Goal: Task Accomplishment & Management: Use online tool/utility

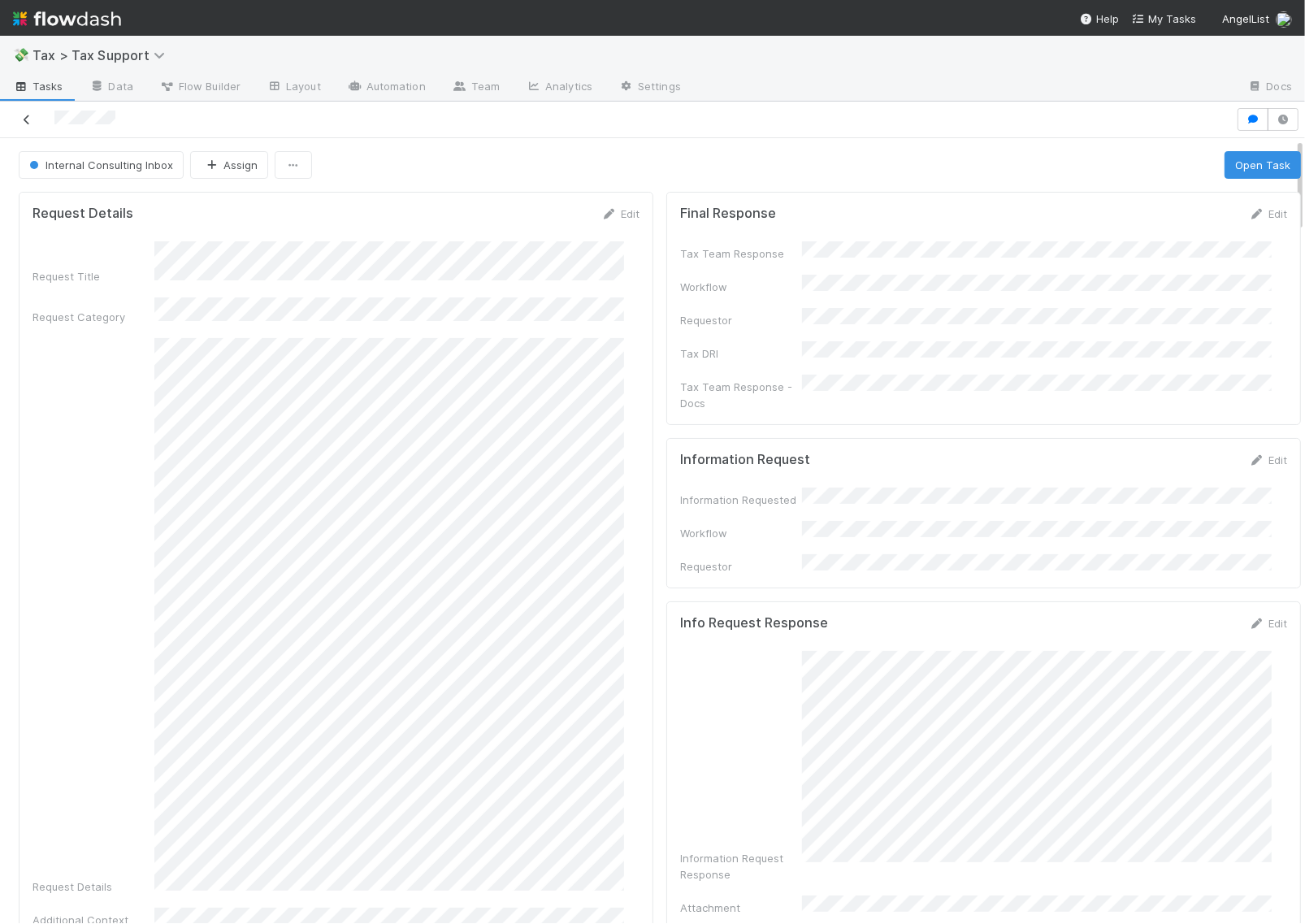
click at [29, 114] on icon at bounding box center [27, 120] width 16 height 11
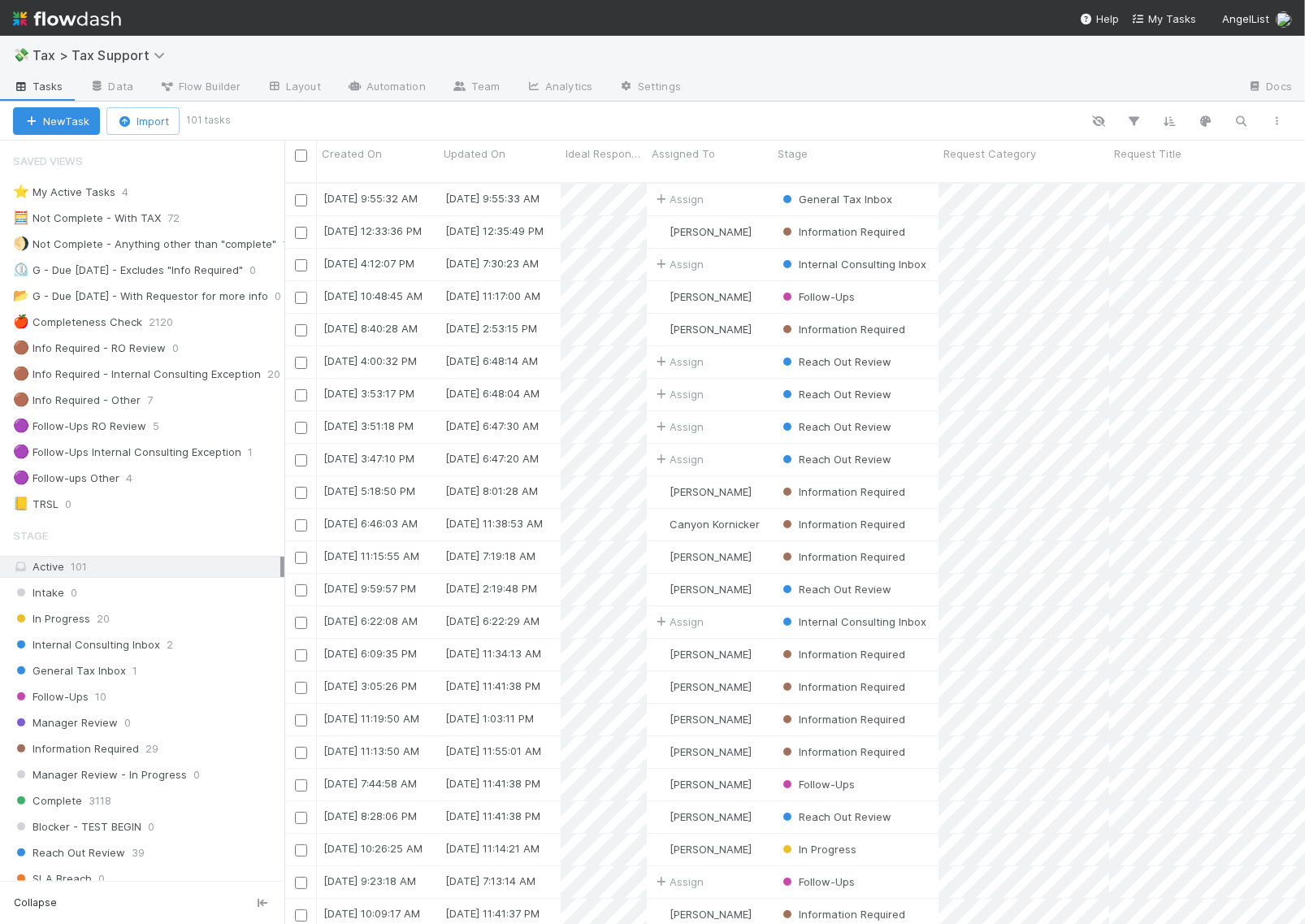
scroll to position [739, 1005]
click at [196, 644] on div "Internal Consulting Inbox 2" at bounding box center [149, 644] width 271 height 21
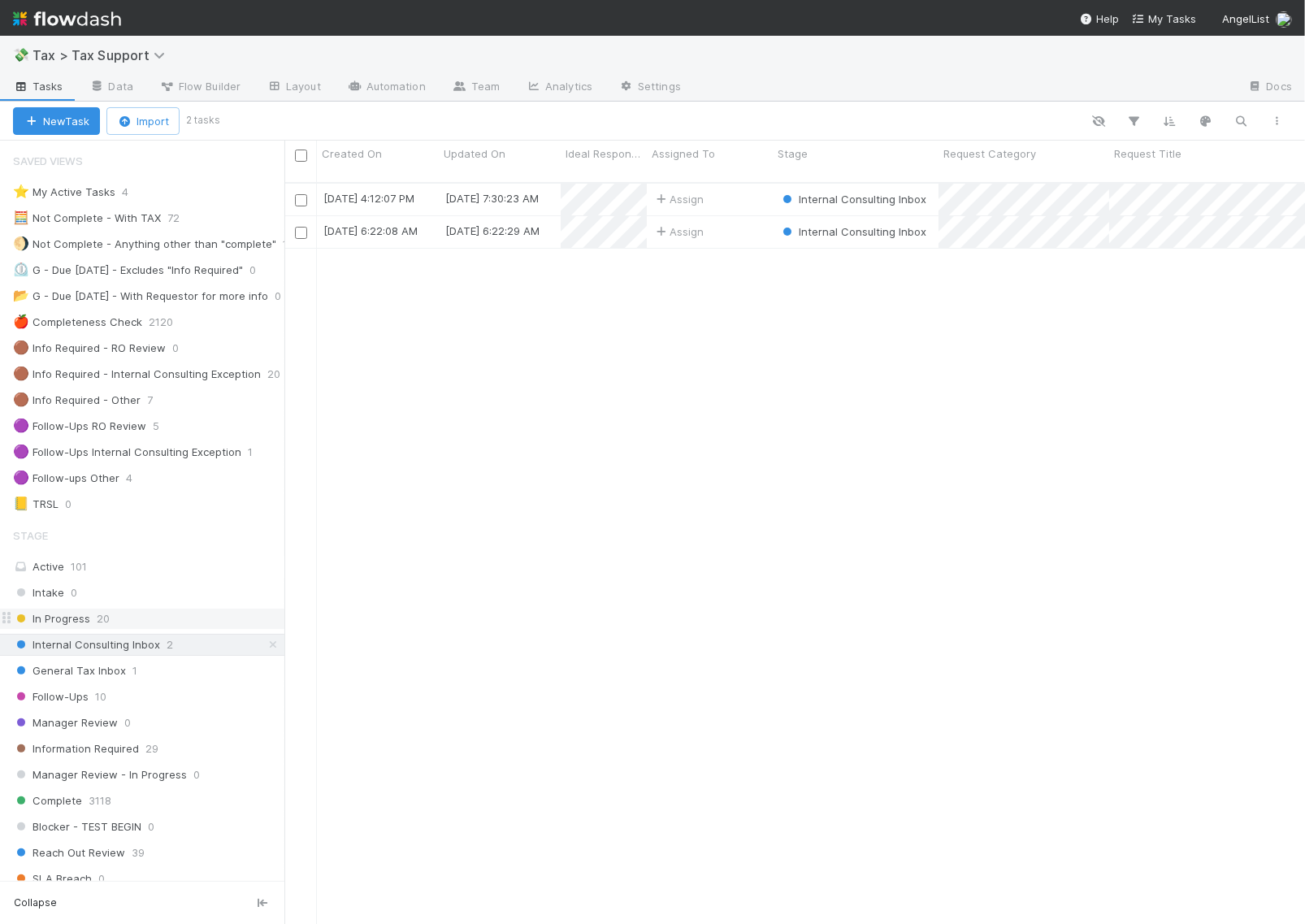
scroll to position [739, 1005]
click at [730, 184] on div "Assign" at bounding box center [709, 200] width 126 height 32
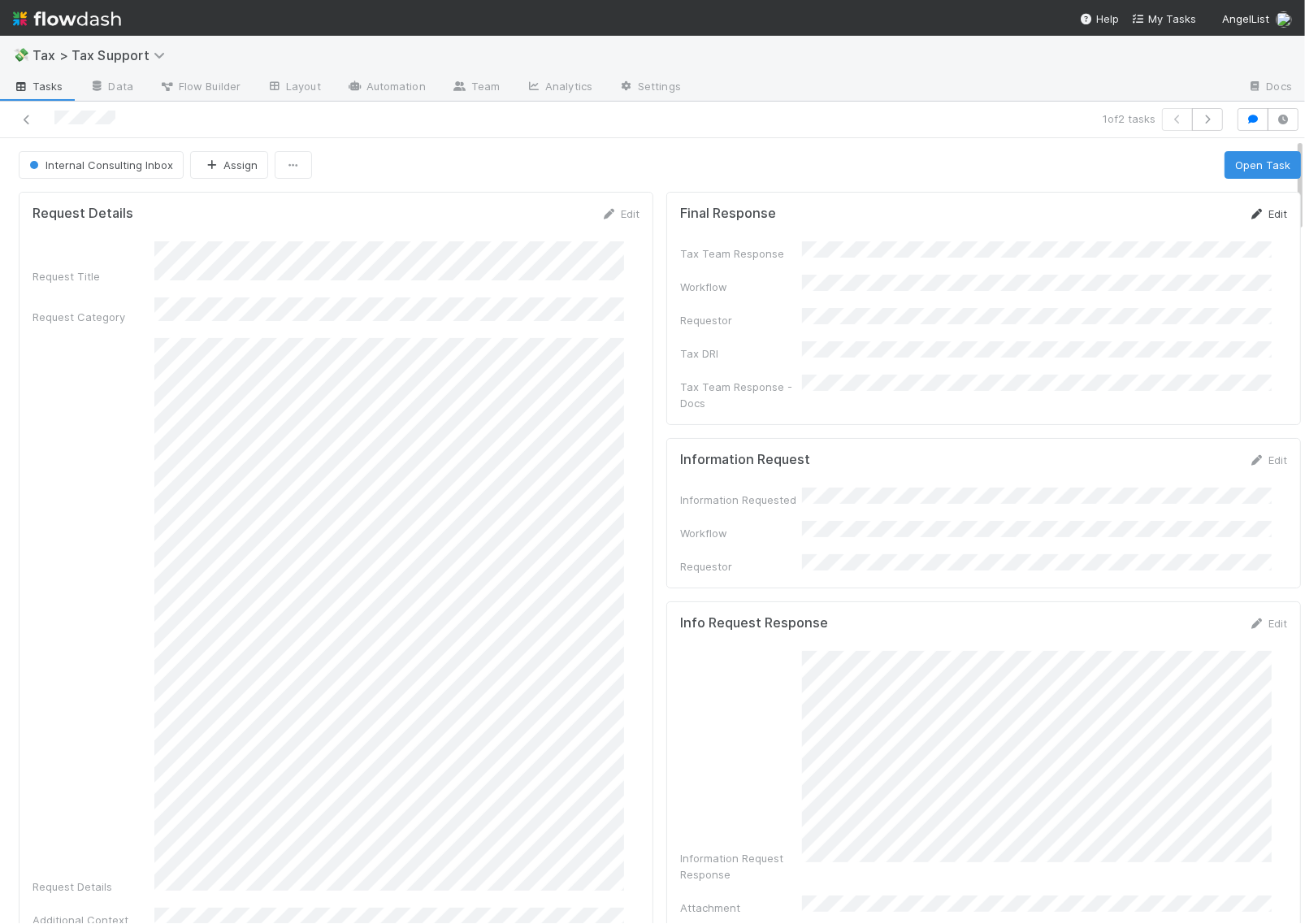
click at [1249, 214] on link "Edit" at bounding box center [1268, 213] width 38 height 13
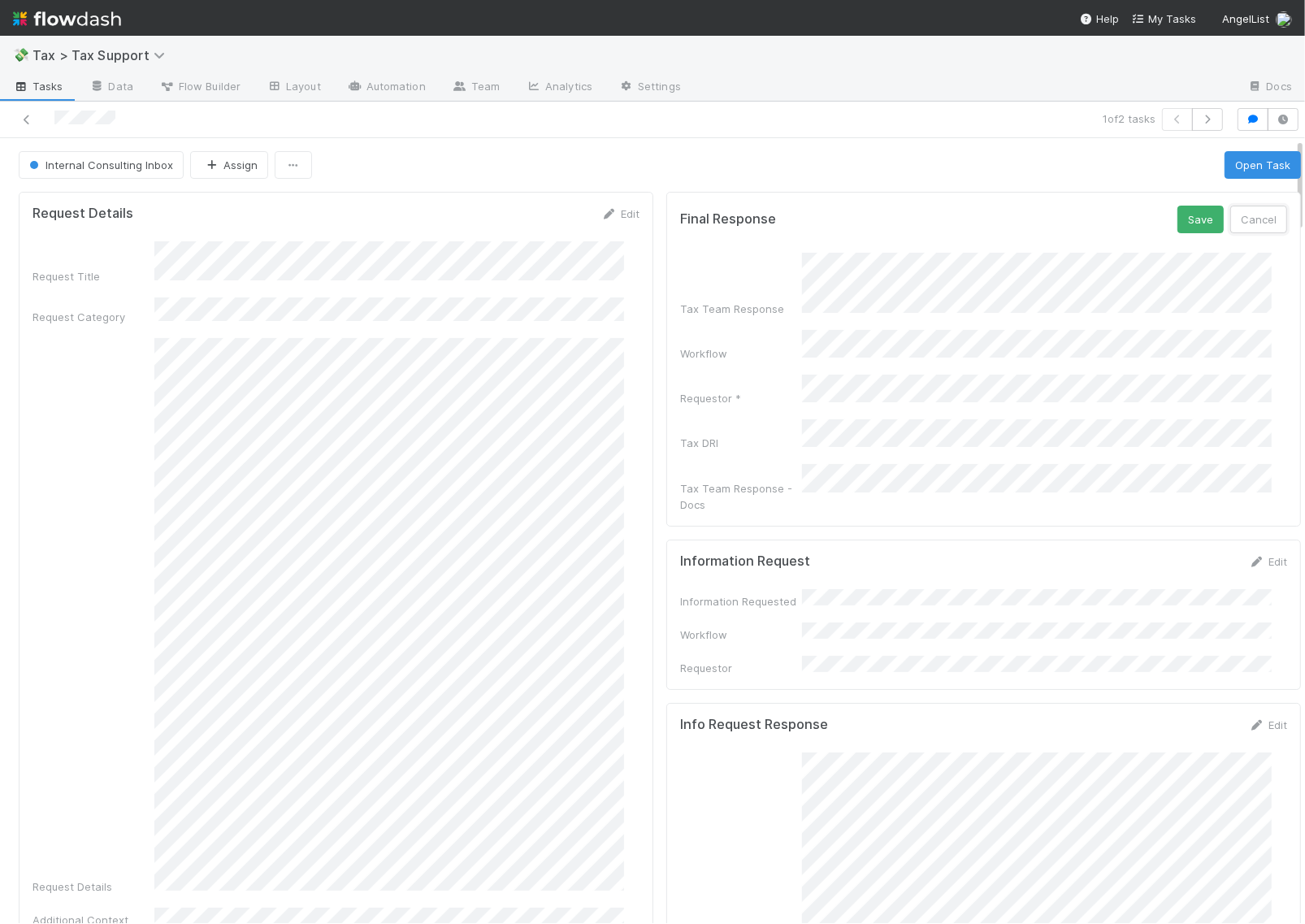
click at [1230, 222] on button "Cancel" at bounding box center [1259, 219] width 57 height 28
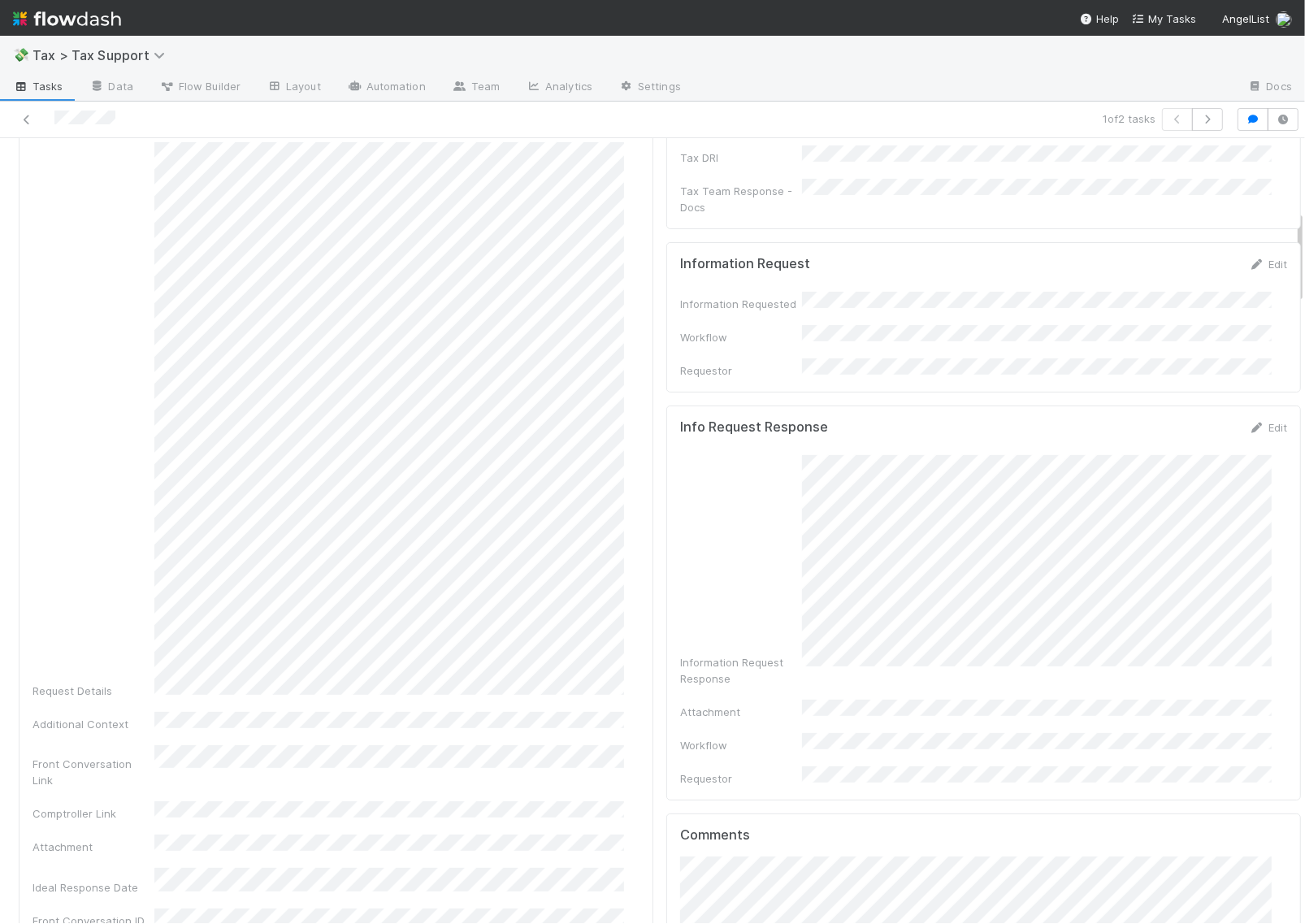
scroll to position [609, 0]
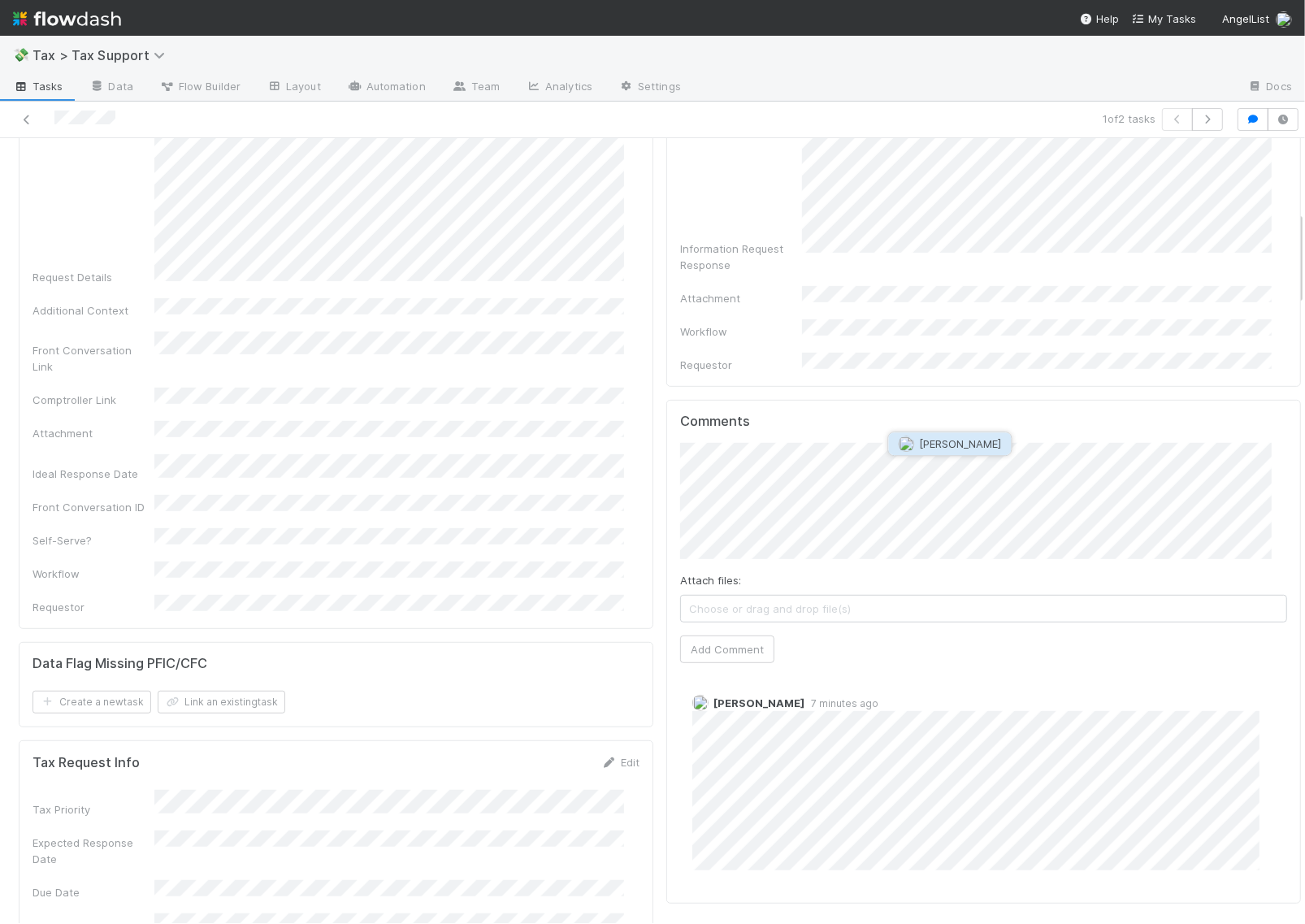
click at [914, 439] on span "button" at bounding box center [906, 443] width 16 height 13
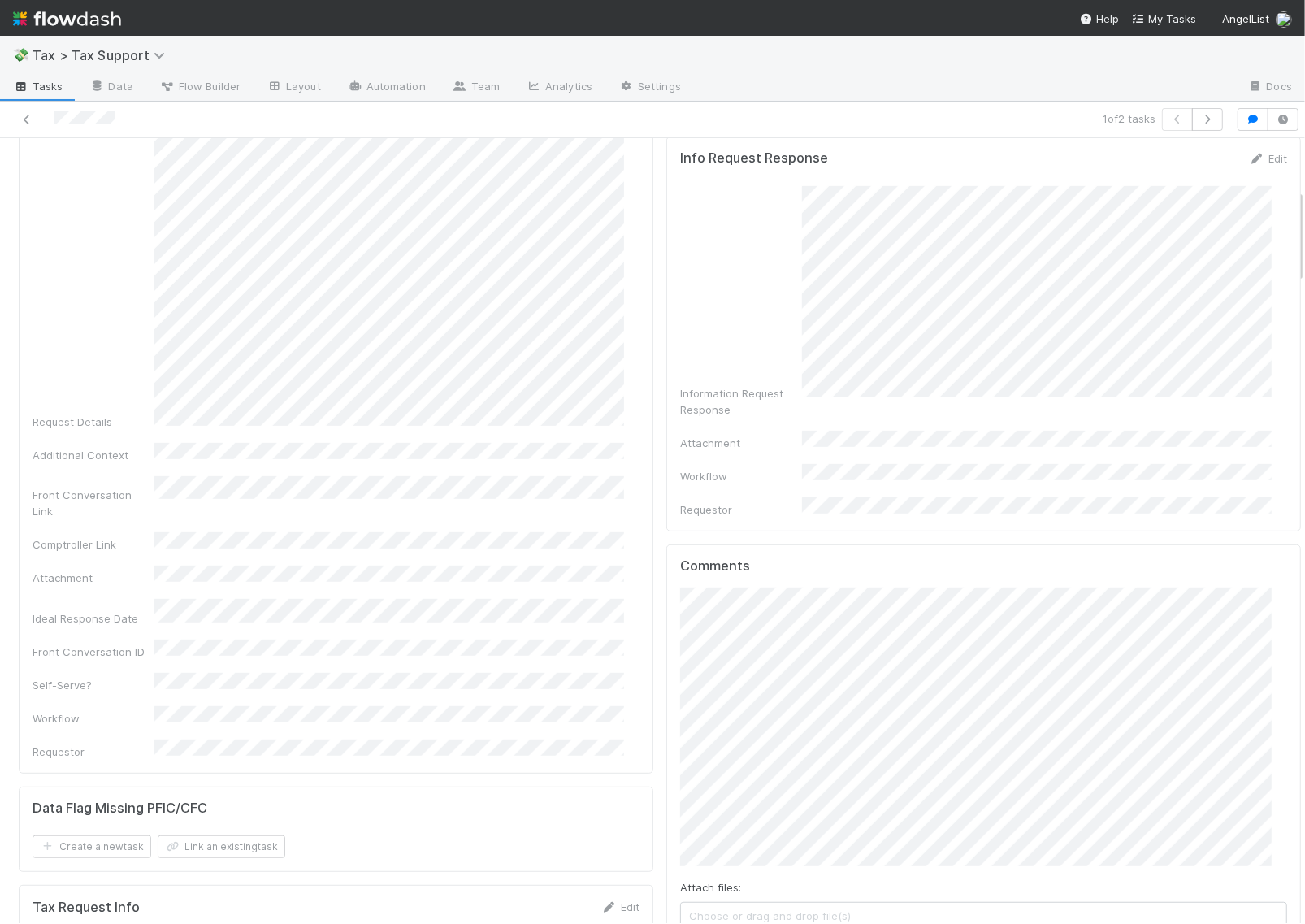
scroll to position [507, 0]
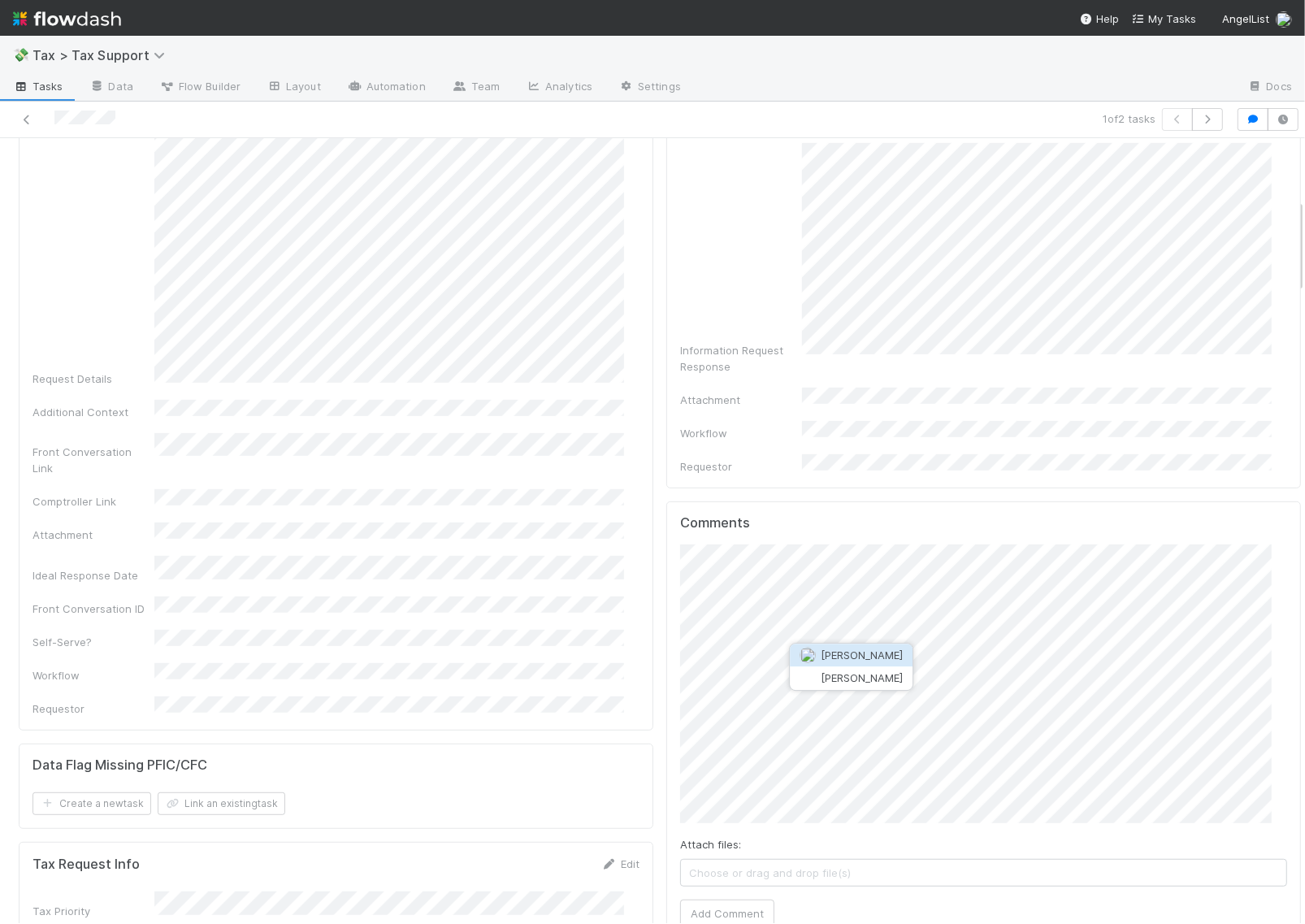
click at [889, 652] on span "Enrique Hernandez" at bounding box center [862, 655] width 82 height 13
click at [701, 899] on button "Add Comment" at bounding box center [727, 912] width 95 height 28
click at [712, 899] on button "Add Comment" at bounding box center [727, 912] width 95 height 28
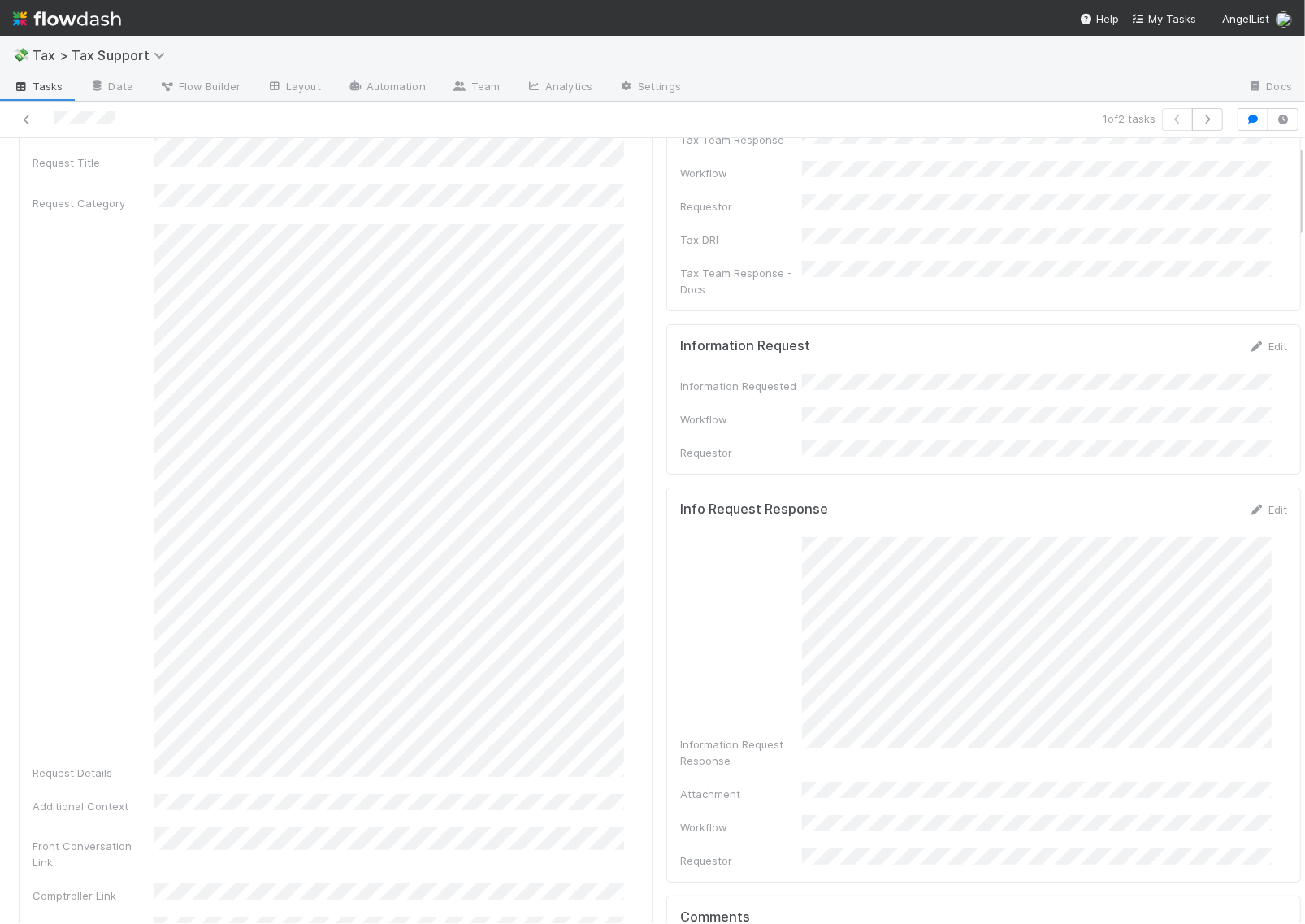
scroll to position [0, 0]
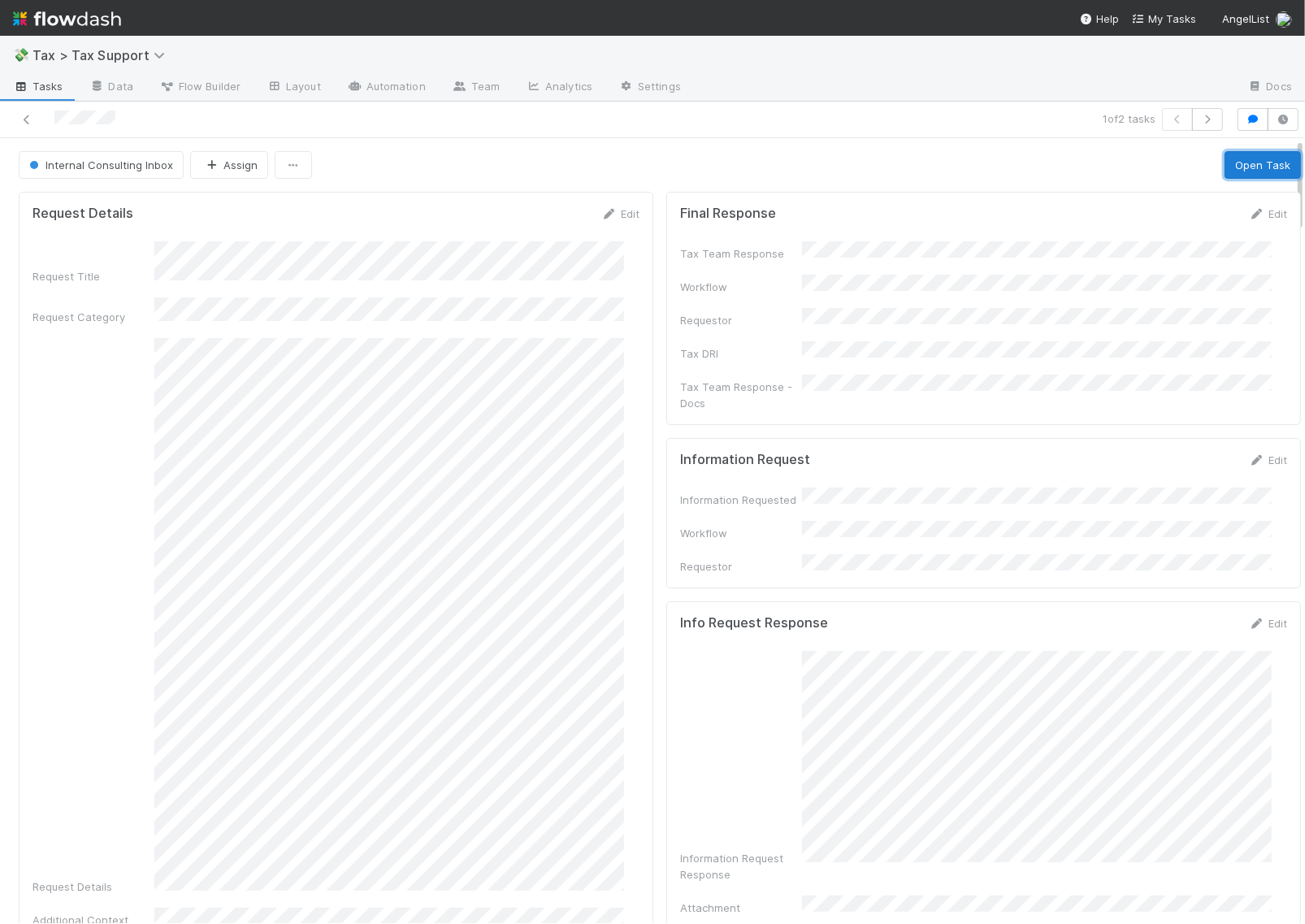
click at [1225, 164] on button "Open Task" at bounding box center [1263, 164] width 77 height 28
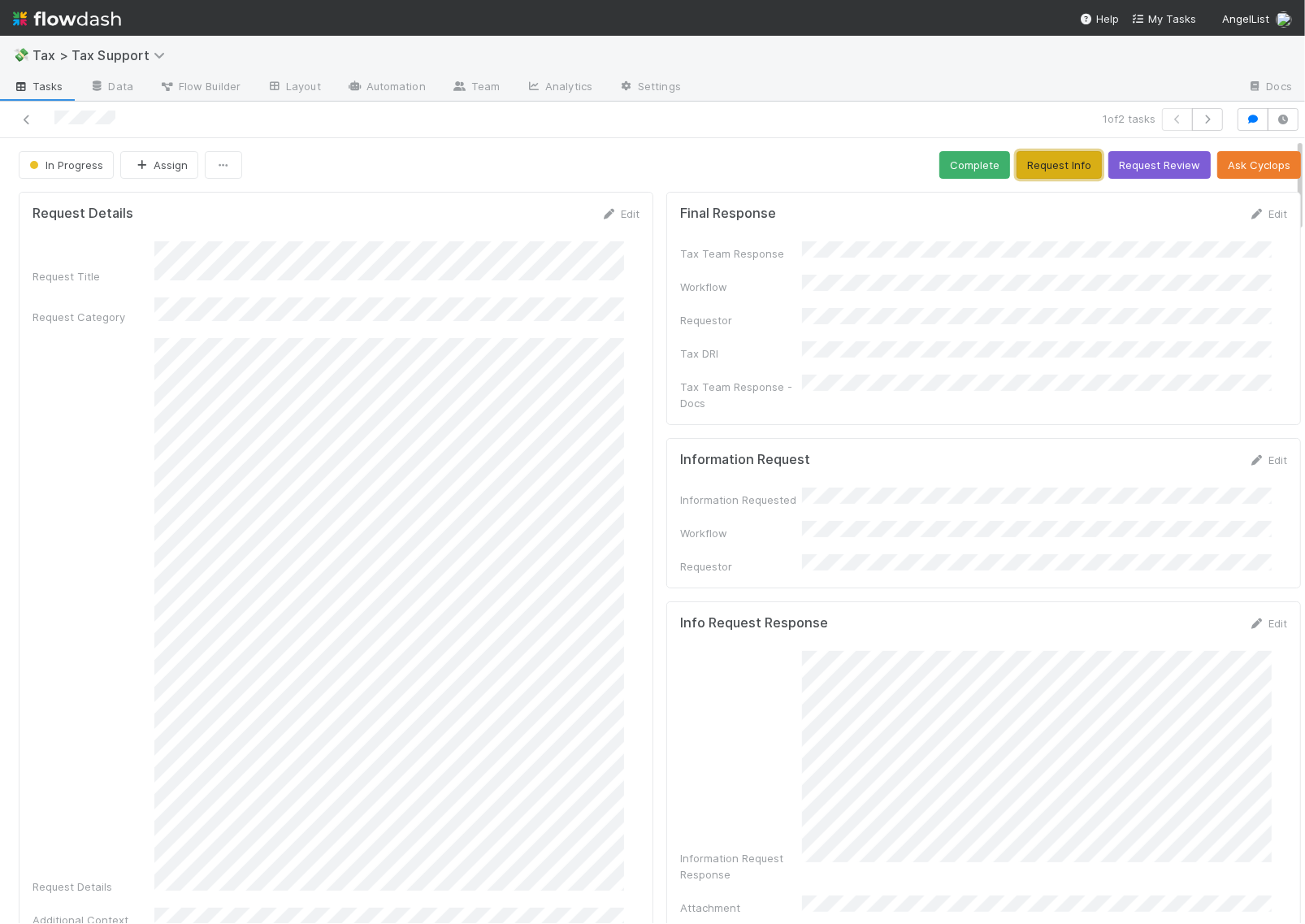
click at [1025, 165] on button "Request Info" at bounding box center [1059, 164] width 86 height 28
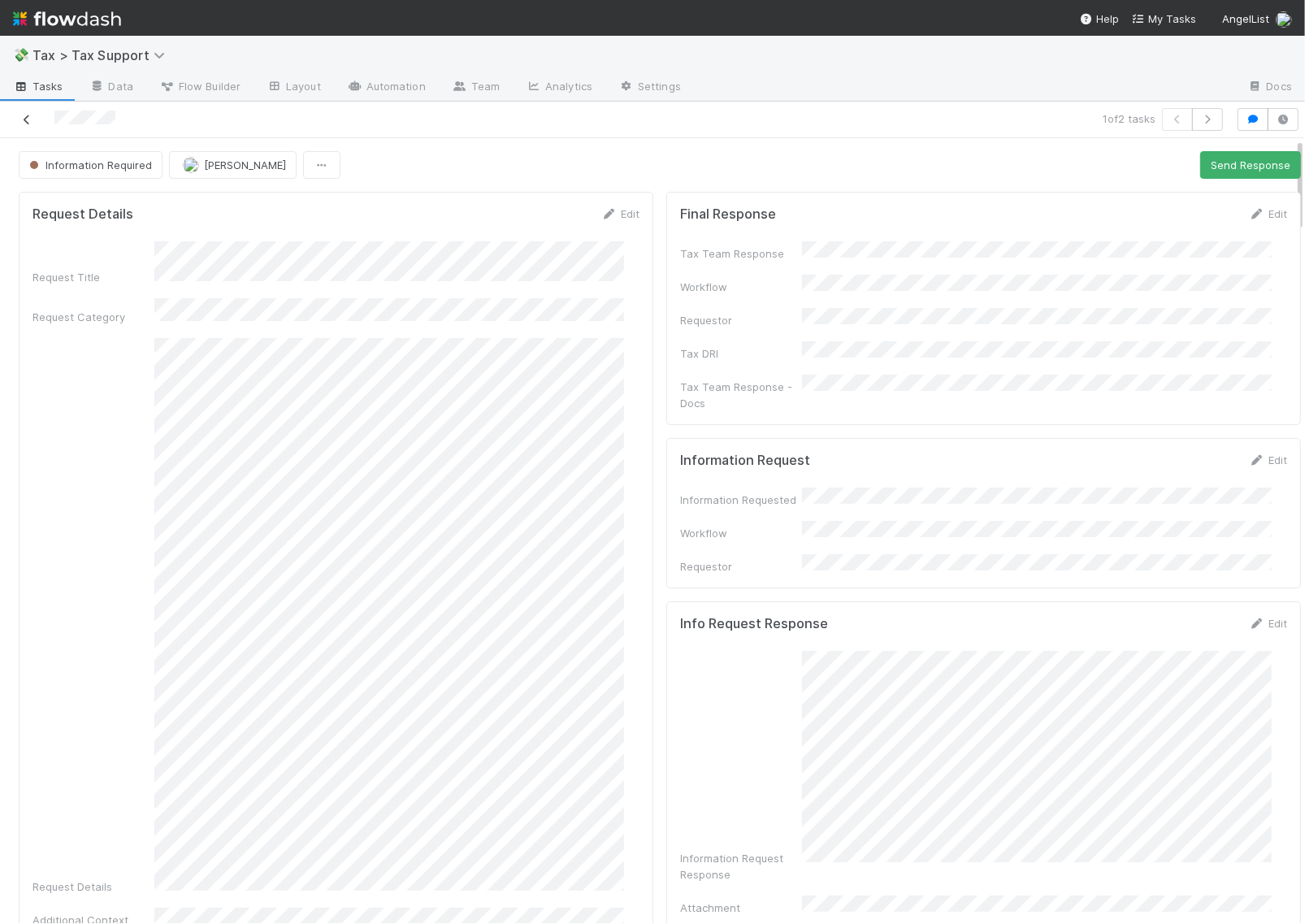
click at [29, 112] on link at bounding box center [27, 120] width 16 height 16
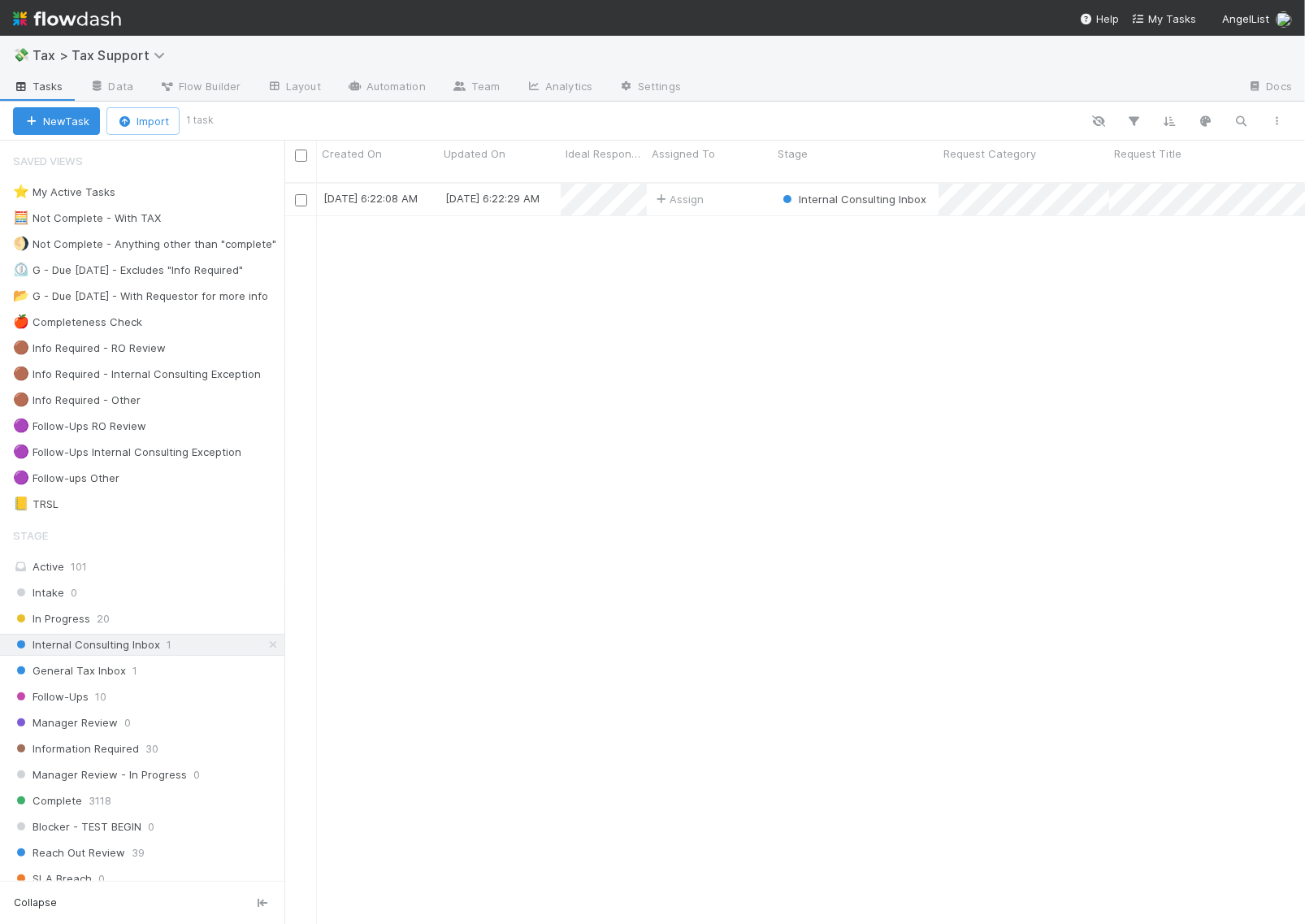
scroll to position [739, 1005]
click at [136, 706] on div "Follow-Ups 10" at bounding box center [149, 697] width 271 height 21
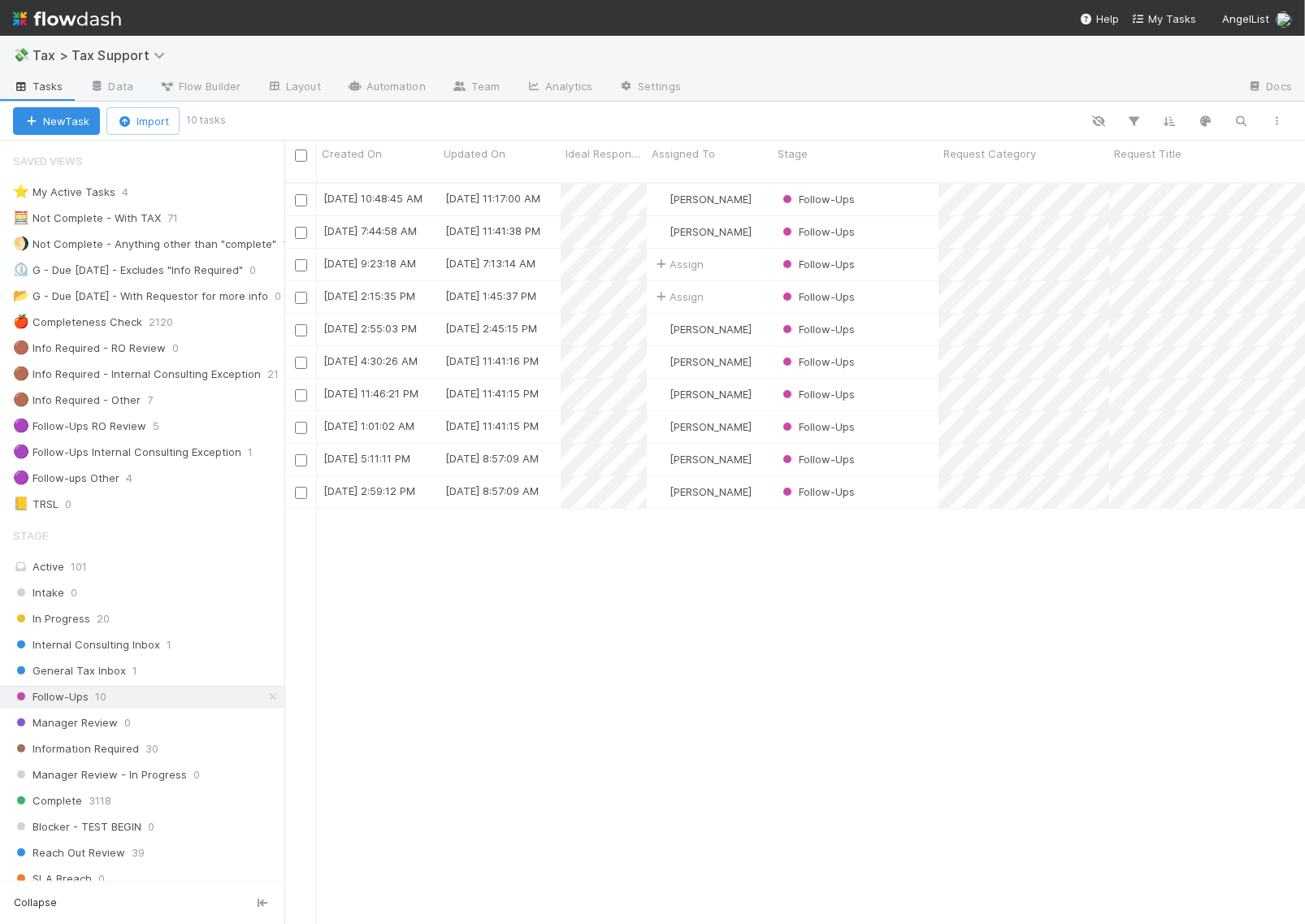
scroll to position [739, 1005]
click at [890, 317] on div "Follow-Ups" at bounding box center [855, 330] width 166 height 32
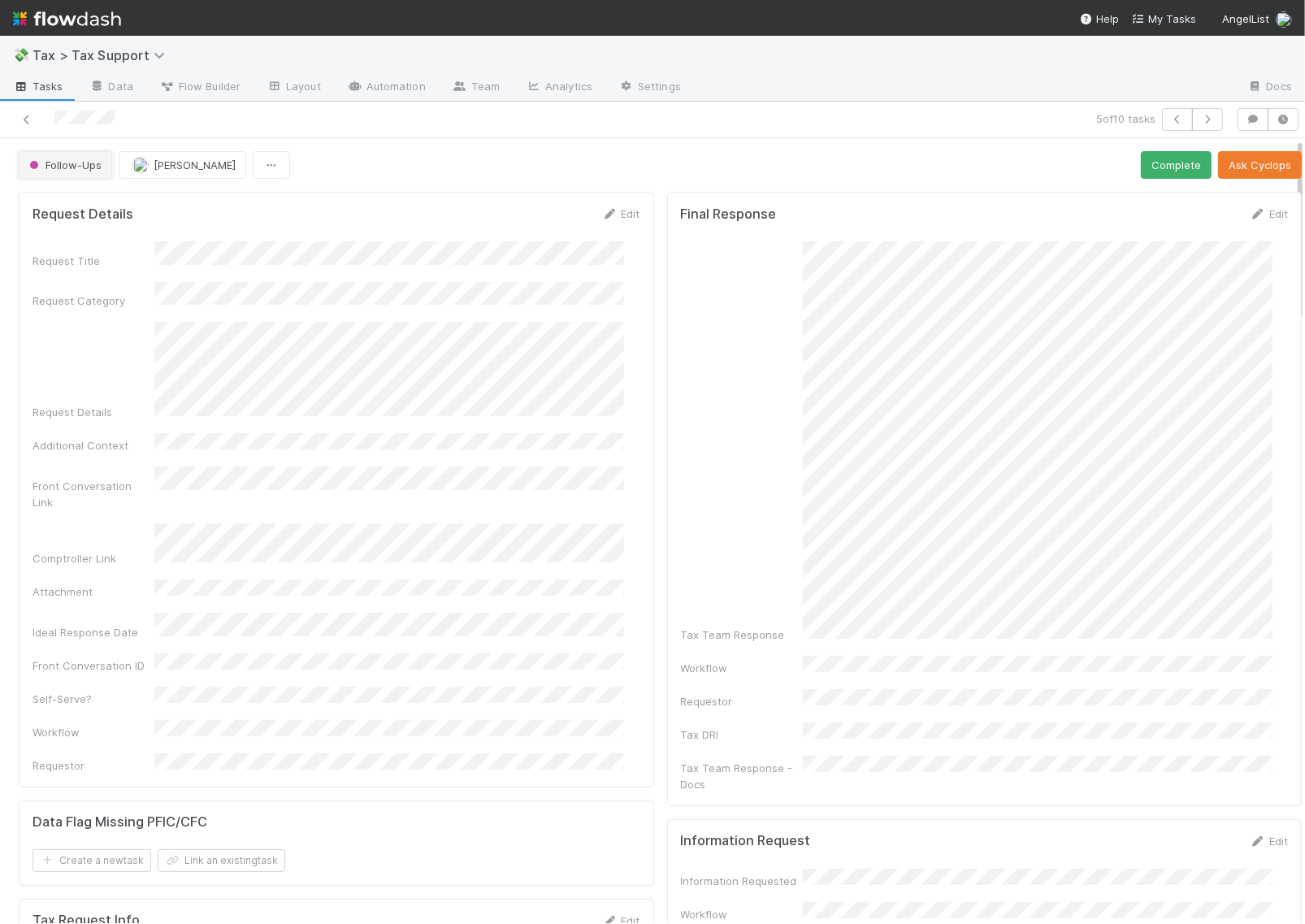
click at [87, 167] on span "Follow-Ups" at bounding box center [63, 165] width 76 height 13
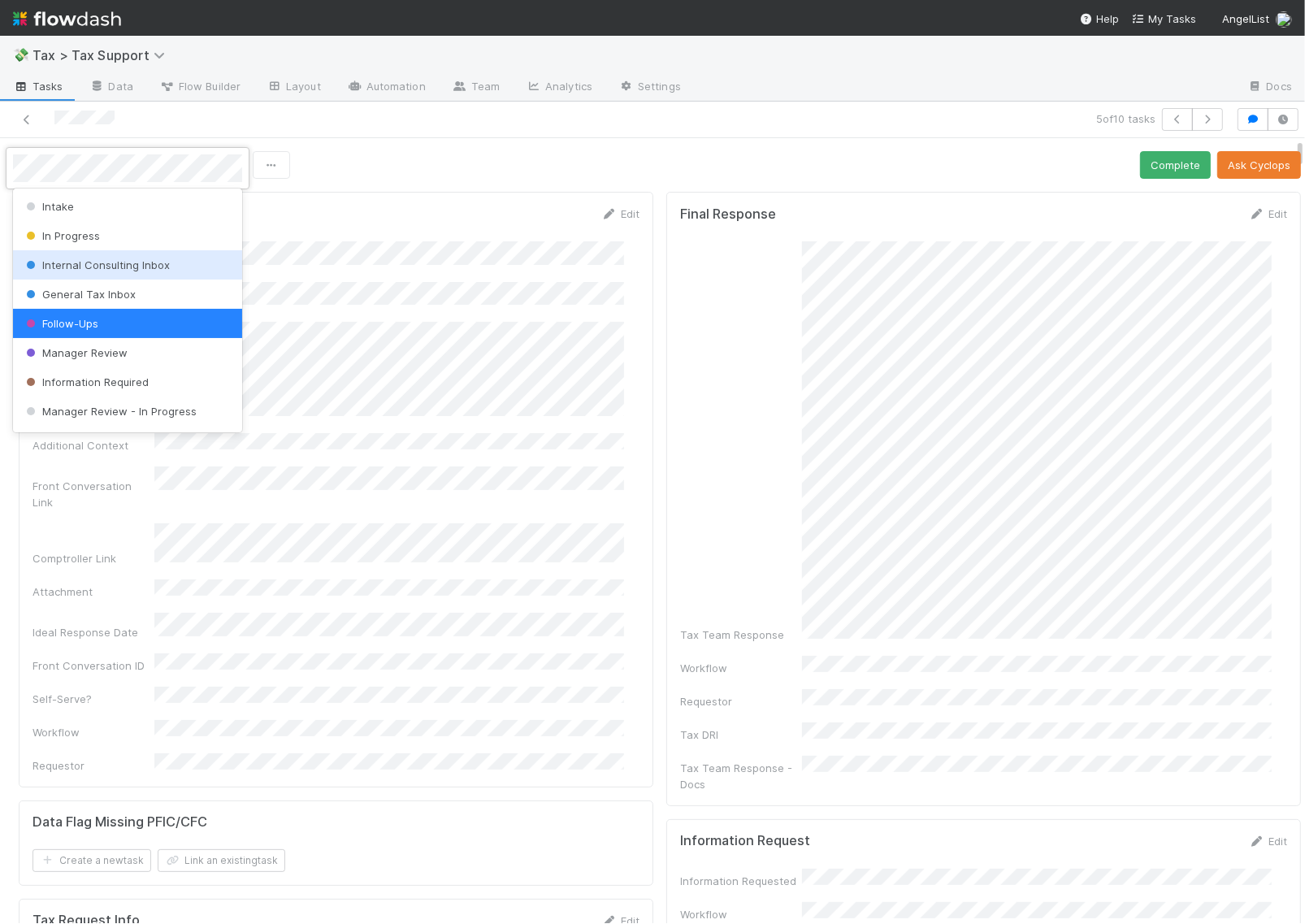
click at [102, 268] on span "Internal Consulting Inbox" at bounding box center [96, 265] width 147 height 13
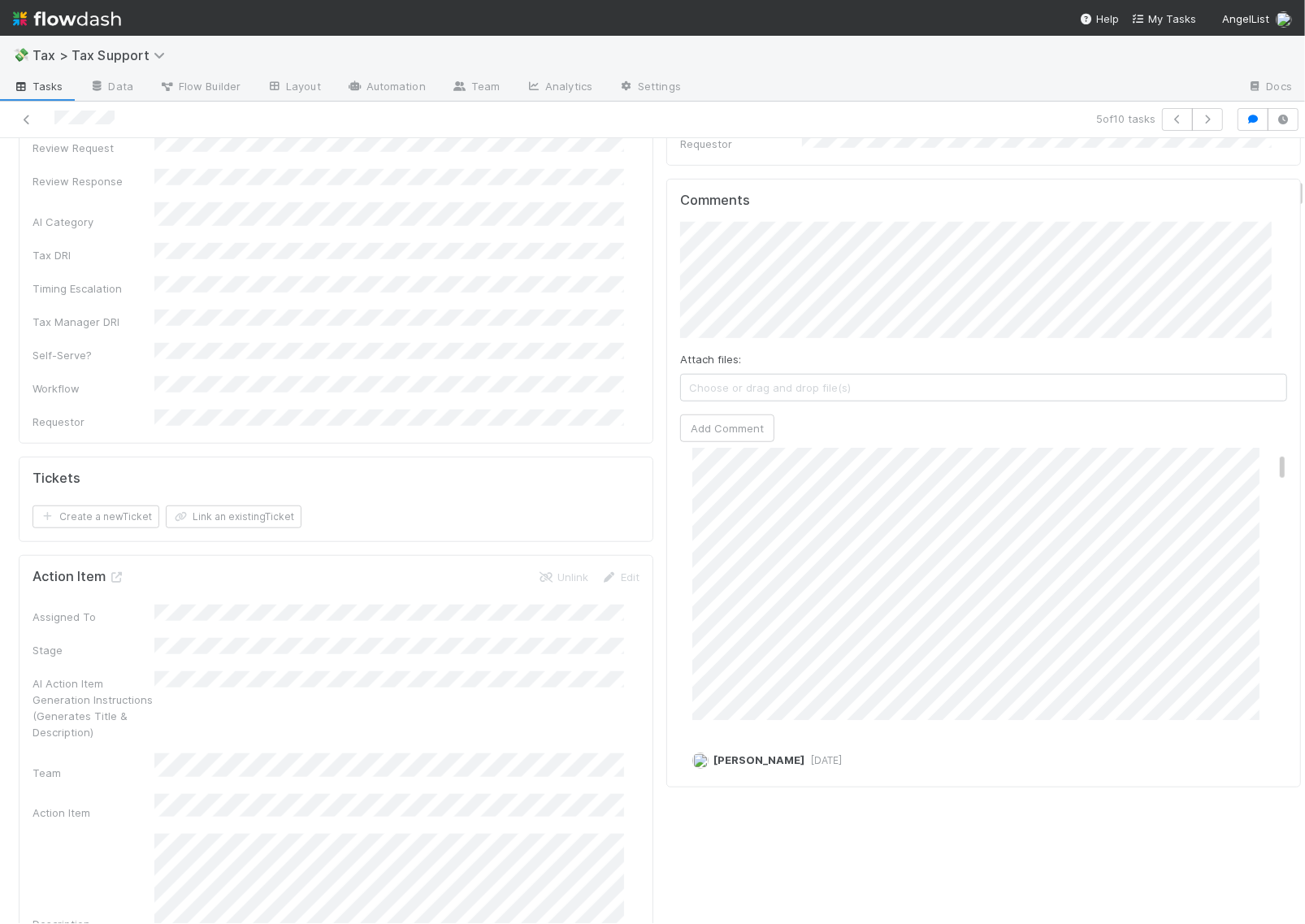
scroll to position [102, 0]
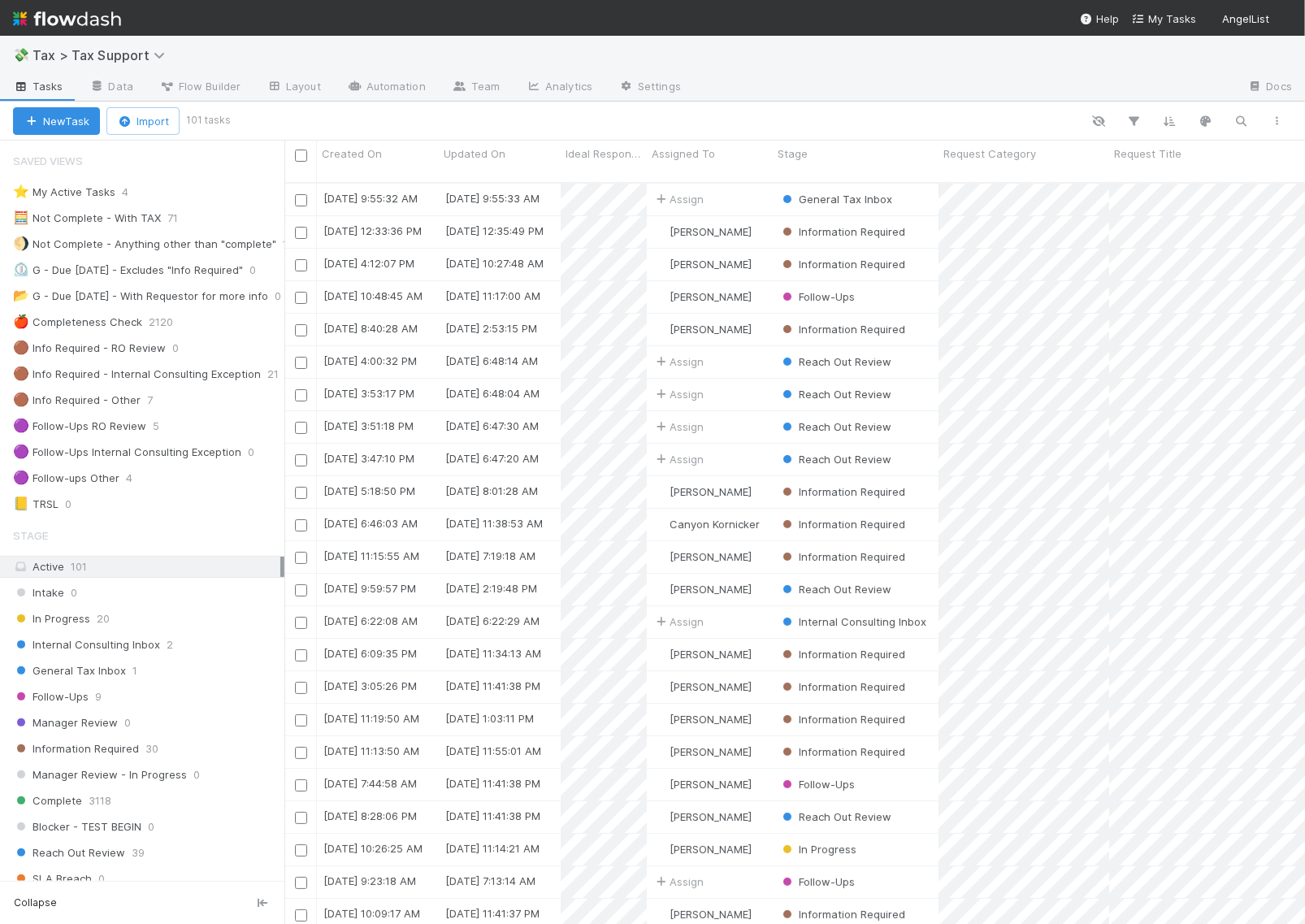
scroll to position [739, 1005]
click at [186, 648] on div "Internal Consulting Inbox 2" at bounding box center [149, 644] width 271 height 21
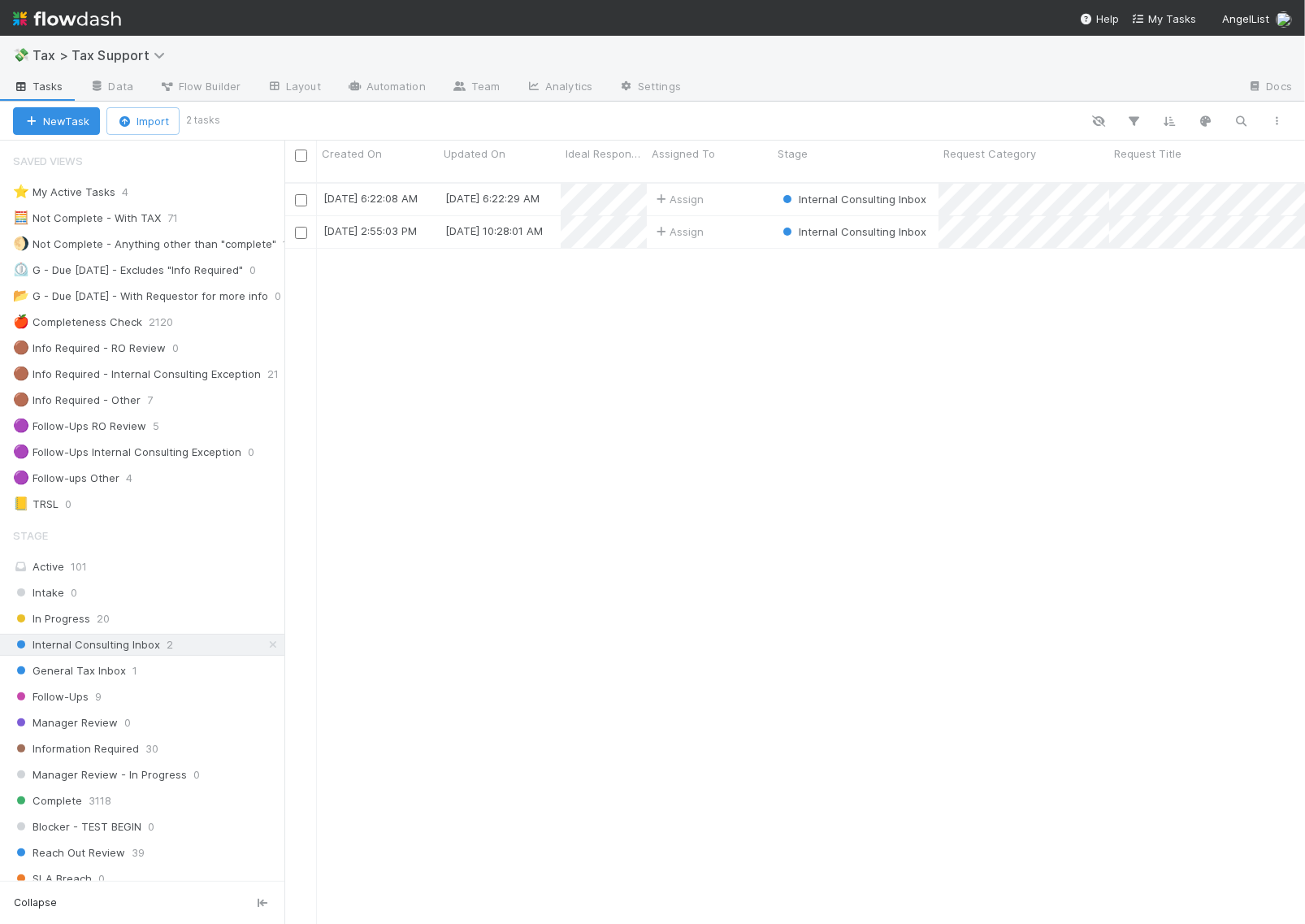
scroll to position [739, 1005]
click at [735, 218] on div "Assign" at bounding box center [709, 232] width 126 height 32
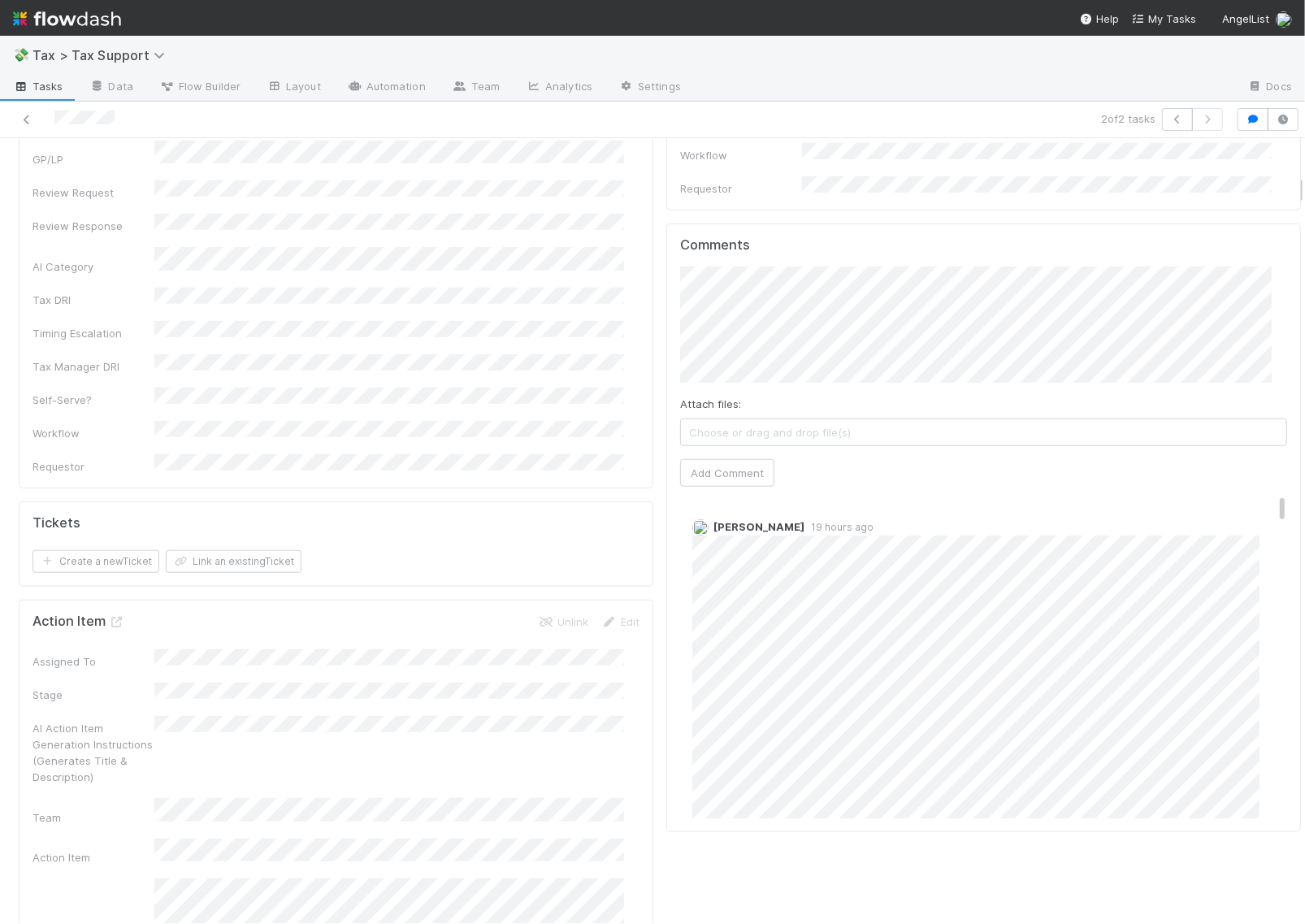
scroll to position [914, 0]
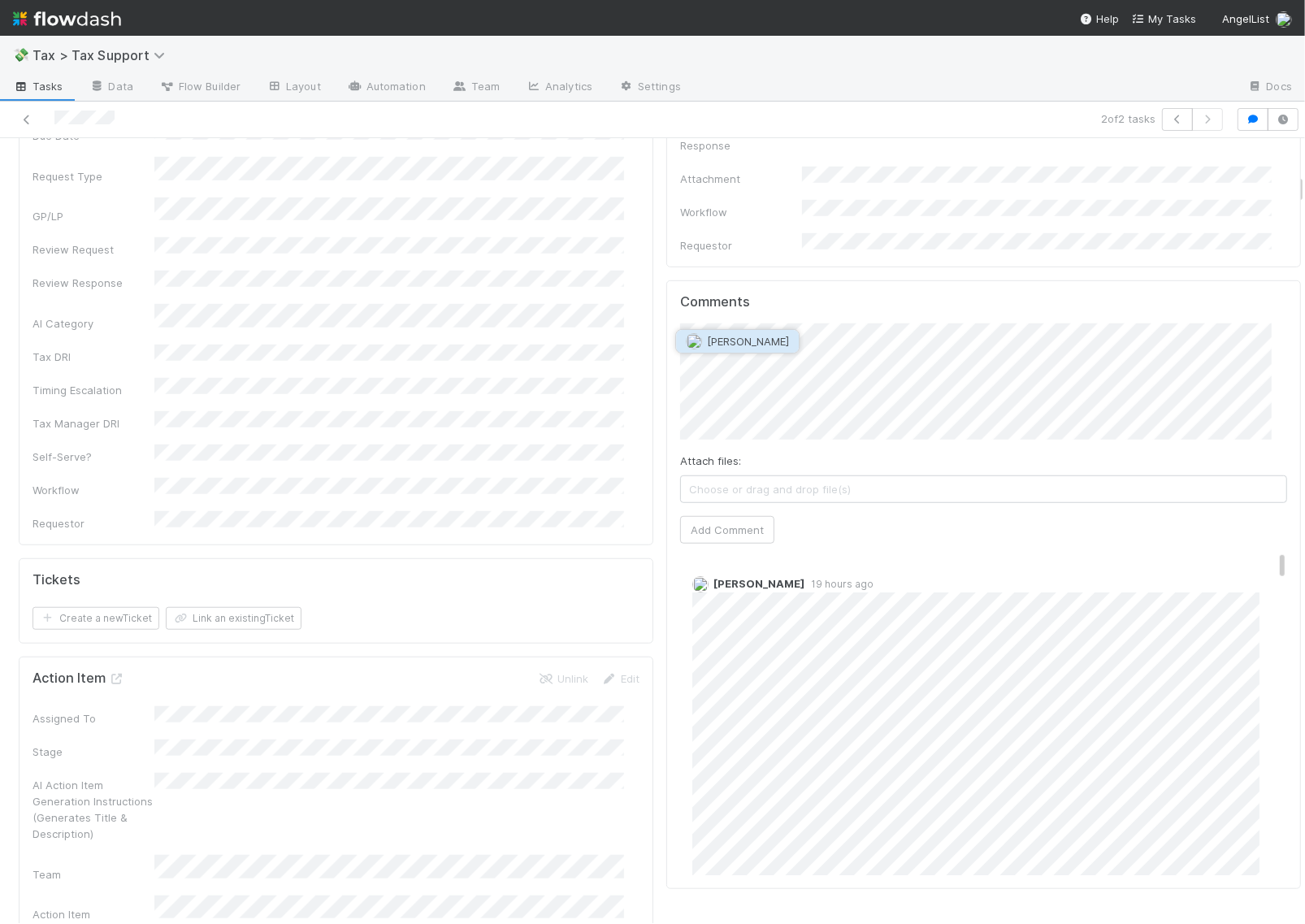
click at [769, 342] on span "[PERSON_NAME]" at bounding box center [747, 341] width 82 height 13
click at [720, 516] on button "Add Comment" at bounding box center [727, 529] width 95 height 28
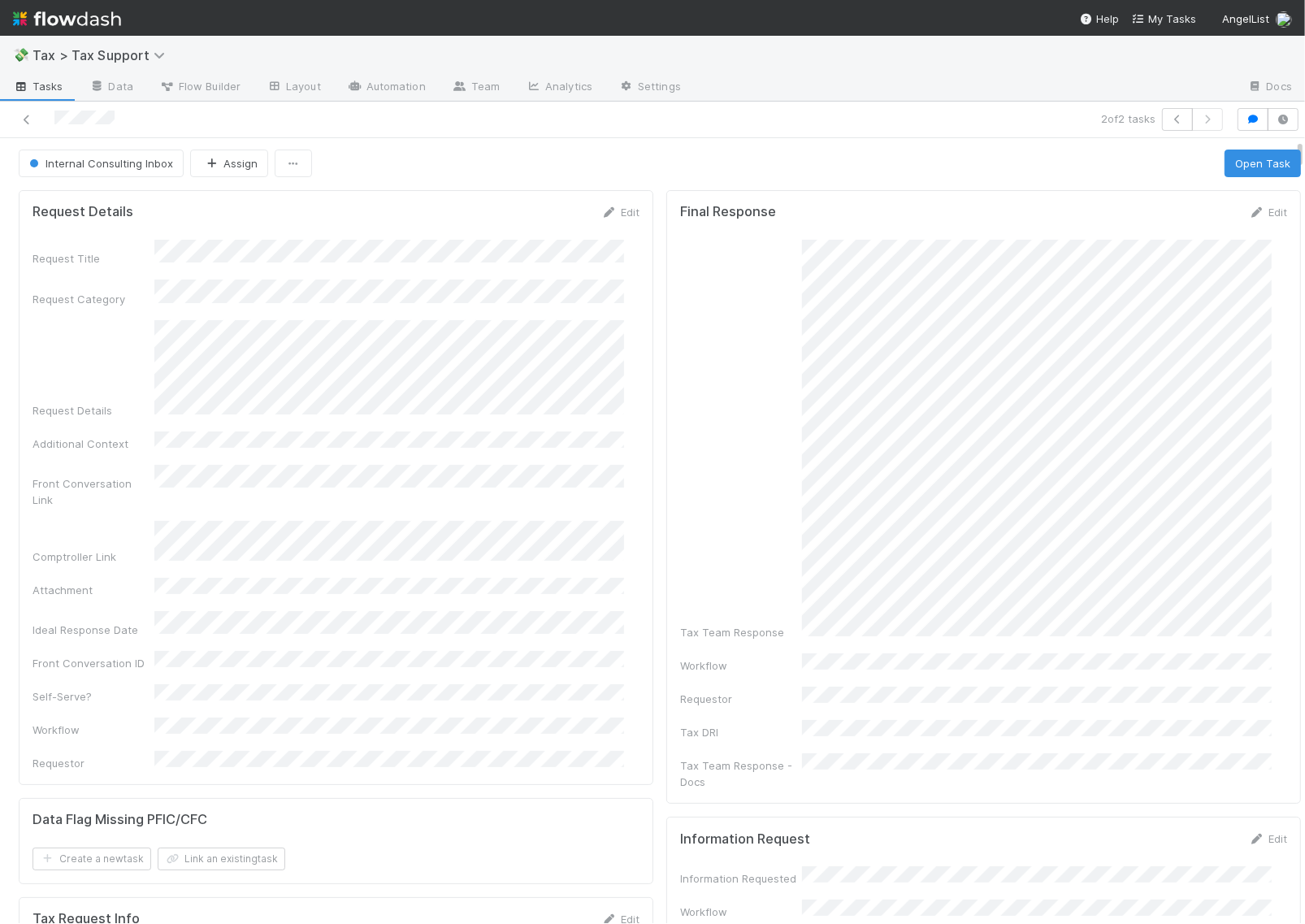
scroll to position [0, 0]
click at [601, 210] on icon at bounding box center [609, 214] width 16 height 11
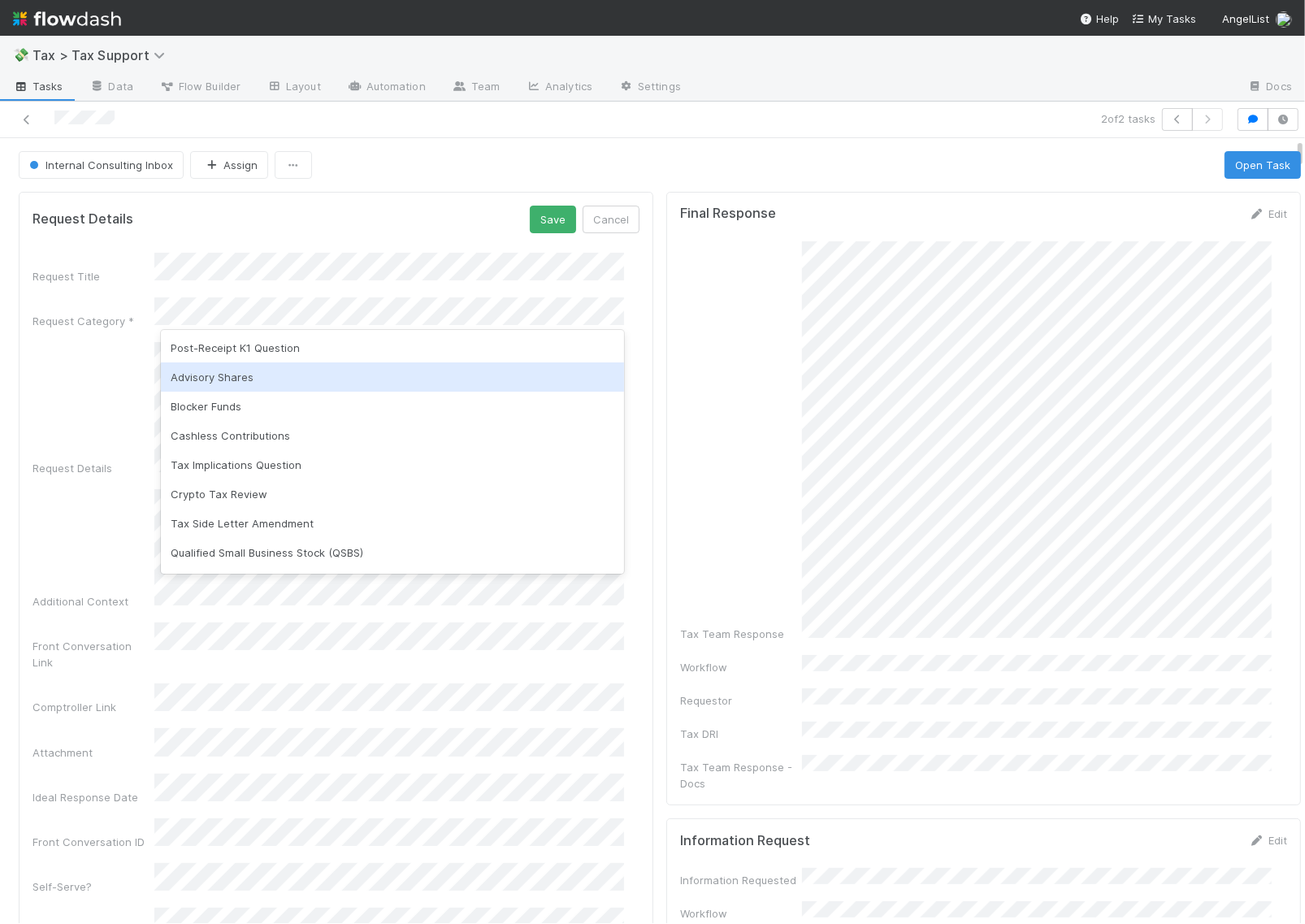
click at [283, 363] on div "Advisory Shares" at bounding box center [392, 376] width 463 height 29
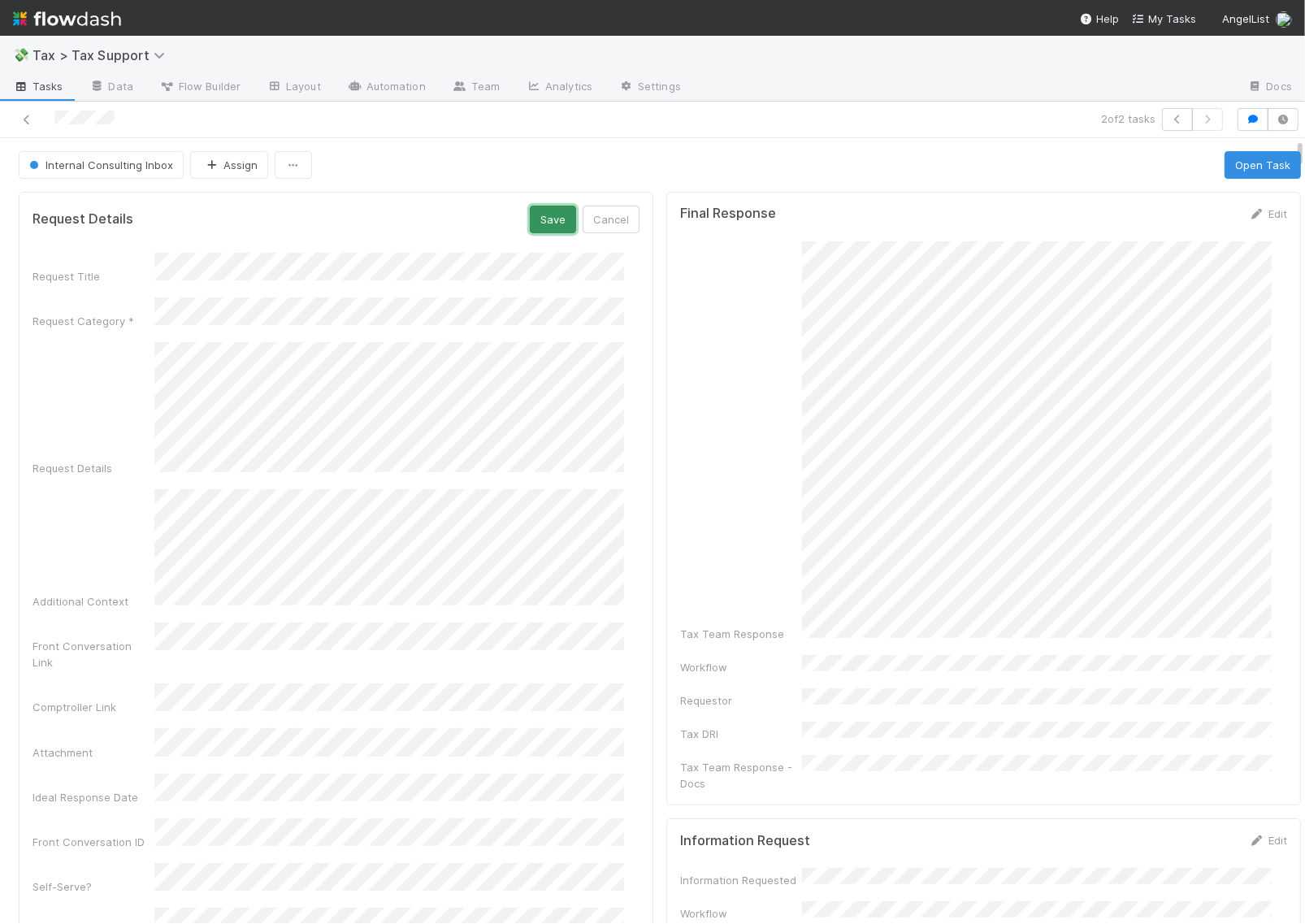
click at [552, 207] on button "Save" at bounding box center [553, 219] width 46 height 28
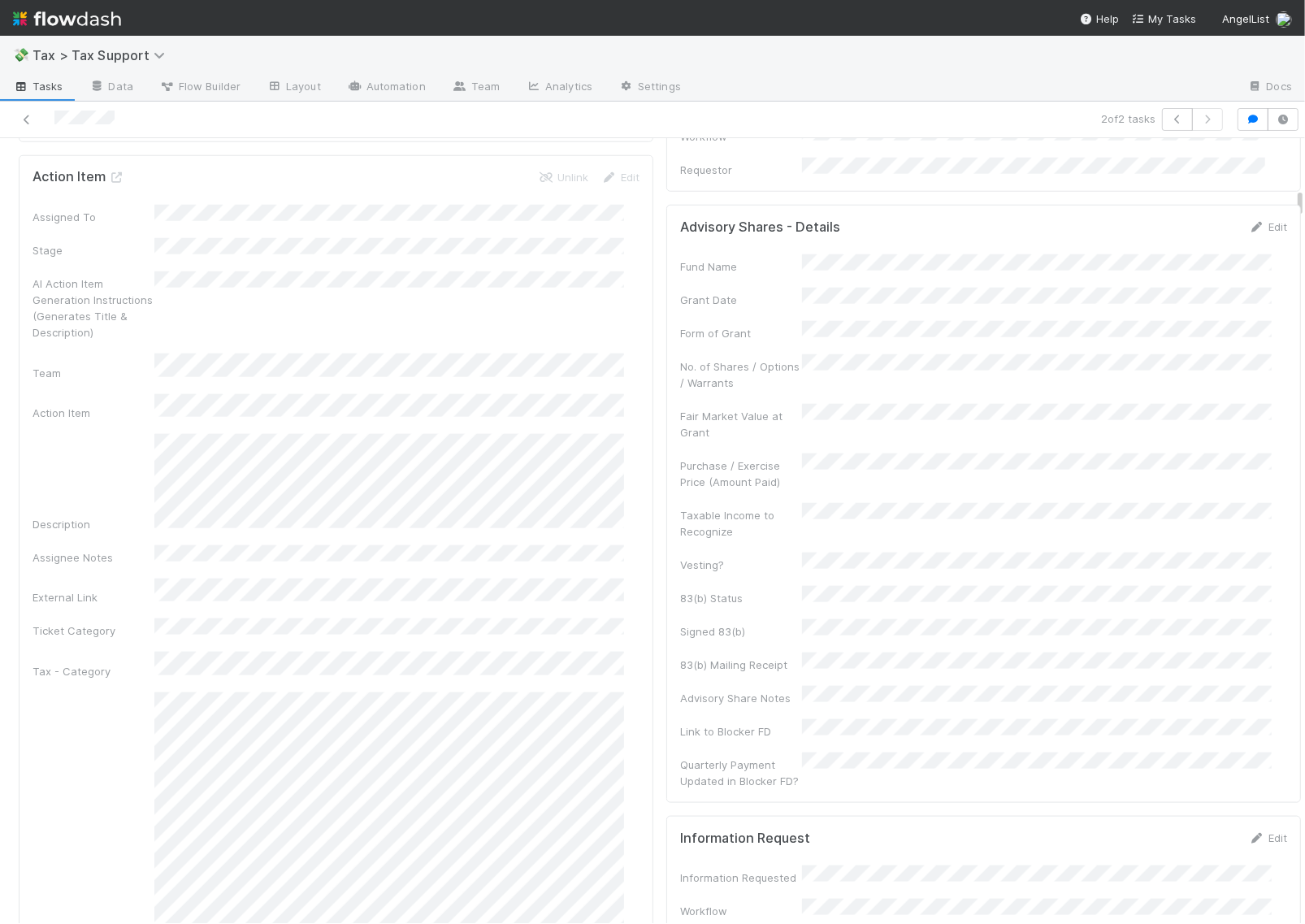
scroll to position [1422, 0]
click at [1249, 215] on icon at bounding box center [1257, 220] width 16 height 11
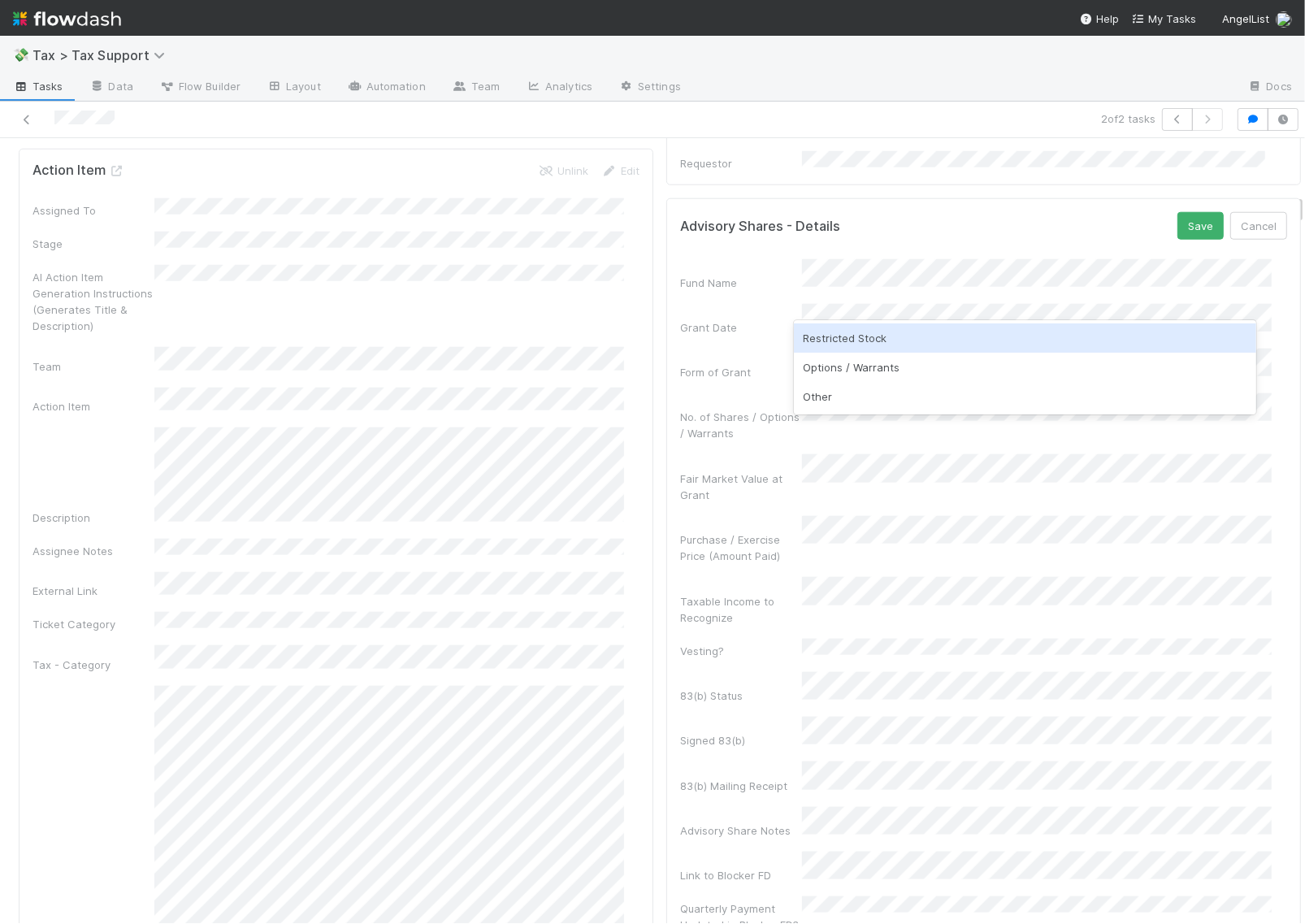
click at [855, 339] on div "Restricted Stock" at bounding box center [1025, 338] width 463 height 29
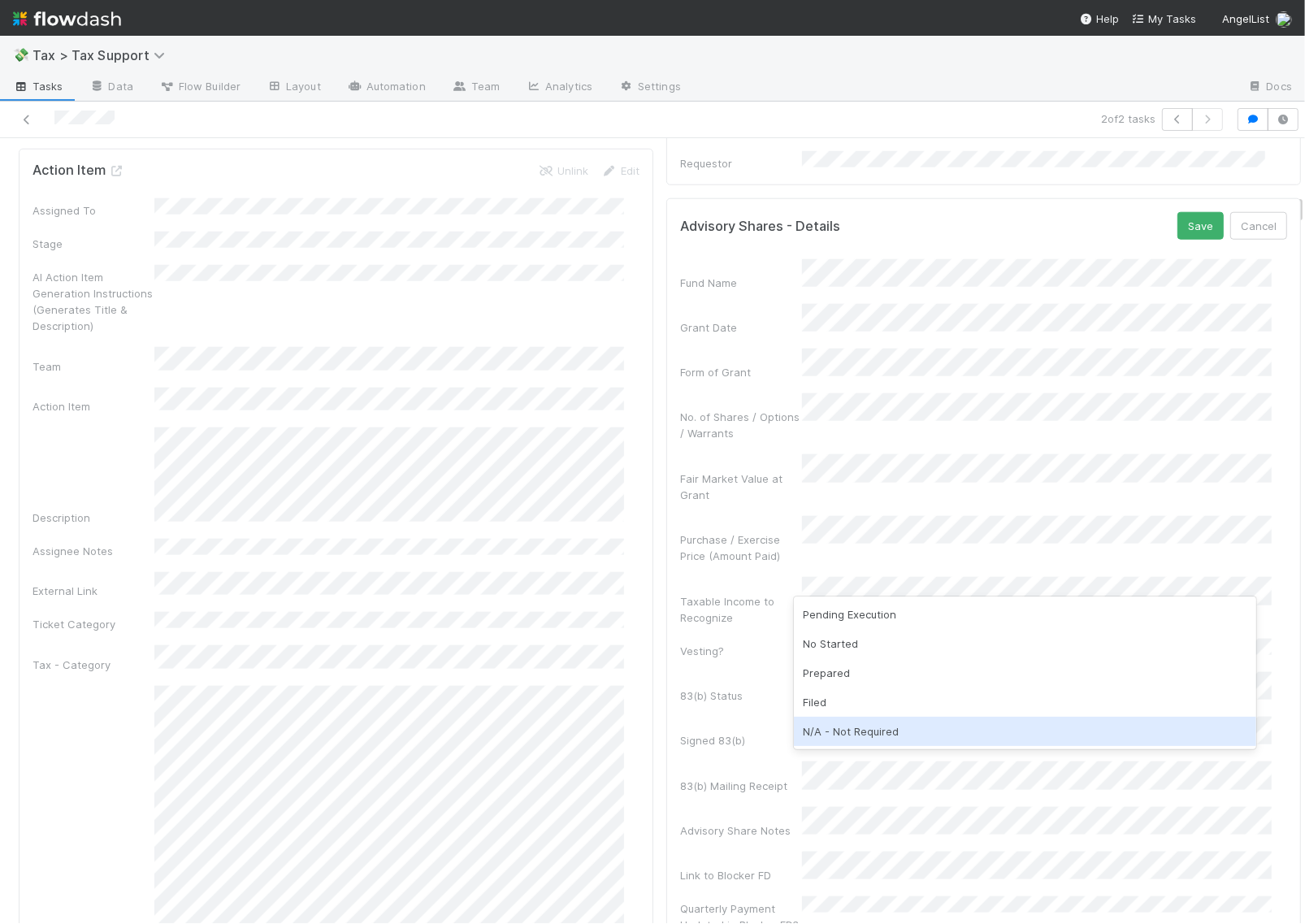
click at [876, 727] on div "N/A - Not Required" at bounding box center [1025, 730] width 463 height 29
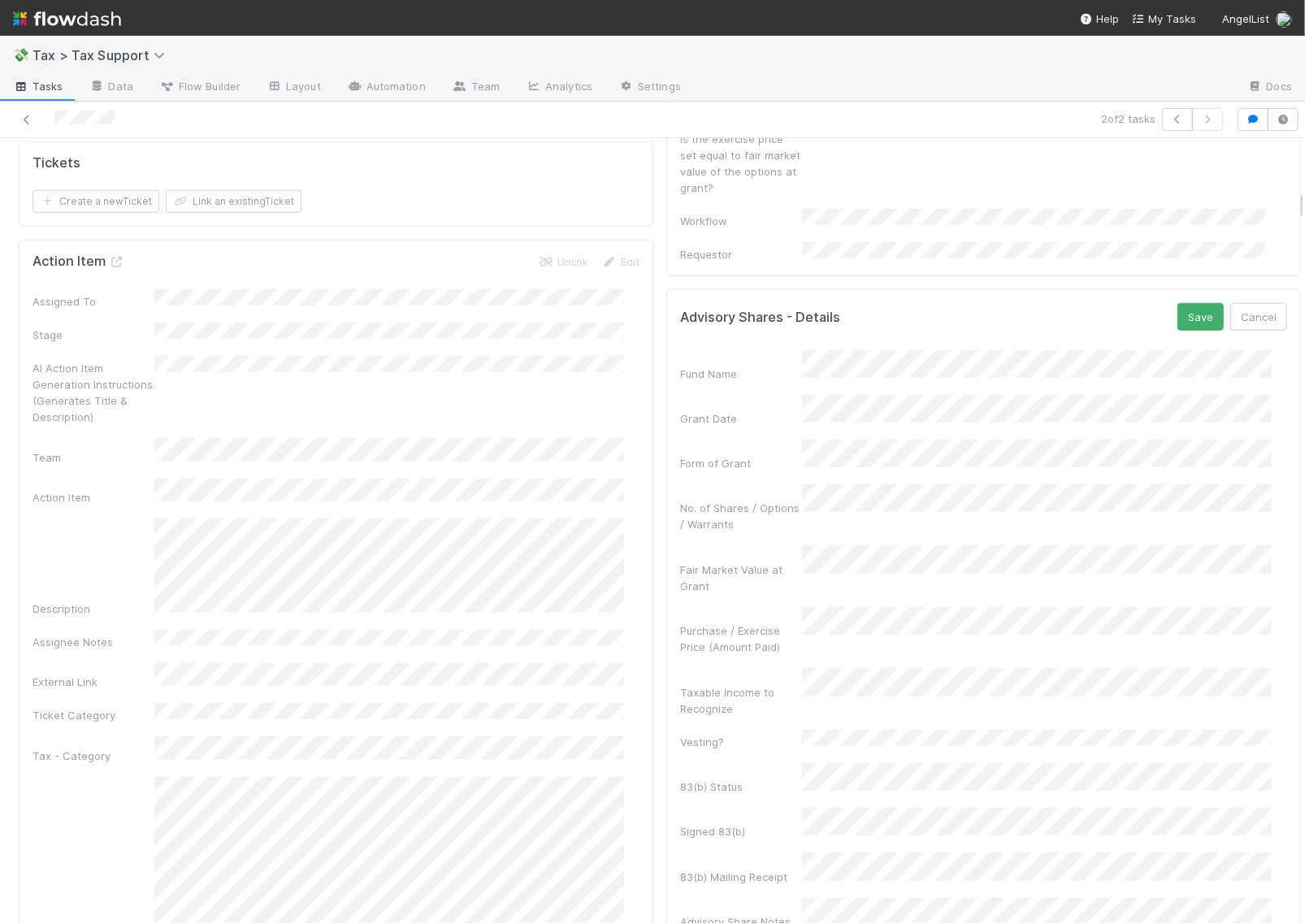
scroll to position [1320, 0]
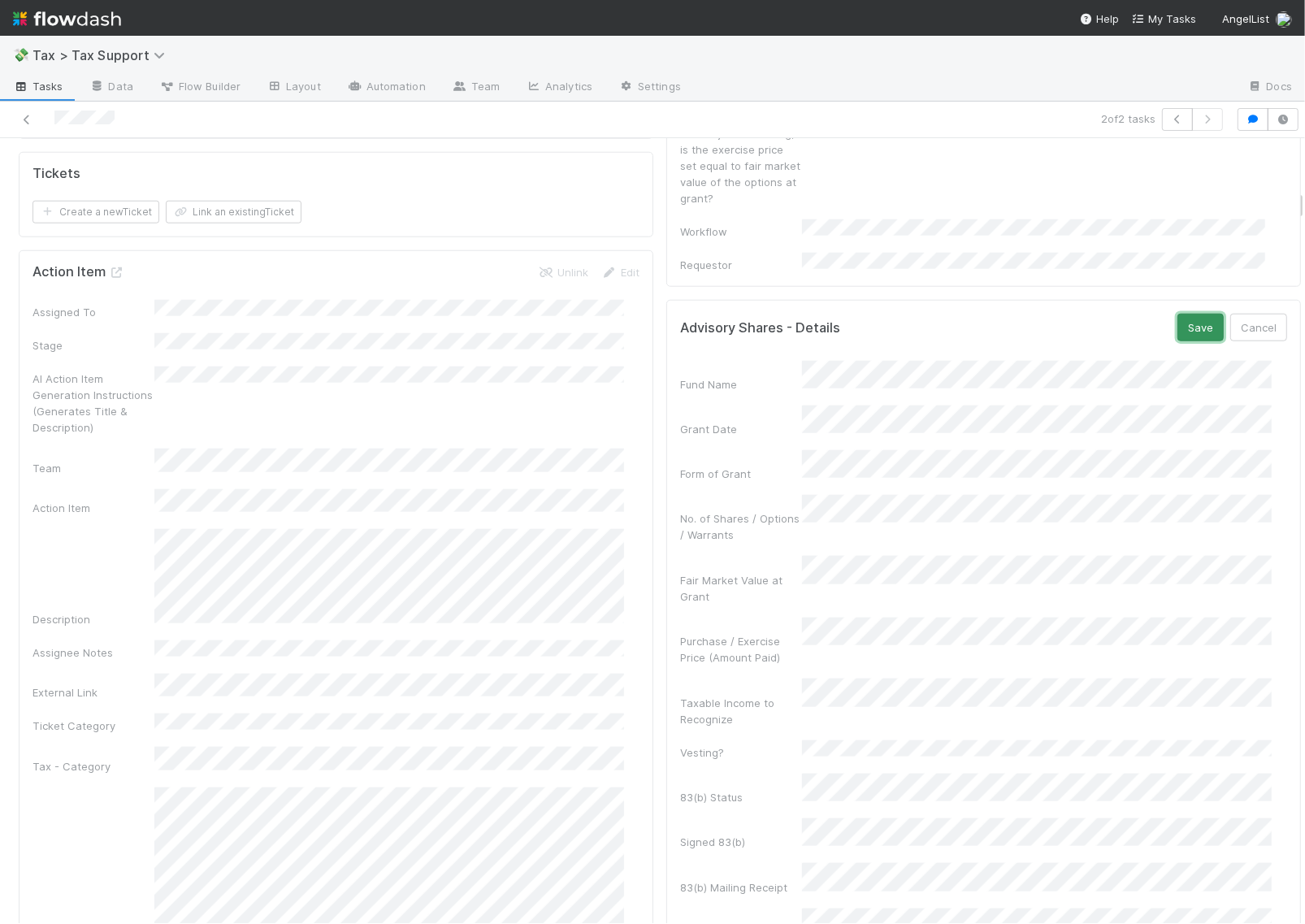
click at [1177, 314] on button "Save" at bounding box center [1201, 327] width 46 height 28
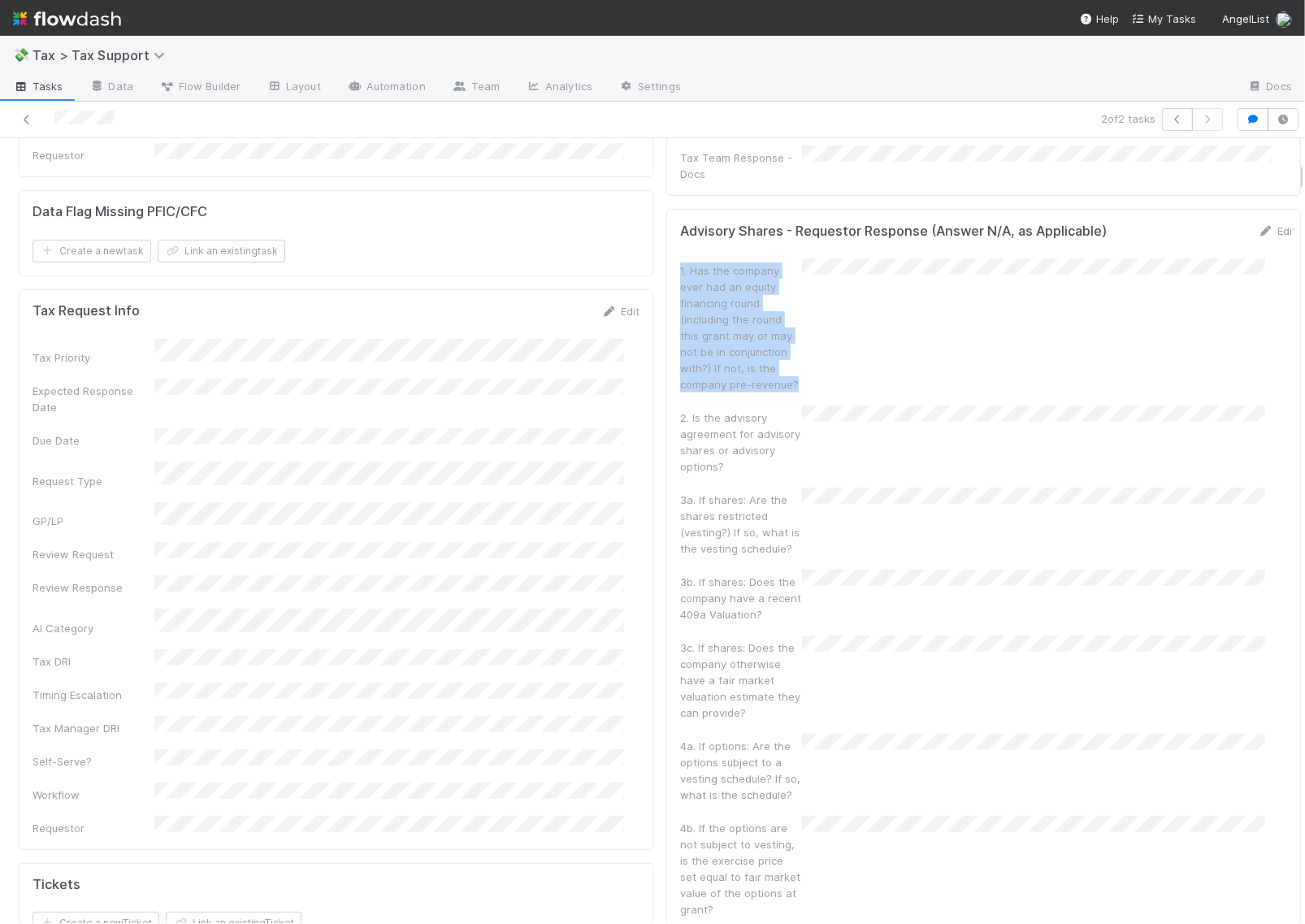
scroll to position [0, 4]
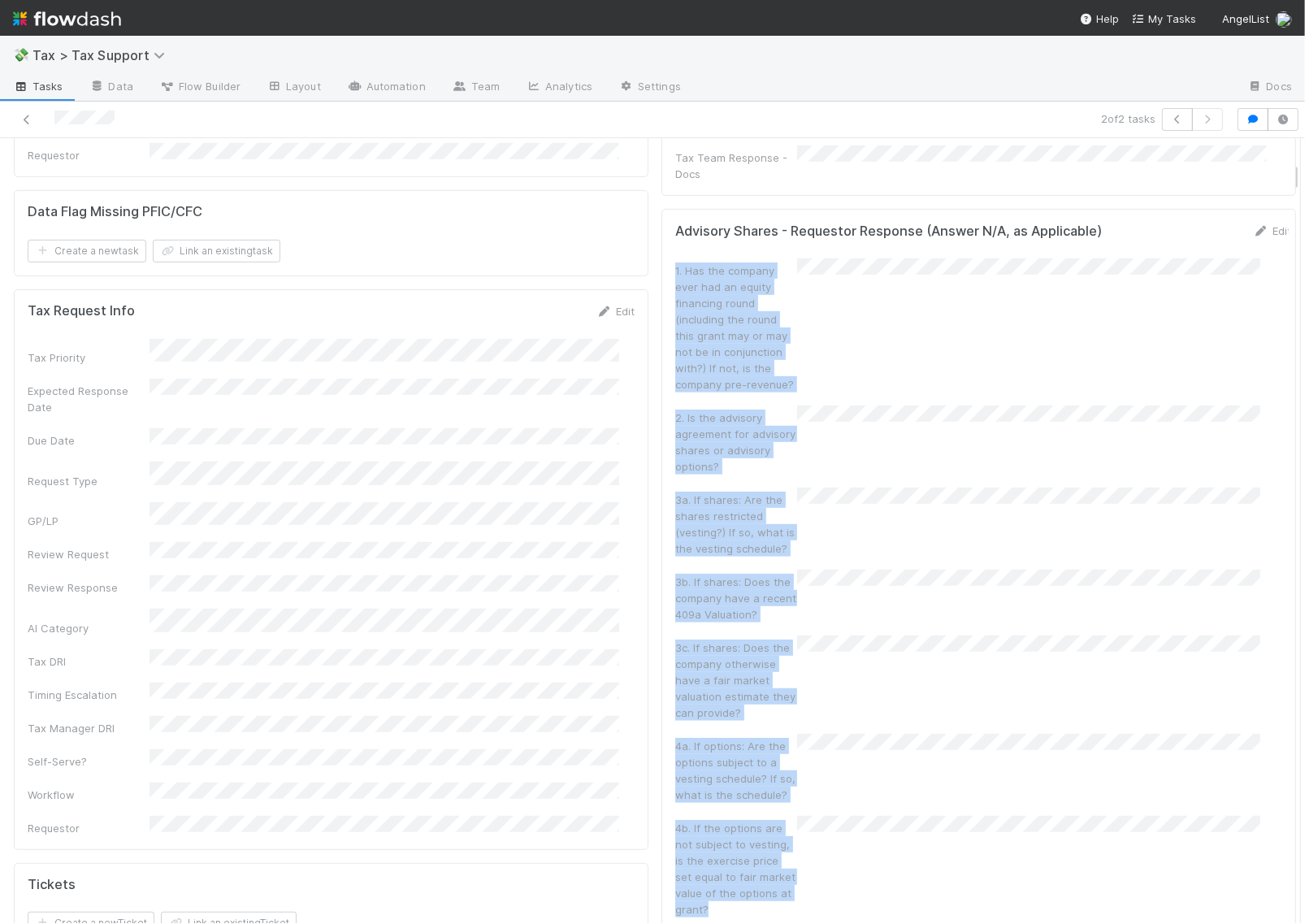
drag, startPoint x: 1280, startPoint y: 245, endPoint x: 1205, endPoint y: 724, distance: 484.8
click at [959, 315] on div "1. Has the company ever had an equity financing round (including the round this…" at bounding box center [983, 326] width 615 height 134
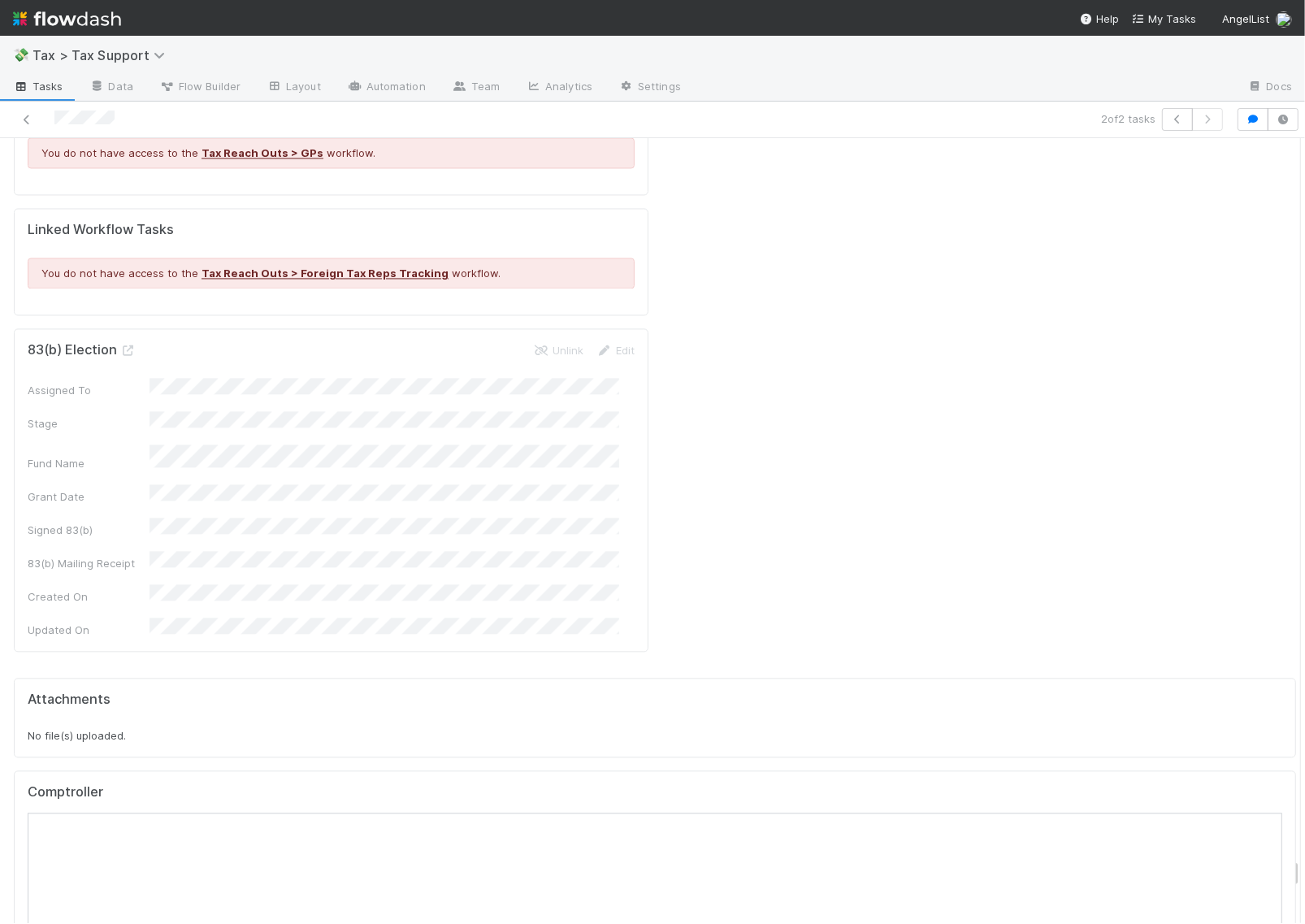
scroll to position [18358, 0]
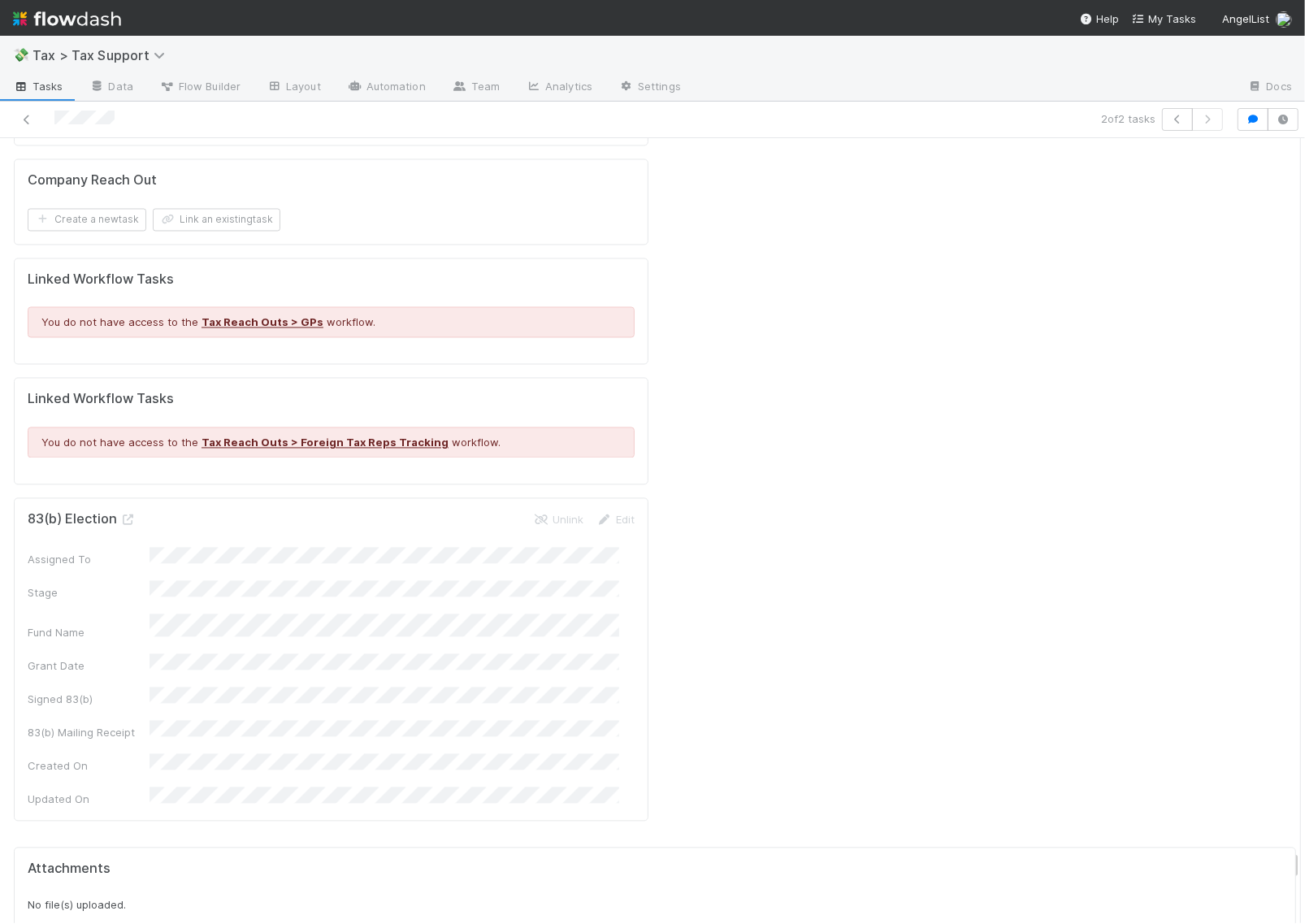
drag, startPoint x: 1280, startPoint y: 173, endPoint x: 1289, endPoint y: 861, distance: 688.1
click at [1289, 861] on div "💸 Tax > Tax Support Tasks Data Flow Builder Layout Automation Team Analytics Se…" at bounding box center [652, 480] width 1305 height 888
click at [126, 515] on icon at bounding box center [128, 520] width 16 height 11
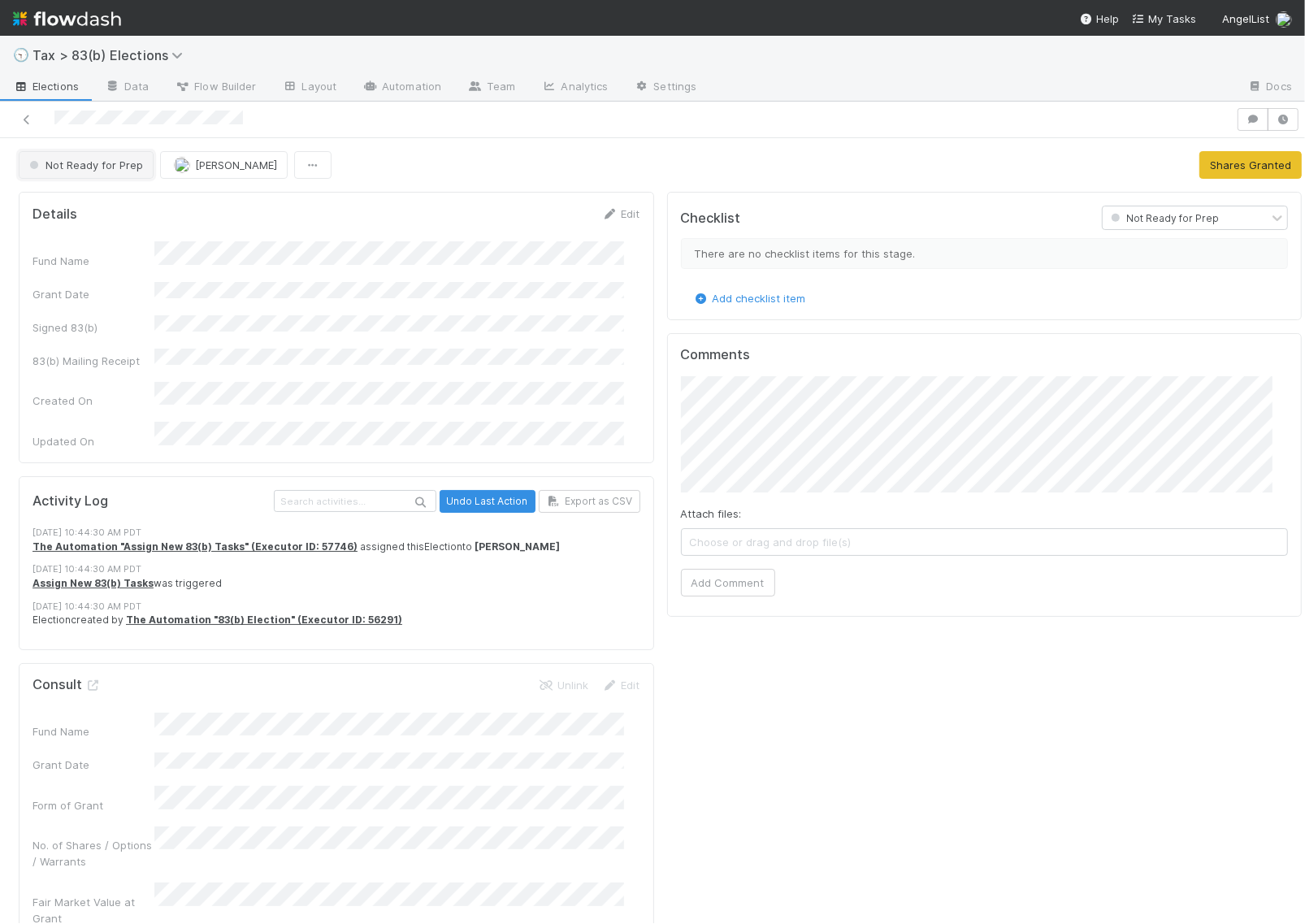
click at [78, 170] on span "Not Ready for Prep" at bounding box center [84, 165] width 117 height 13
click at [747, 139] on div at bounding box center [652, 462] width 1305 height 924
click at [213, 86] on span "Flow Builder" at bounding box center [215, 86] width 81 height 16
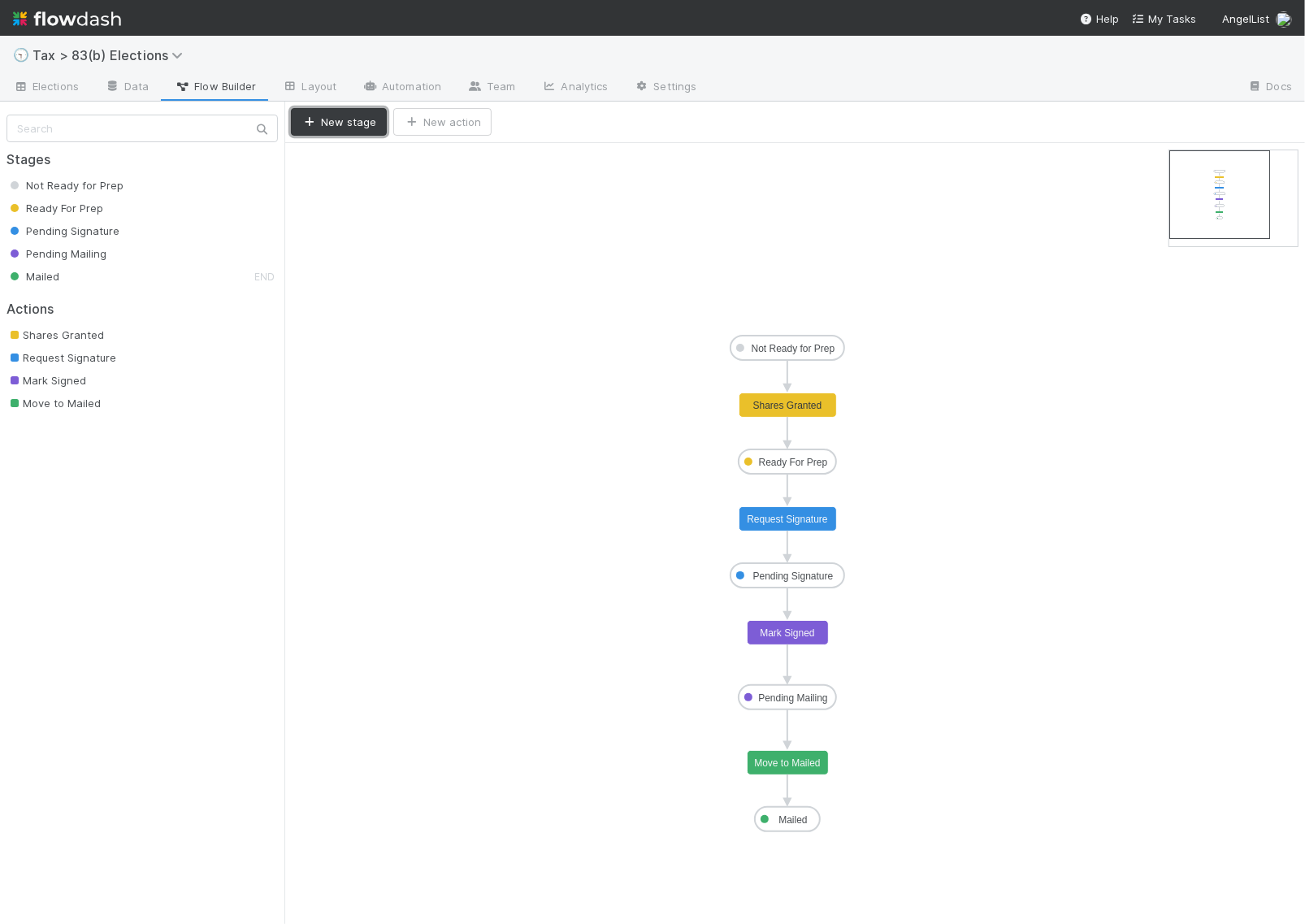
click at [342, 115] on button "New stage" at bounding box center [338, 121] width 95 height 28
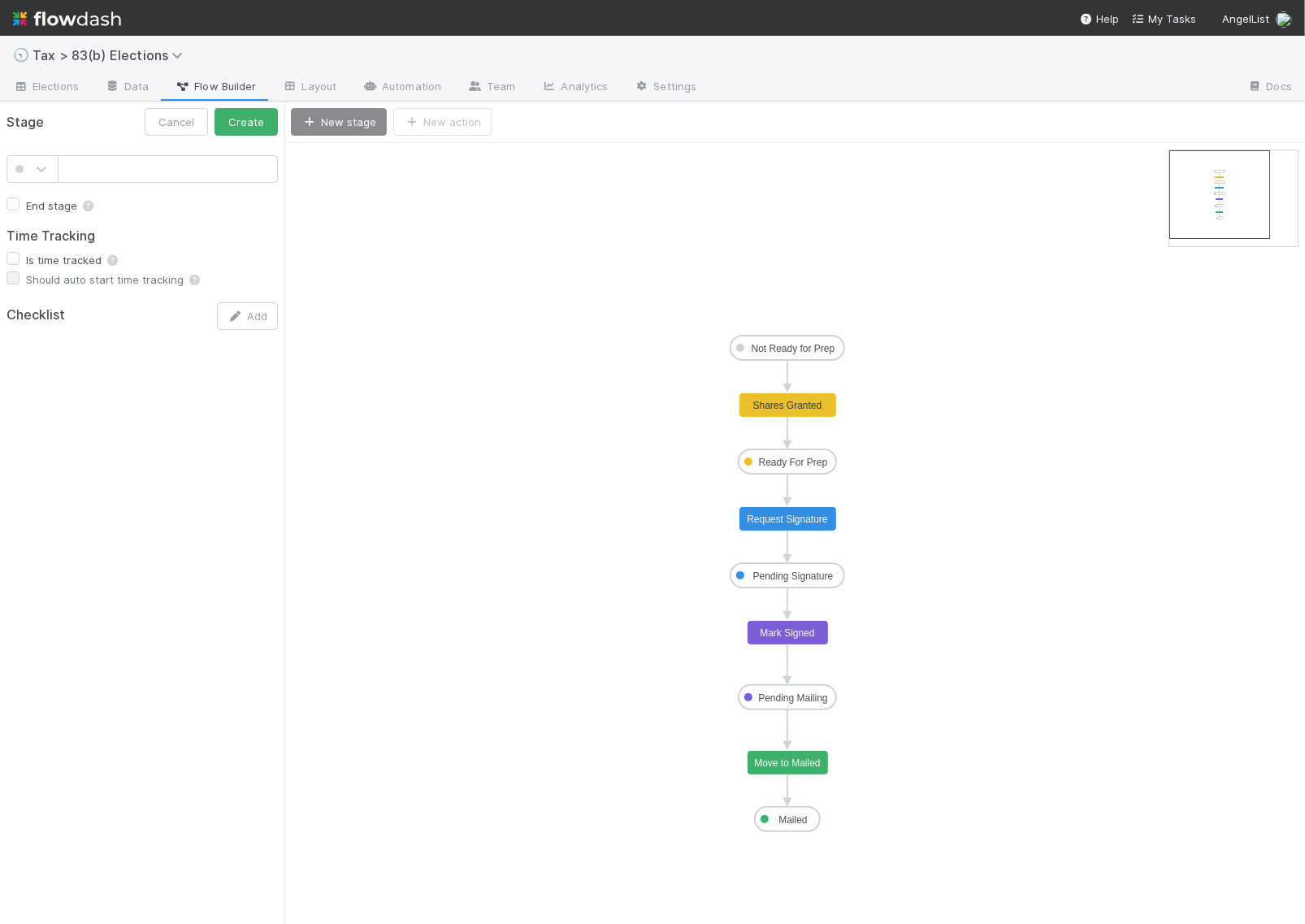
click at [149, 176] on input "text" at bounding box center [168, 169] width 220 height 28
type input "No 83(b) Required by Fund"
click at [37, 171] on icon at bounding box center [41, 169] width 16 height 16
click at [32, 436] on div at bounding box center [32, 441] width 32 height 16
click at [245, 123] on button "Create" at bounding box center [245, 121] width 63 height 28
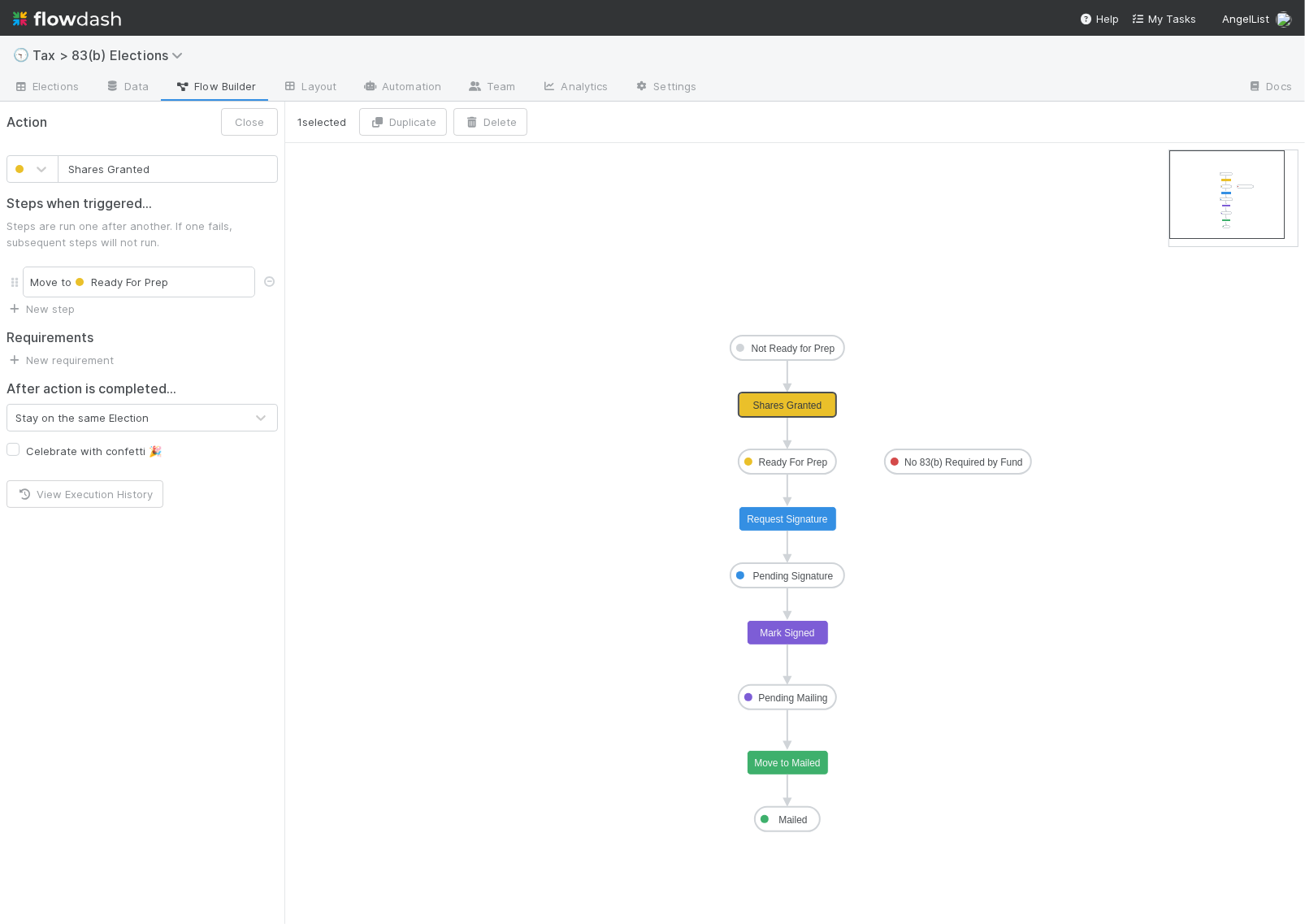
click at [795, 411] on text "Shares Granted" at bounding box center [787, 405] width 69 height 12
click at [786, 403] on text "Shares Granted" at bounding box center [787, 405] width 69 height 12
click at [789, 353] on text "Not Ready for Prep" at bounding box center [794, 348] width 84 height 12
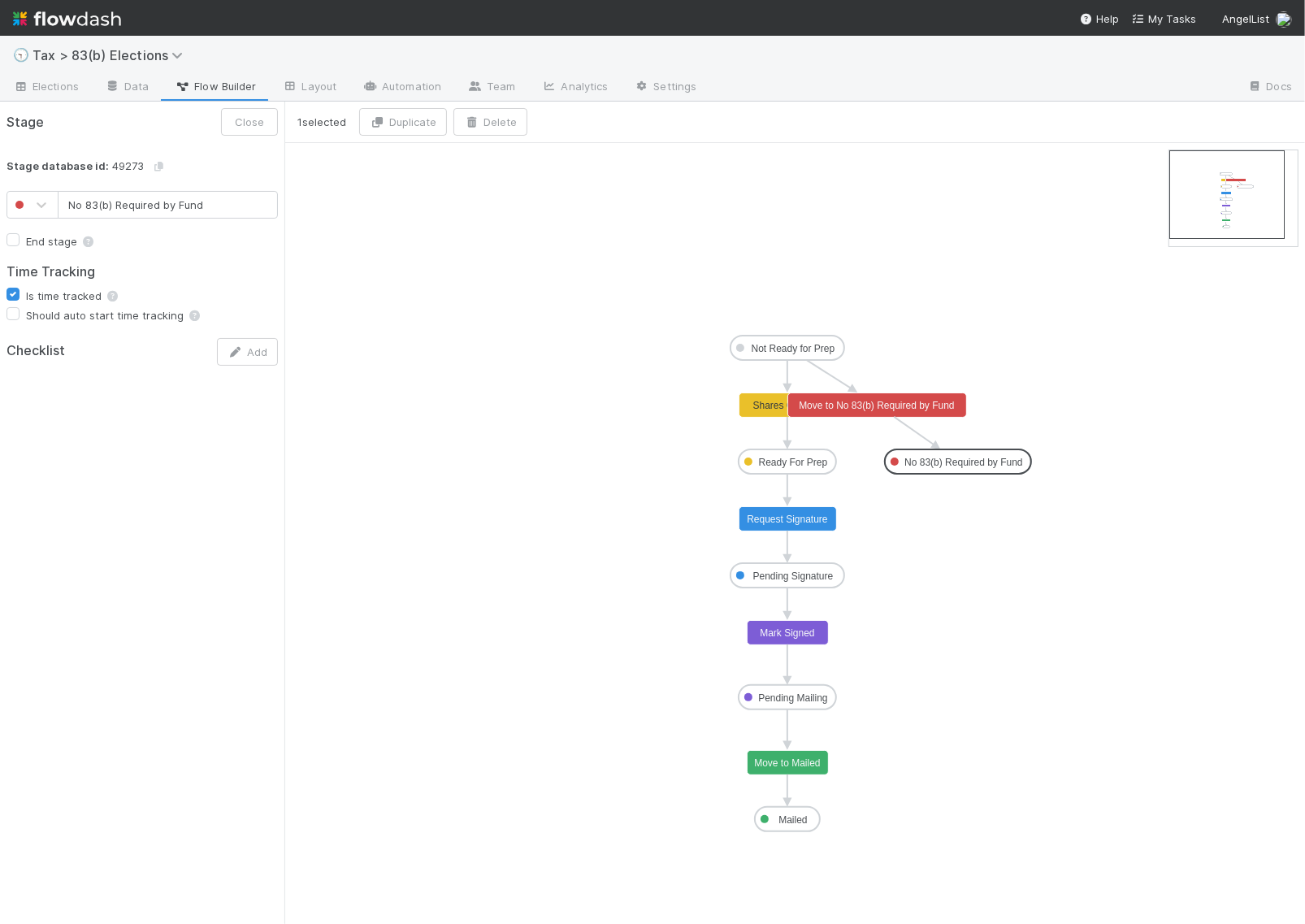
type input "No 83(b) Required by Fund"
checkbox input "false"
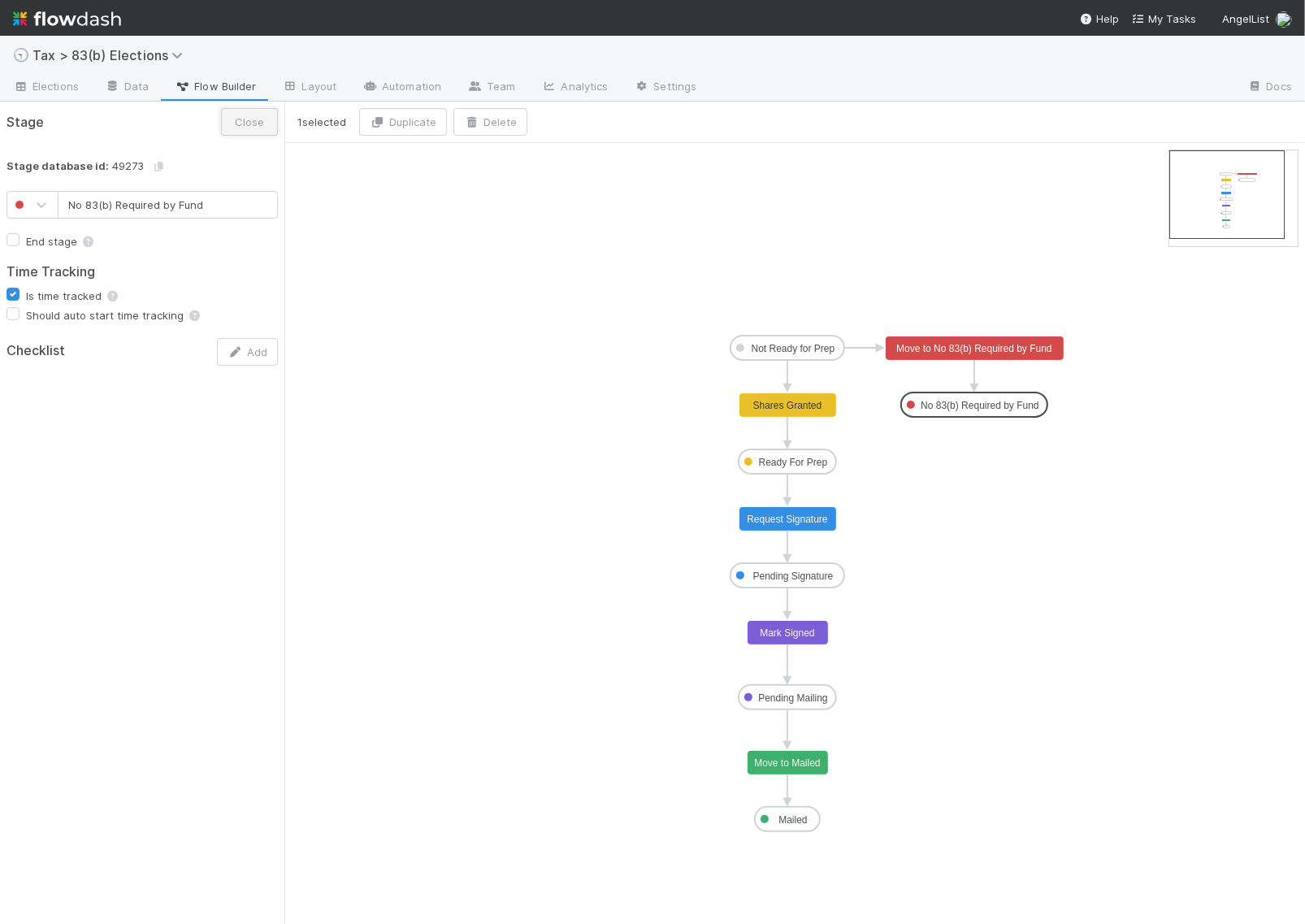
click at [252, 119] on button "Close" at bounding box center [250, 121] width 57 height 28
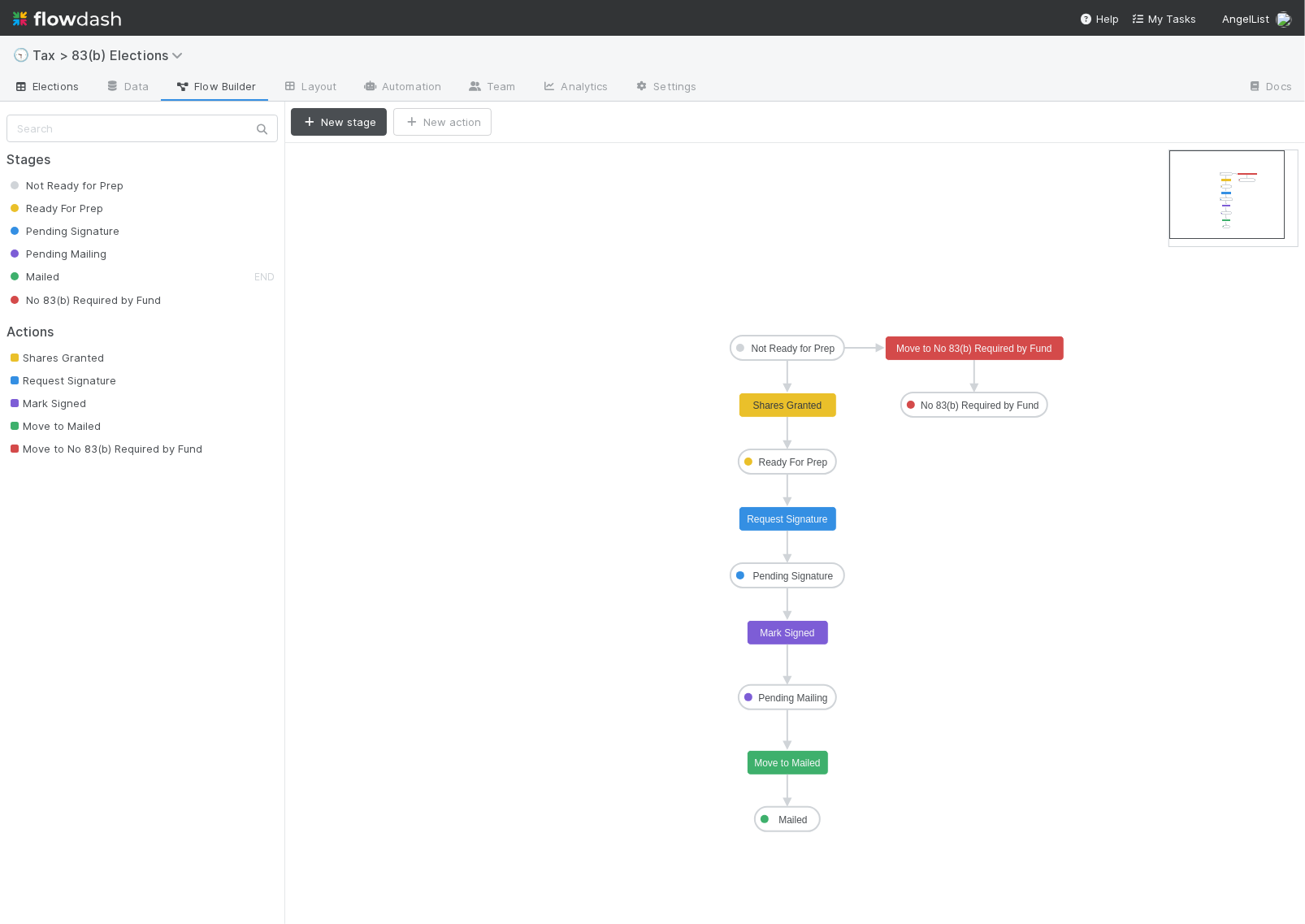
click at [65, 87] on span "Elections" at bounding box center [46, 86] width 66 height 16
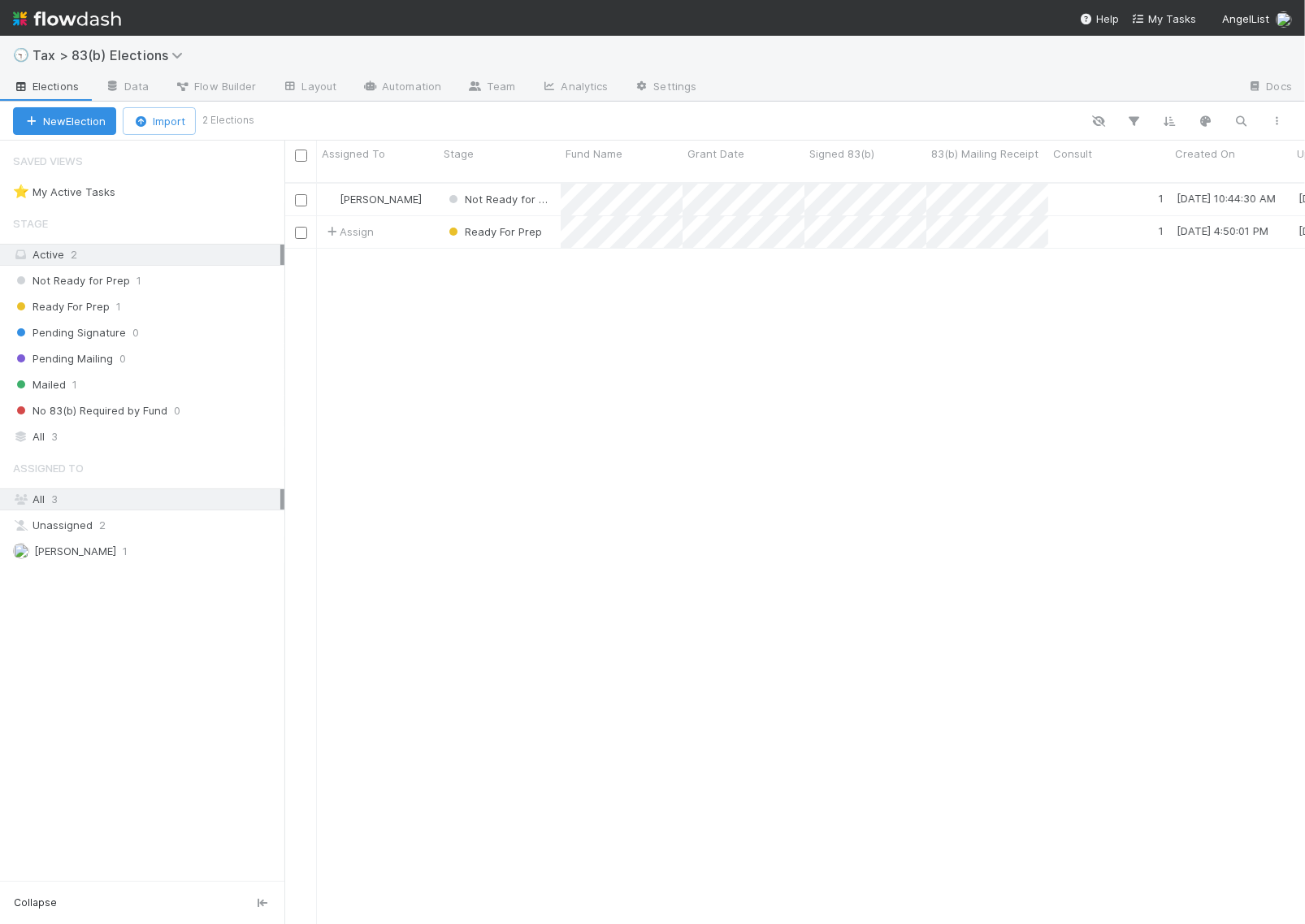
scroll to position [739, 1005]
click at [172, 280] on div "Not Ready for Prep 1" at bounding box center [149, 280] width 271 height 21
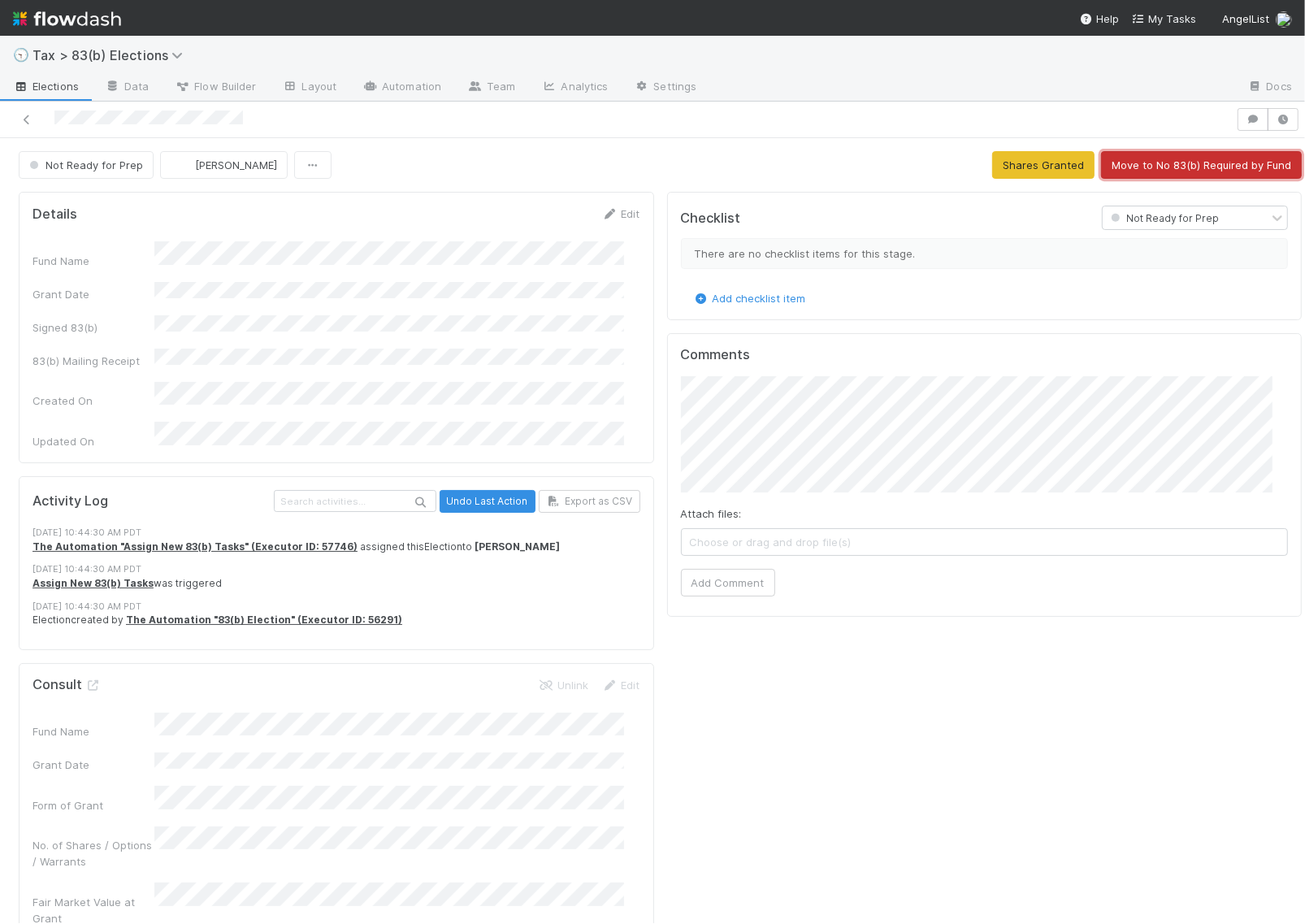
click at [1162, 161] on button "Move to No 83(b) Required by Fund" at bounding box center [1201, 164] width 201 height 28
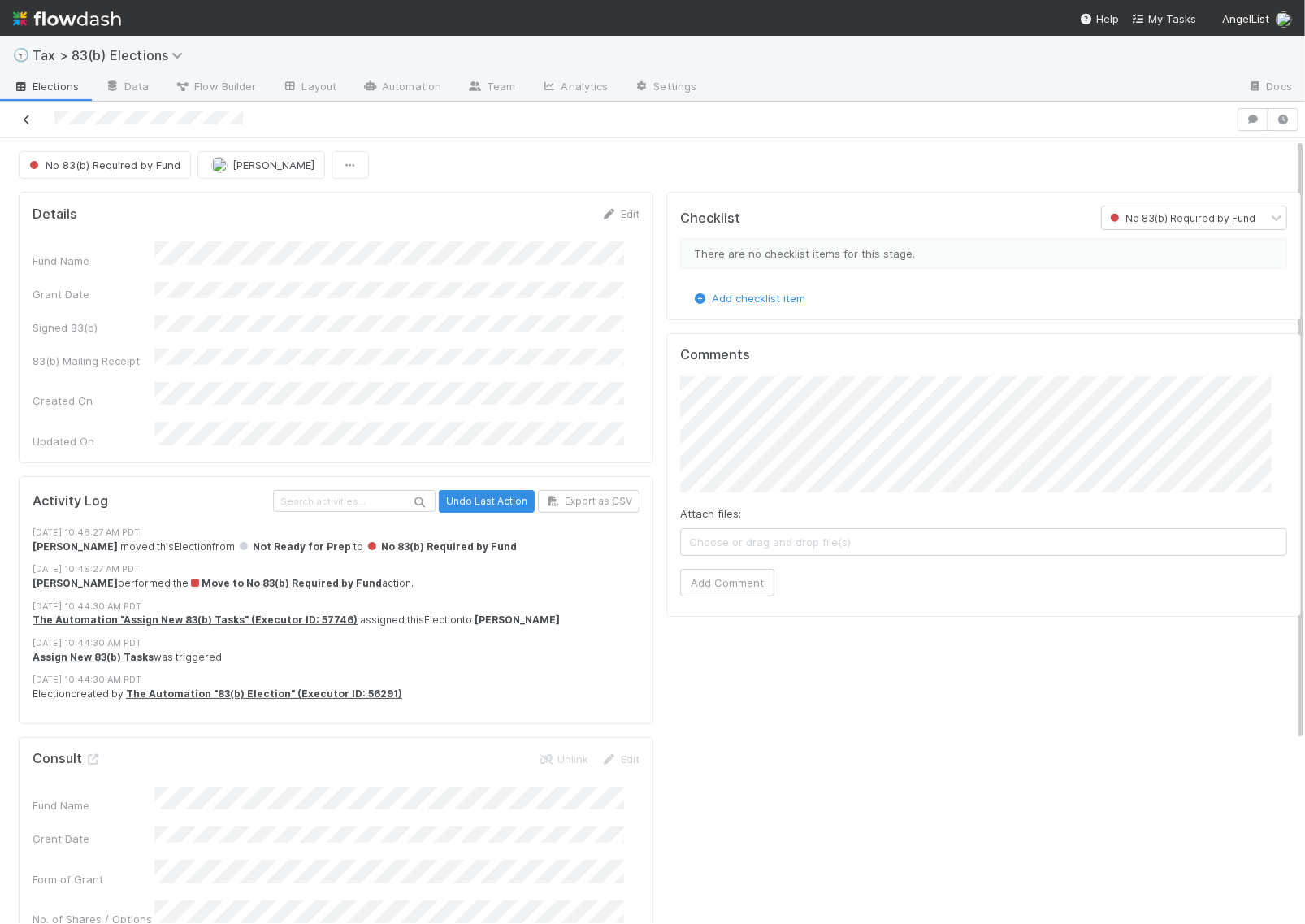
click at [26, 112] on link at bounding box center [27, 120] width 16 height 16
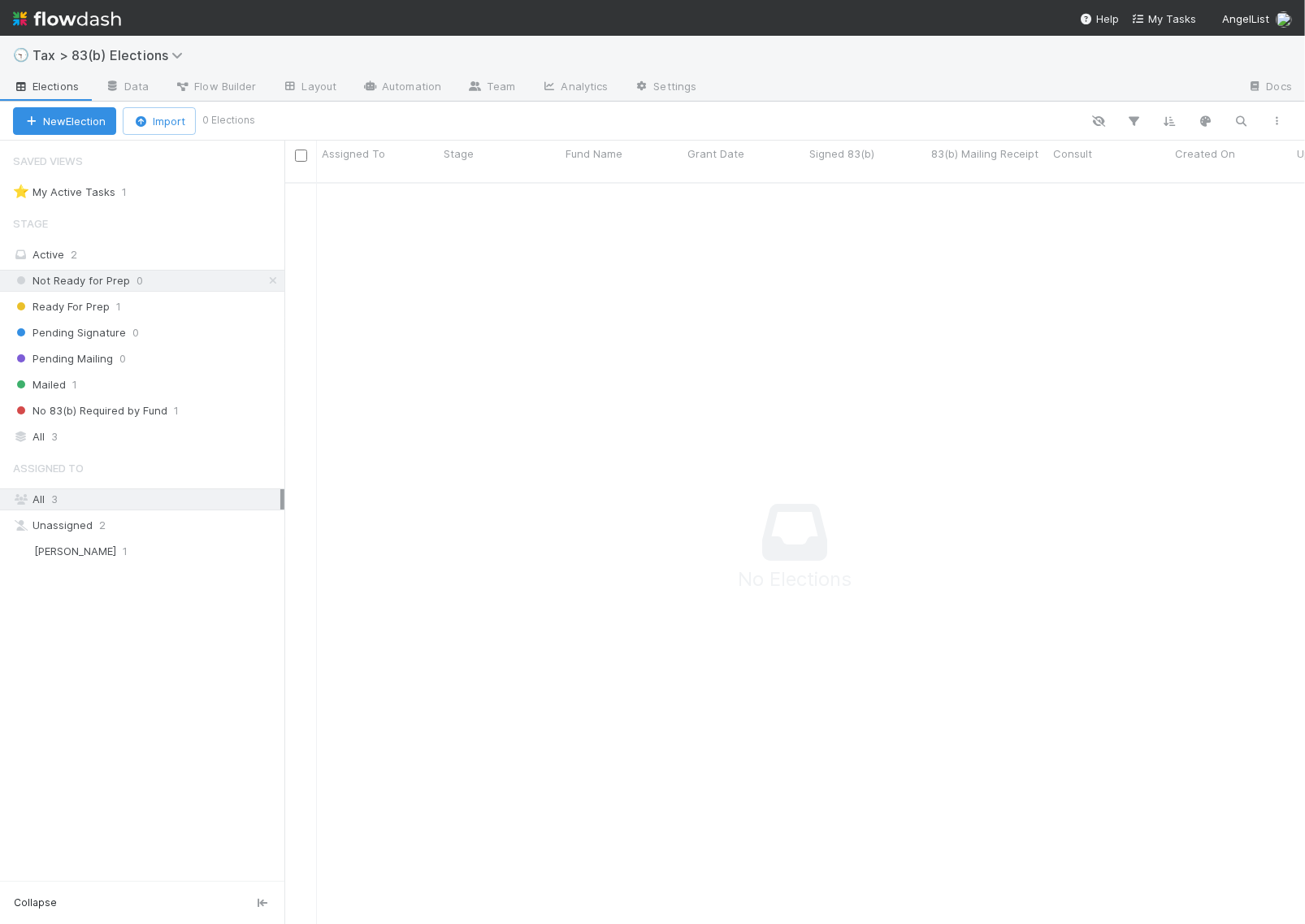
scroll to position [724, 989]
click at [186, 302] on div "Ready For Prep 1" at bounding box center [149, 306] width 271 height 21
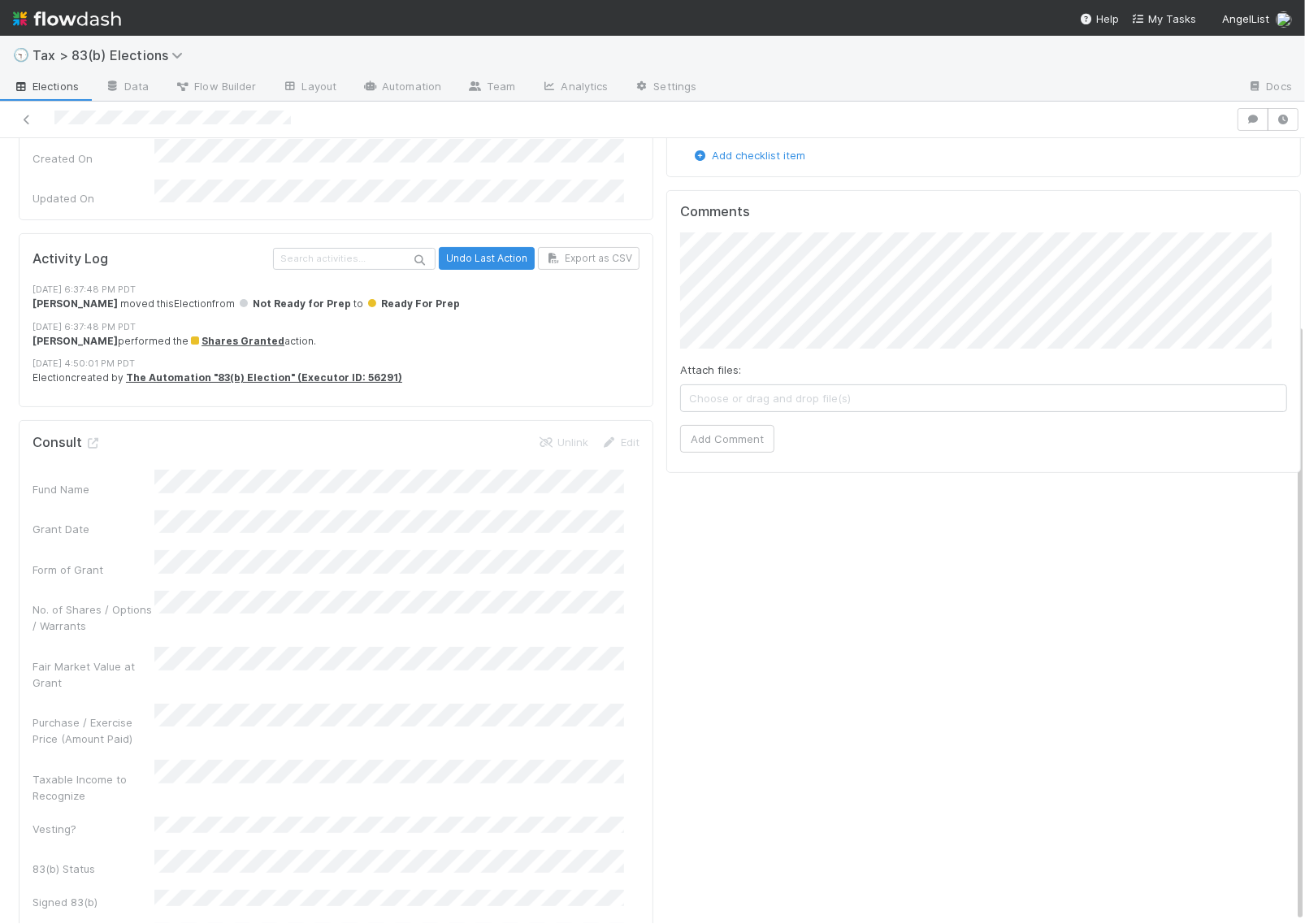
scroll to position [13, 0]
click at [97, 438] on icon at bounding box center [94, 443] width 16 height 11
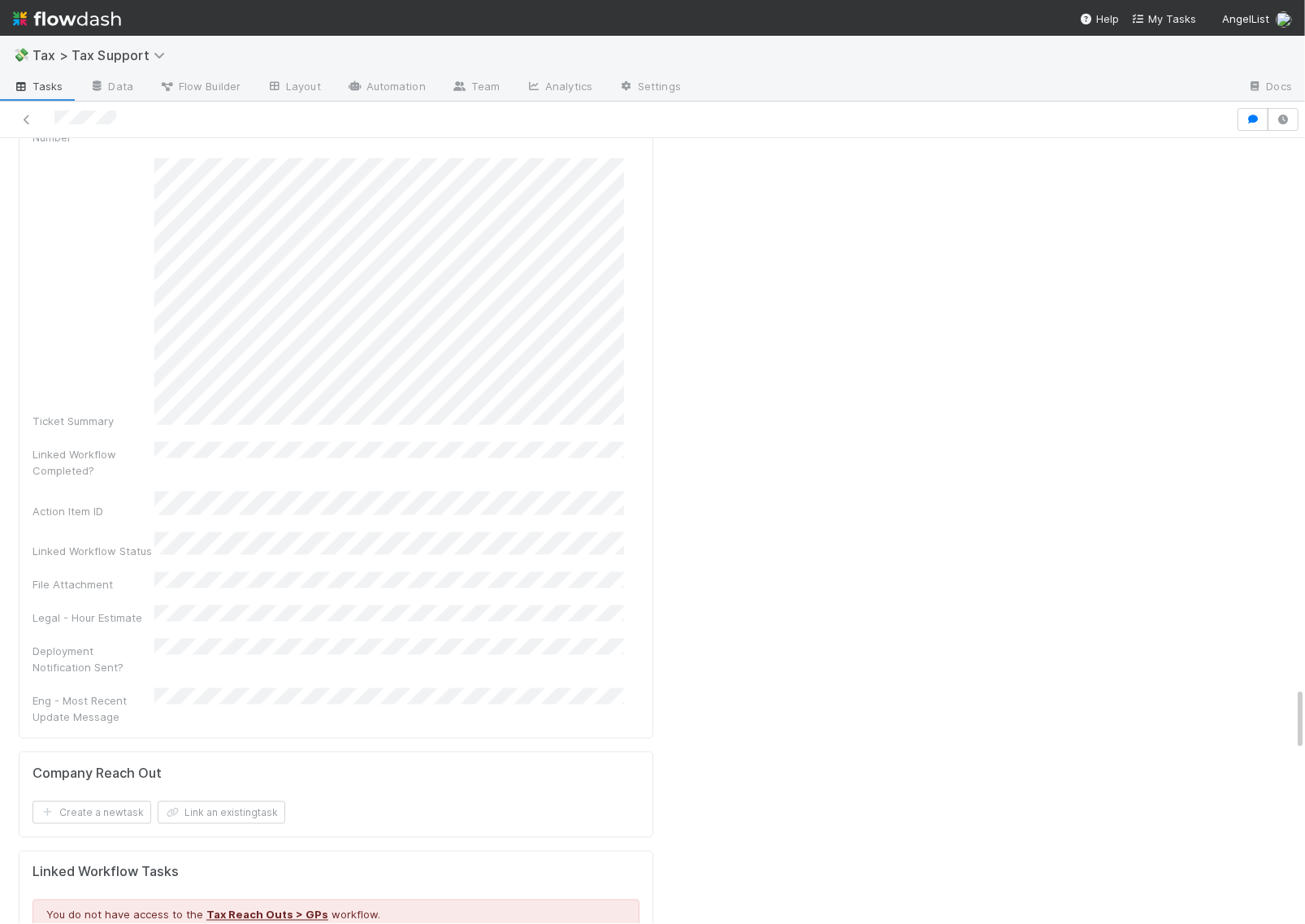
scroll to position [7413, 0]
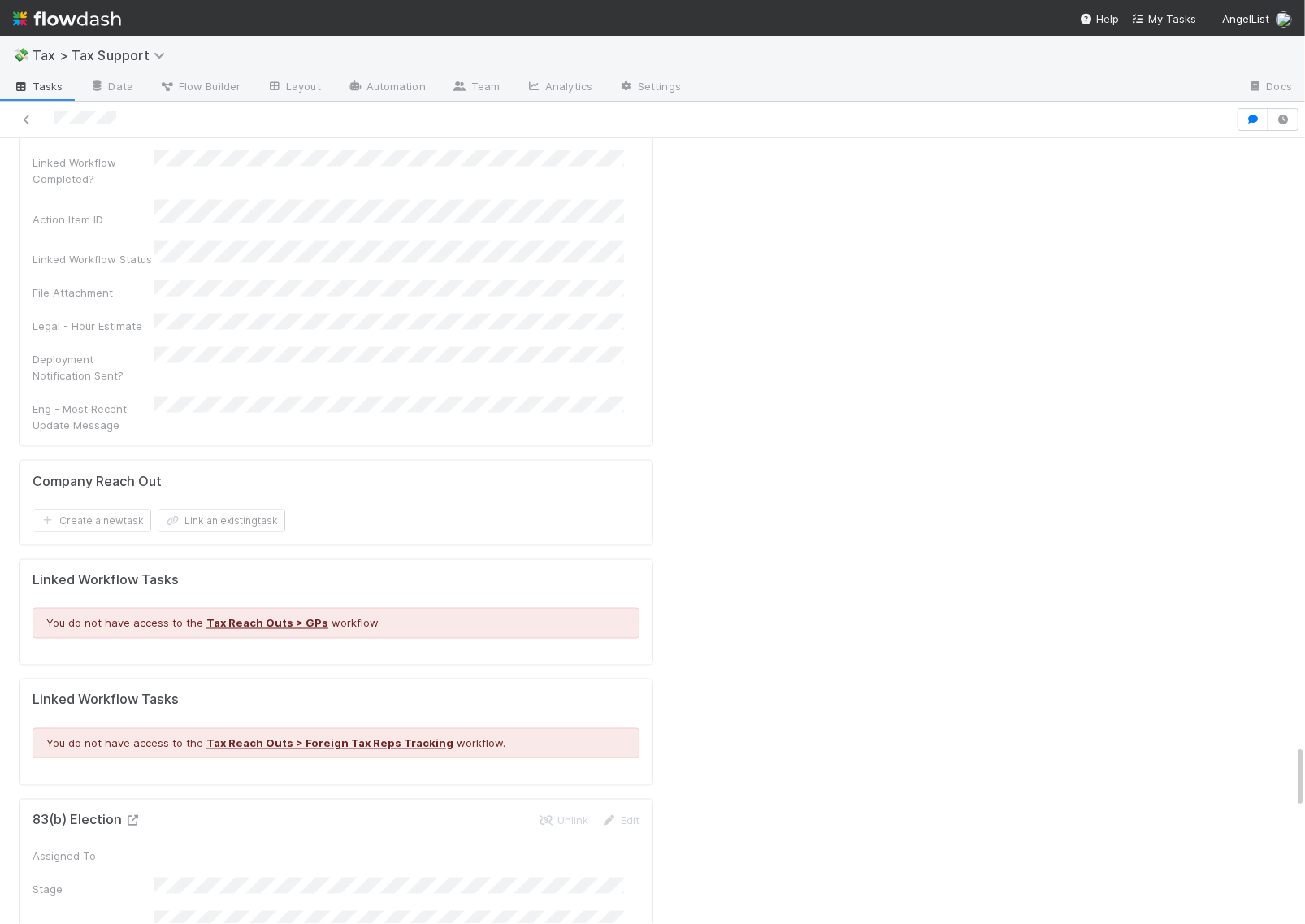
click at [132, 815] on icon at bounding box center [133, 821] width 16 height 11
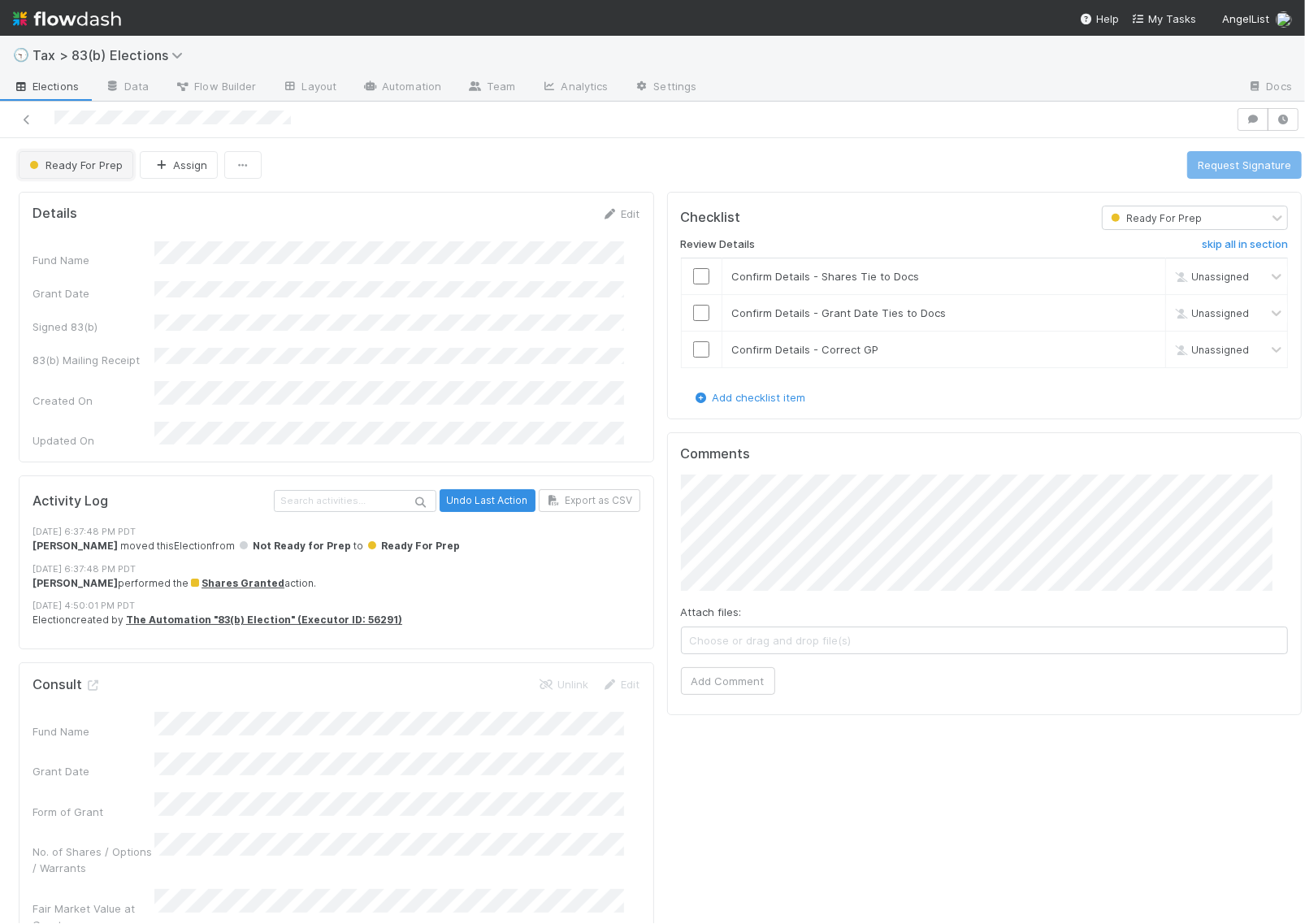
click at [95, 162] on span "Ready For Prep" at bounding box center [74, 165] width 96 height 13
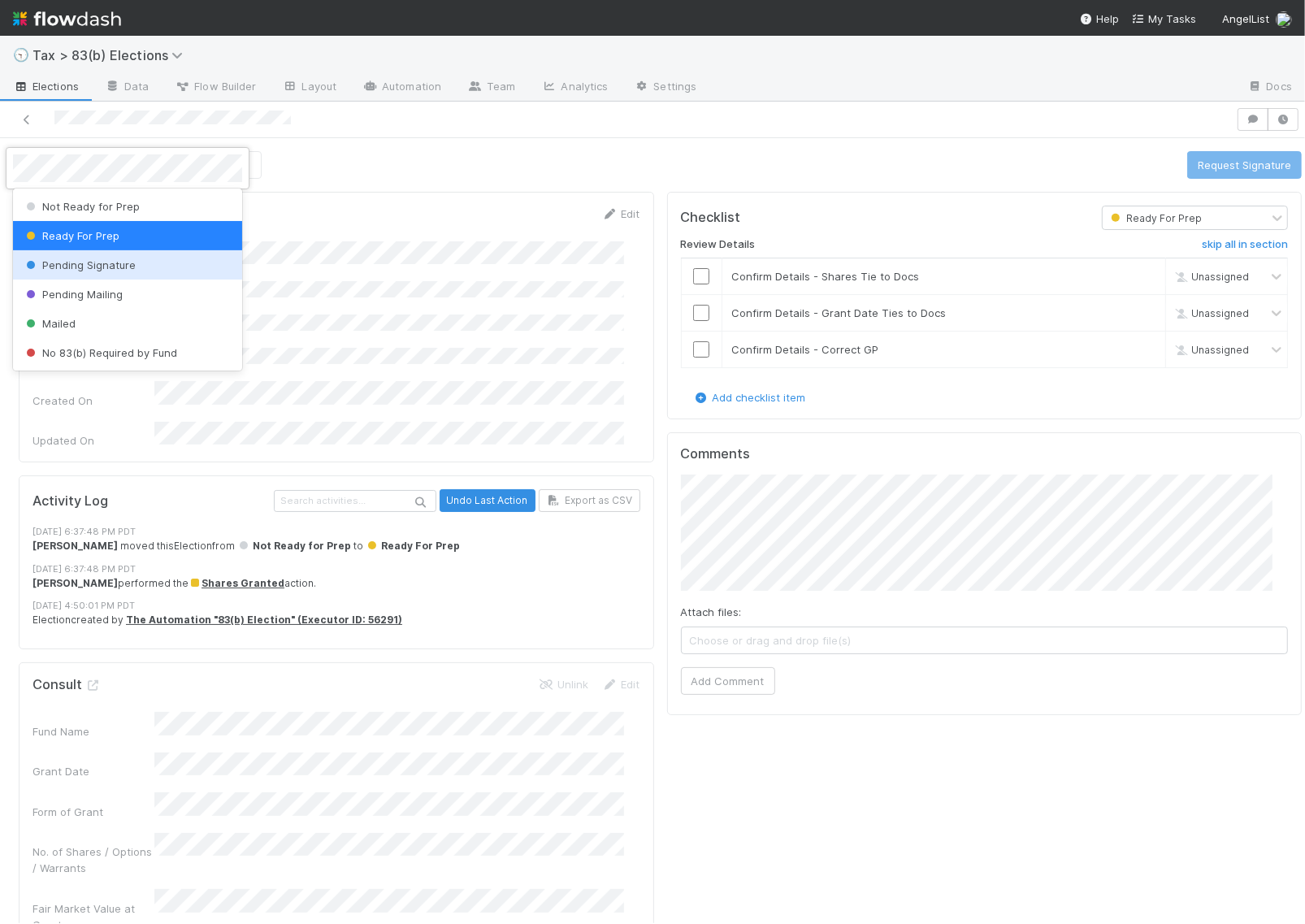
click at [847, 172] on div at bounding box center [652, 462] width 1305 height 924
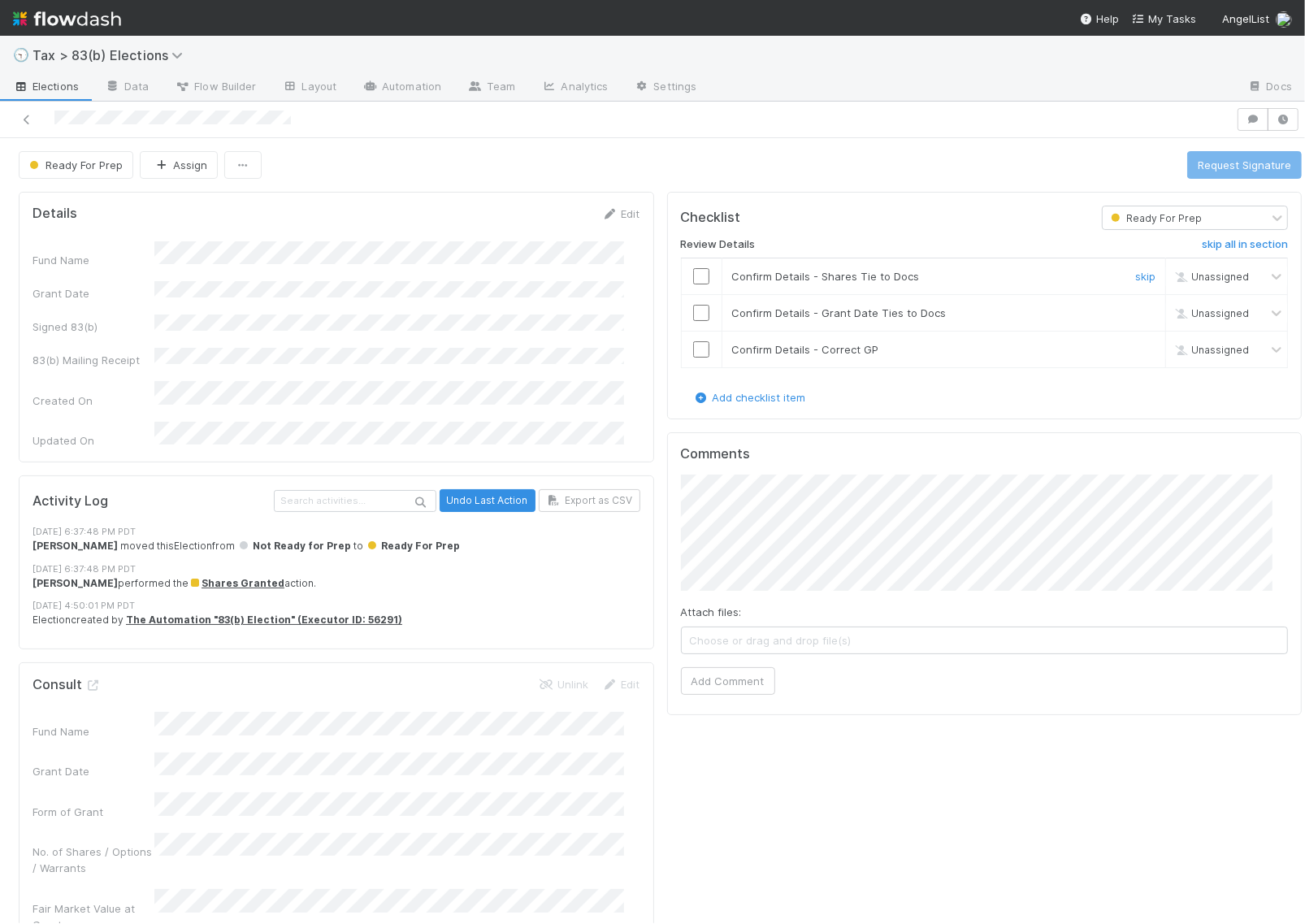
click at [693, 276] on input "checkbox" at bounding box center [701, 276] width 16 height 16
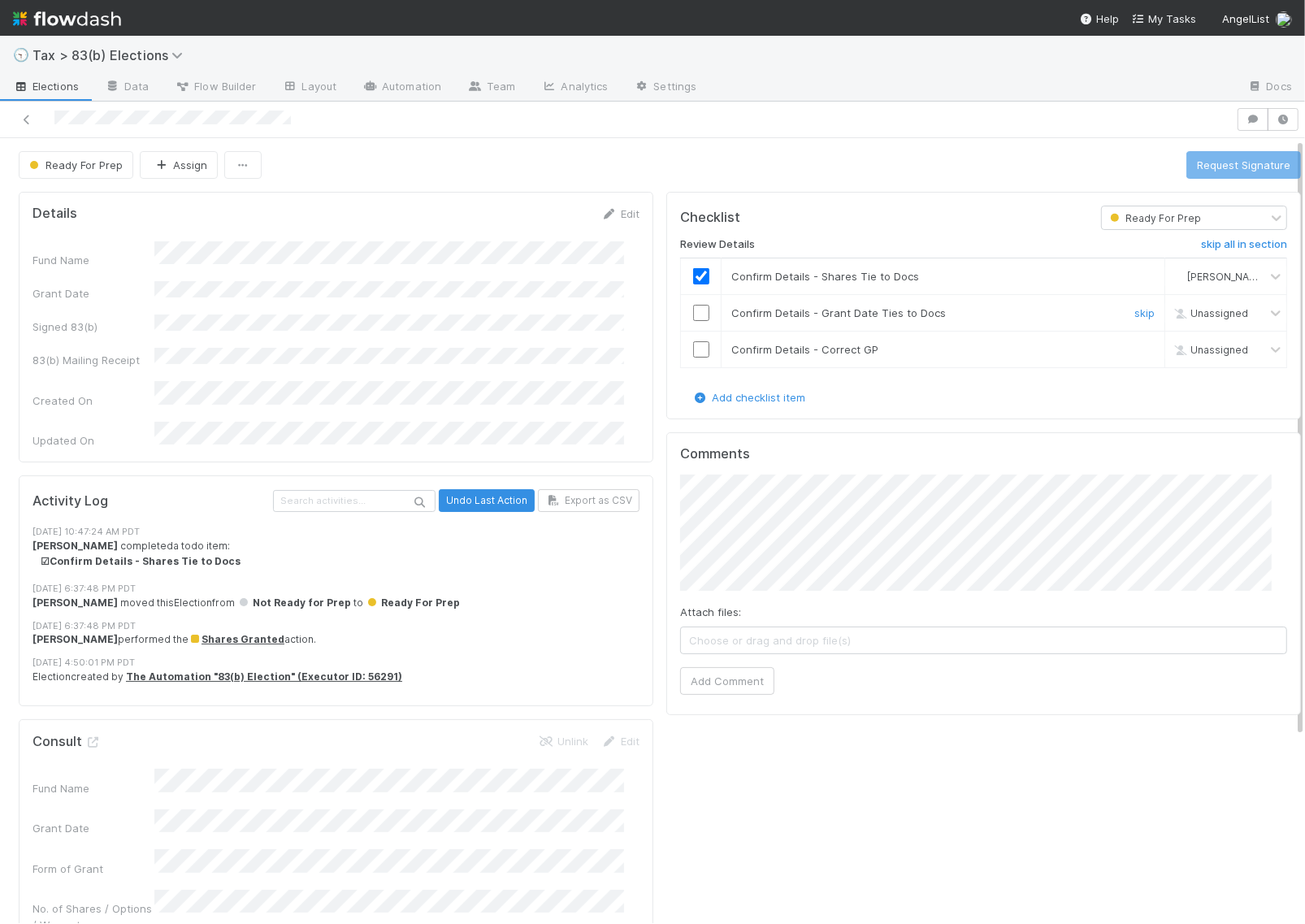
click at [693, 314] on input "checkbox" at bounding box center [701, 313] width 16 height 16
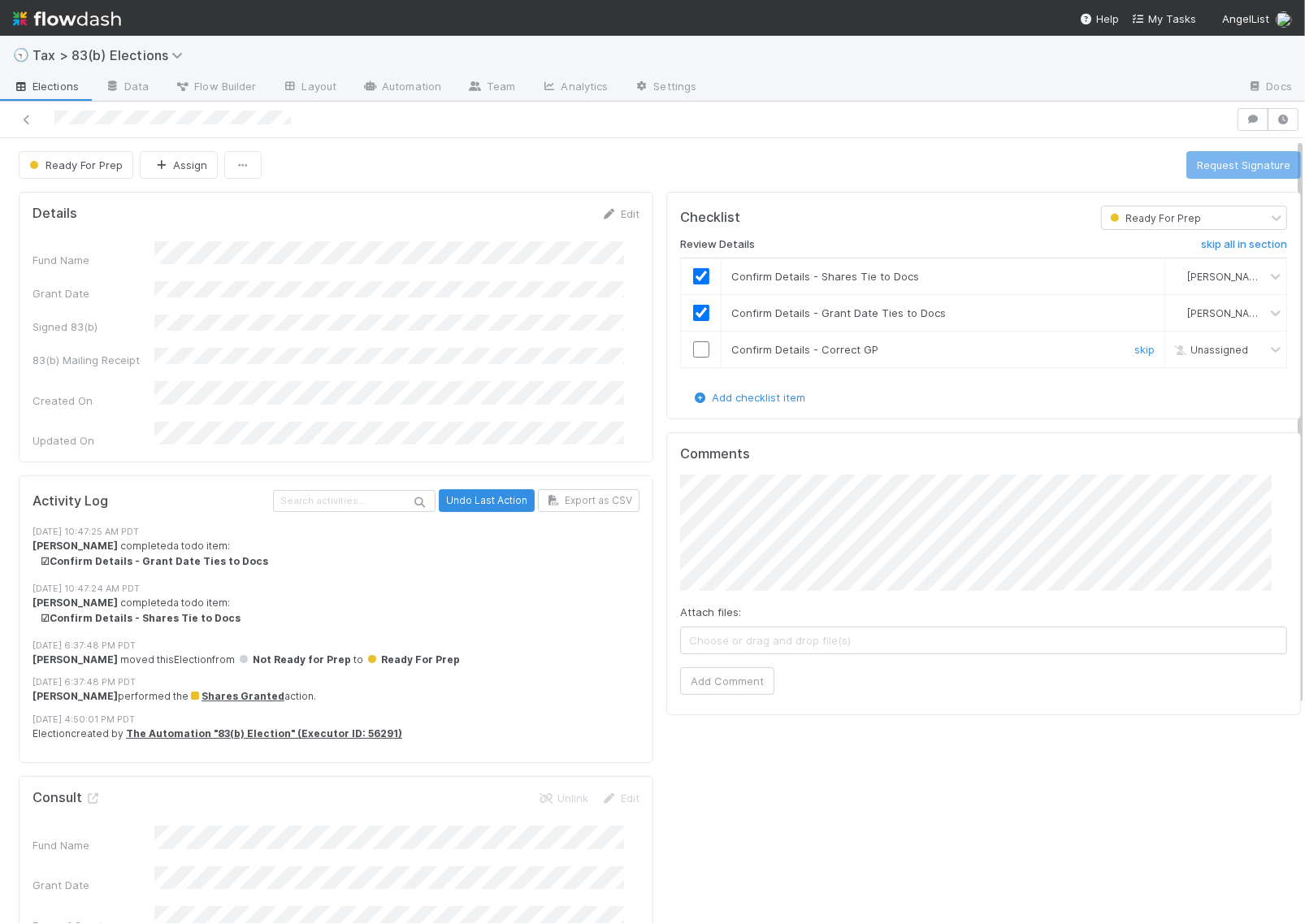
click at [693, 351] on input "checkbox" at bounding box center [701, 350] width 16 height 16
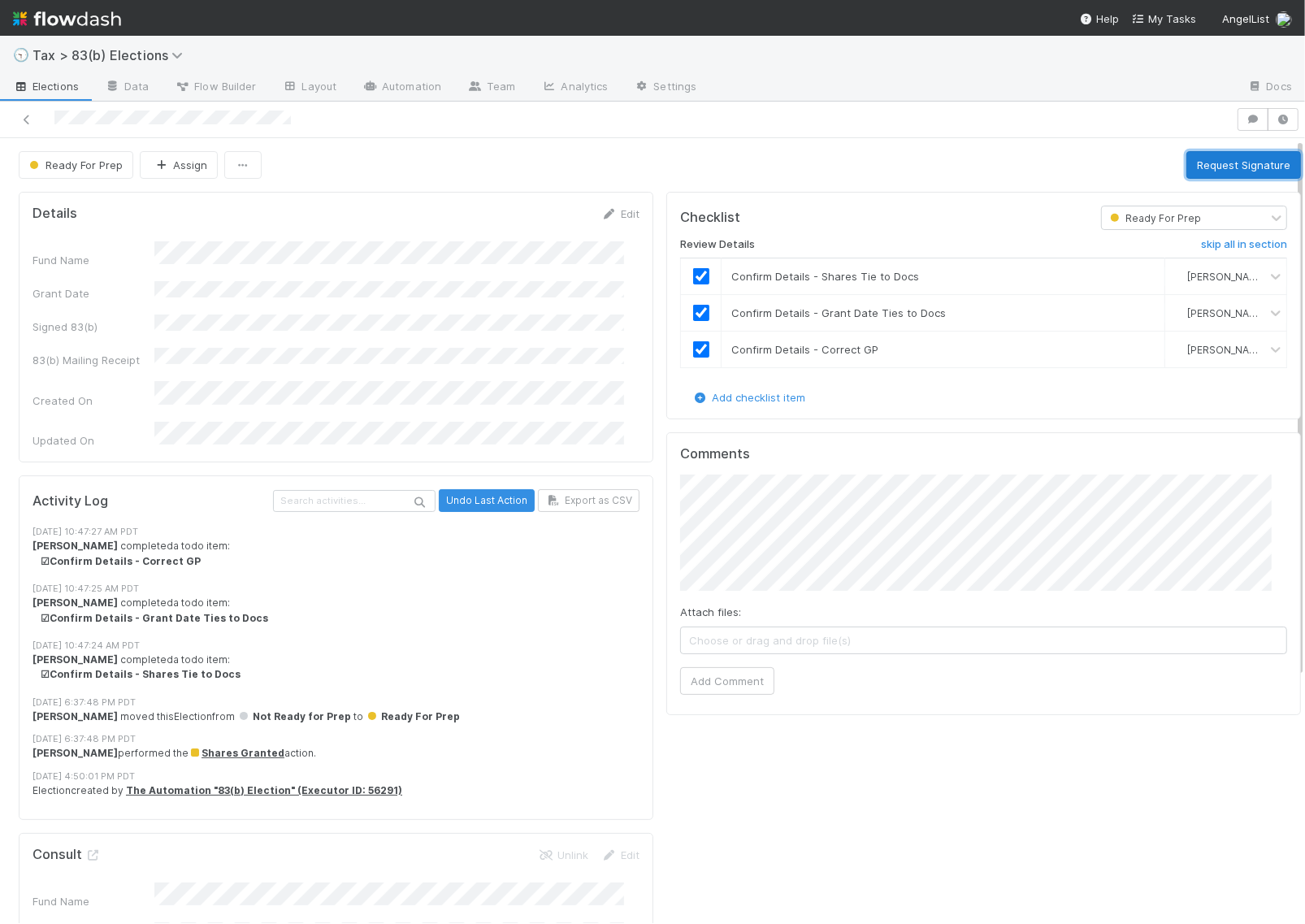
click at [1207, 165] on button "Request Signature" at bounding box center [1243, 164] width 114 height 28
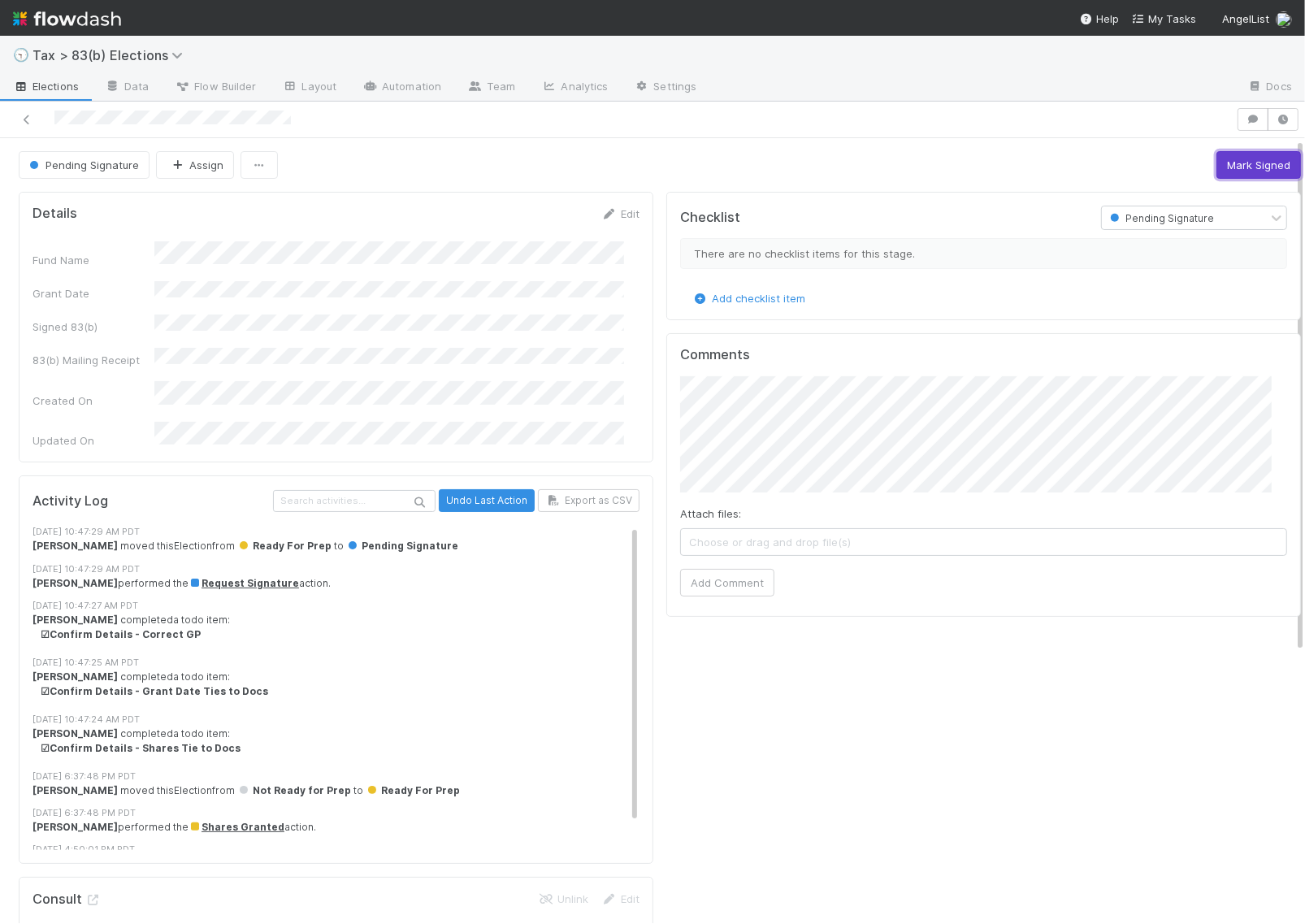
click at [1227, 163] on button "Mark Signed" at bounding box center [1259, 164] width 85 height 28
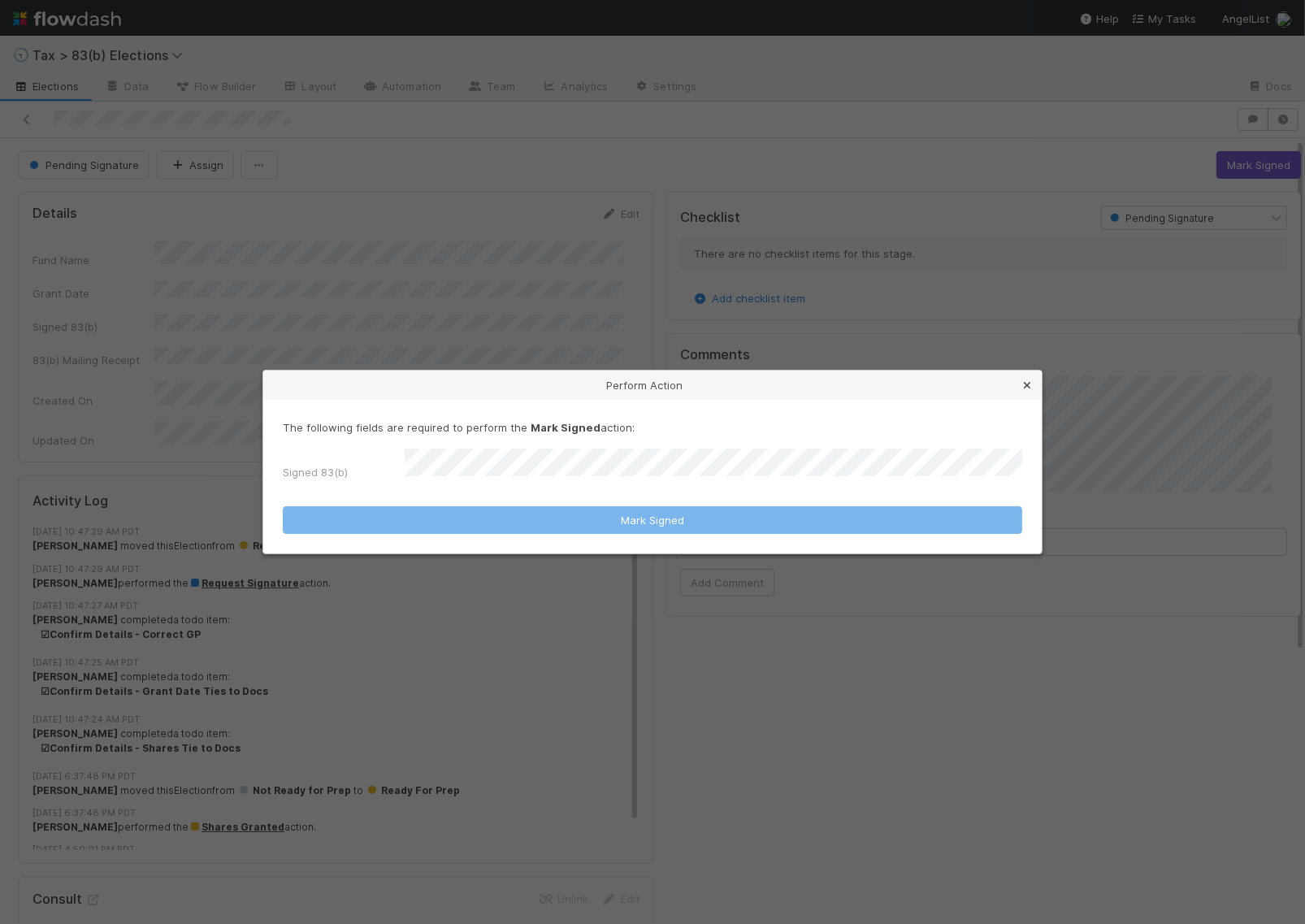
click at [1034, 387] on icon at bounding box center [1027, 385] width 16 height 11
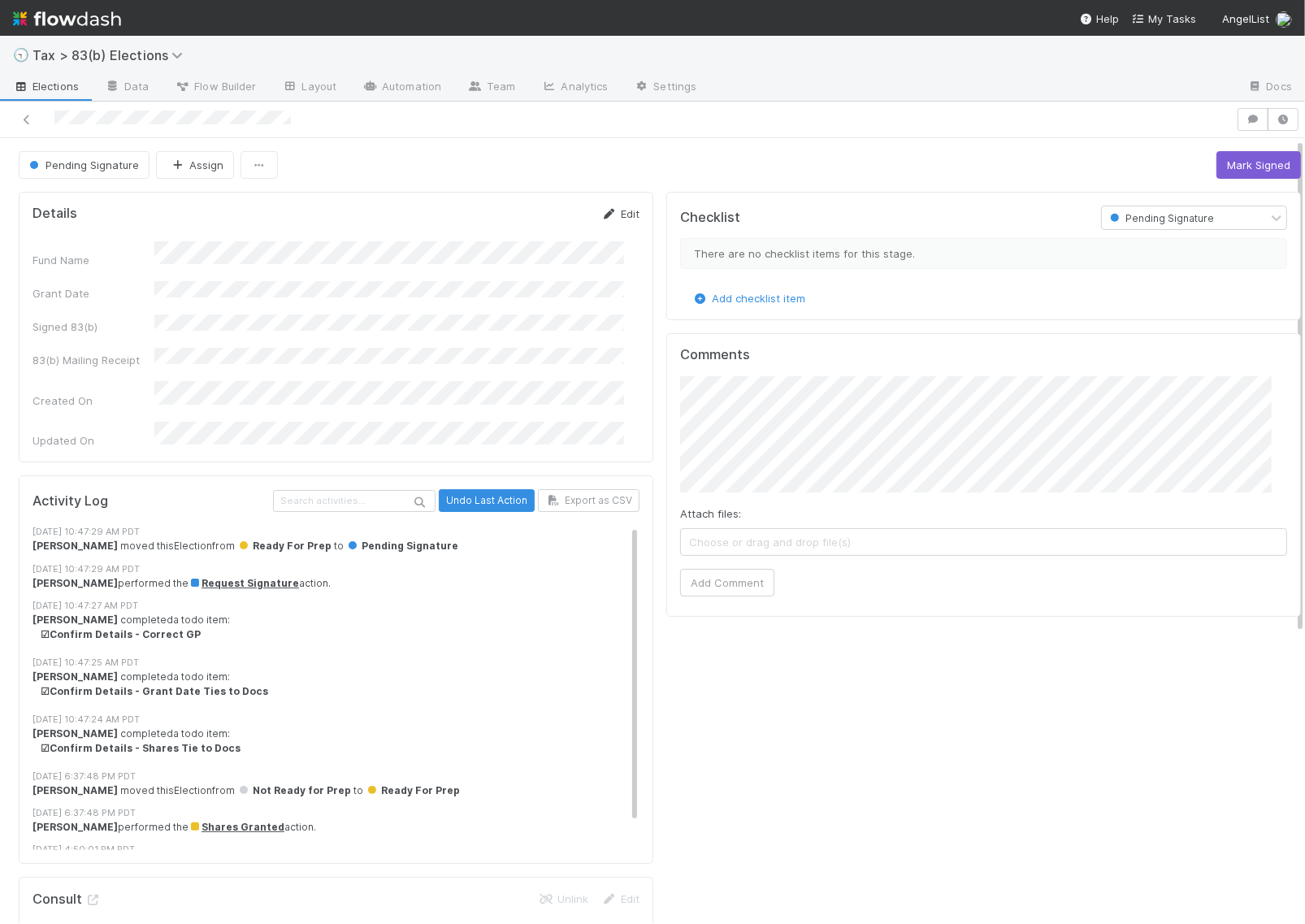
click at [612, 213] on link "Edit" at bounding box center [620, 213] width 38 height 13
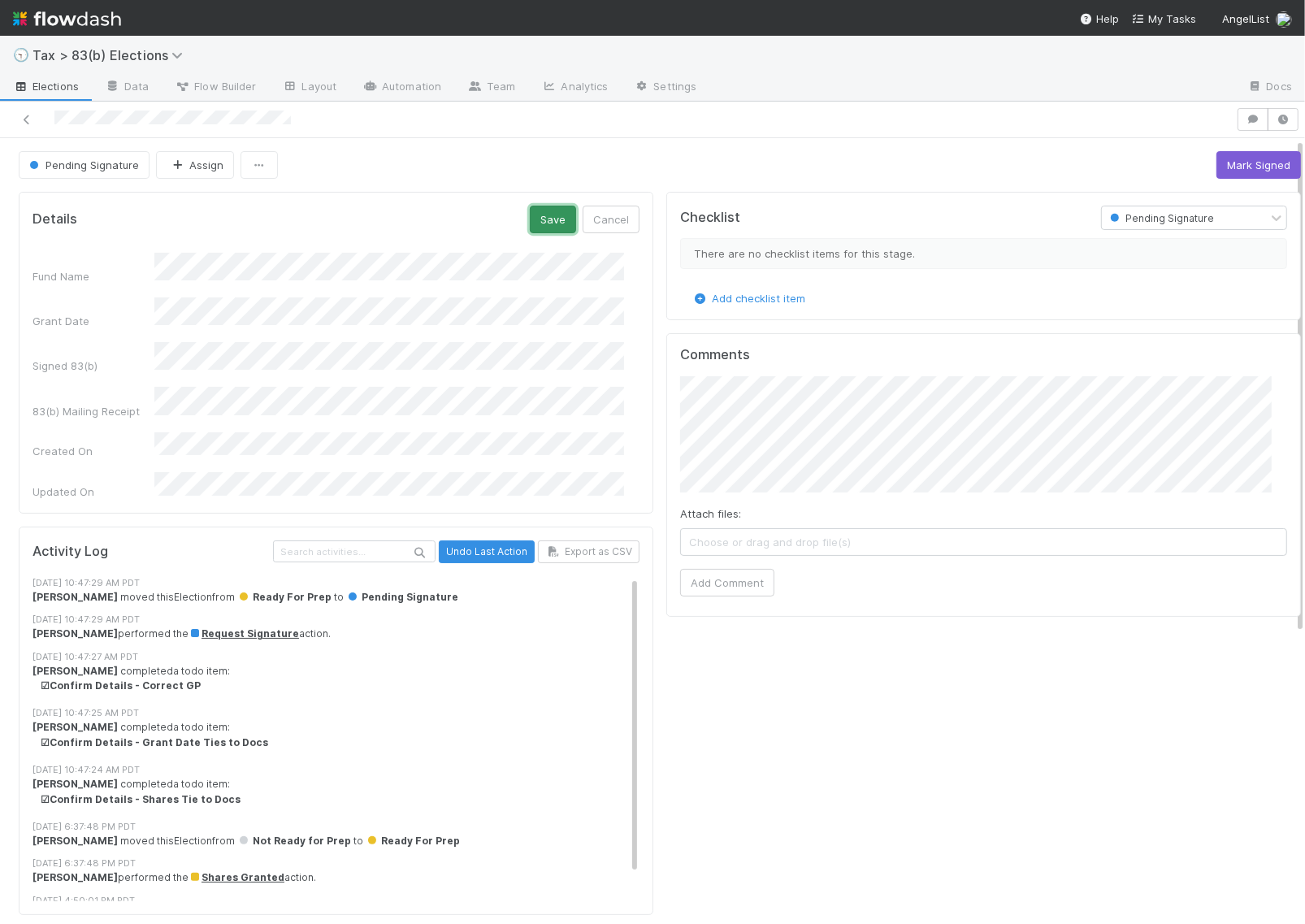
click at [546, 223] on button "Save" at bounding box center [553, 219] width 46 height 28
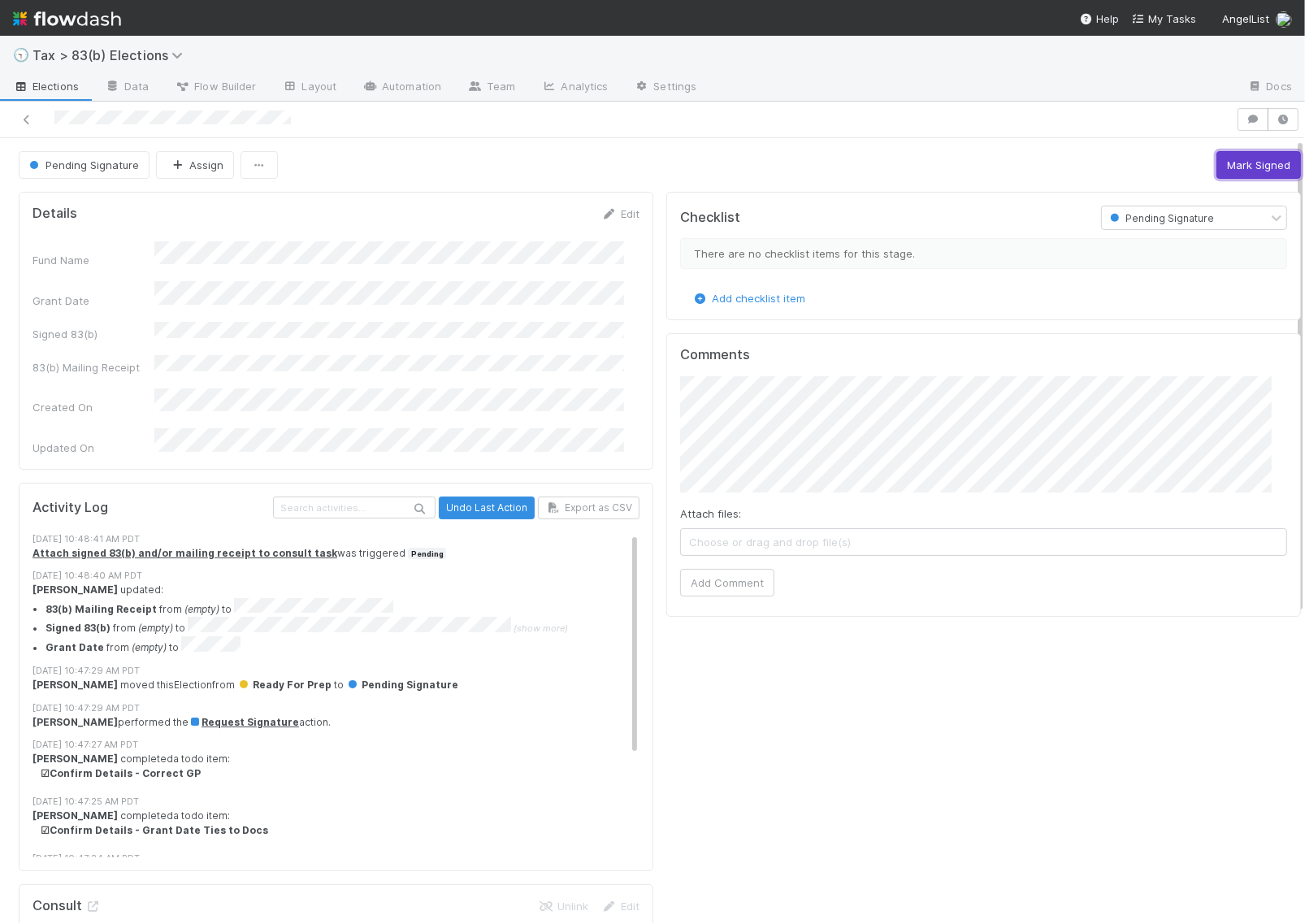
click at [1240, 162] on button "Mark Signed" at bounding box center [1259, 164] width 85 height 28
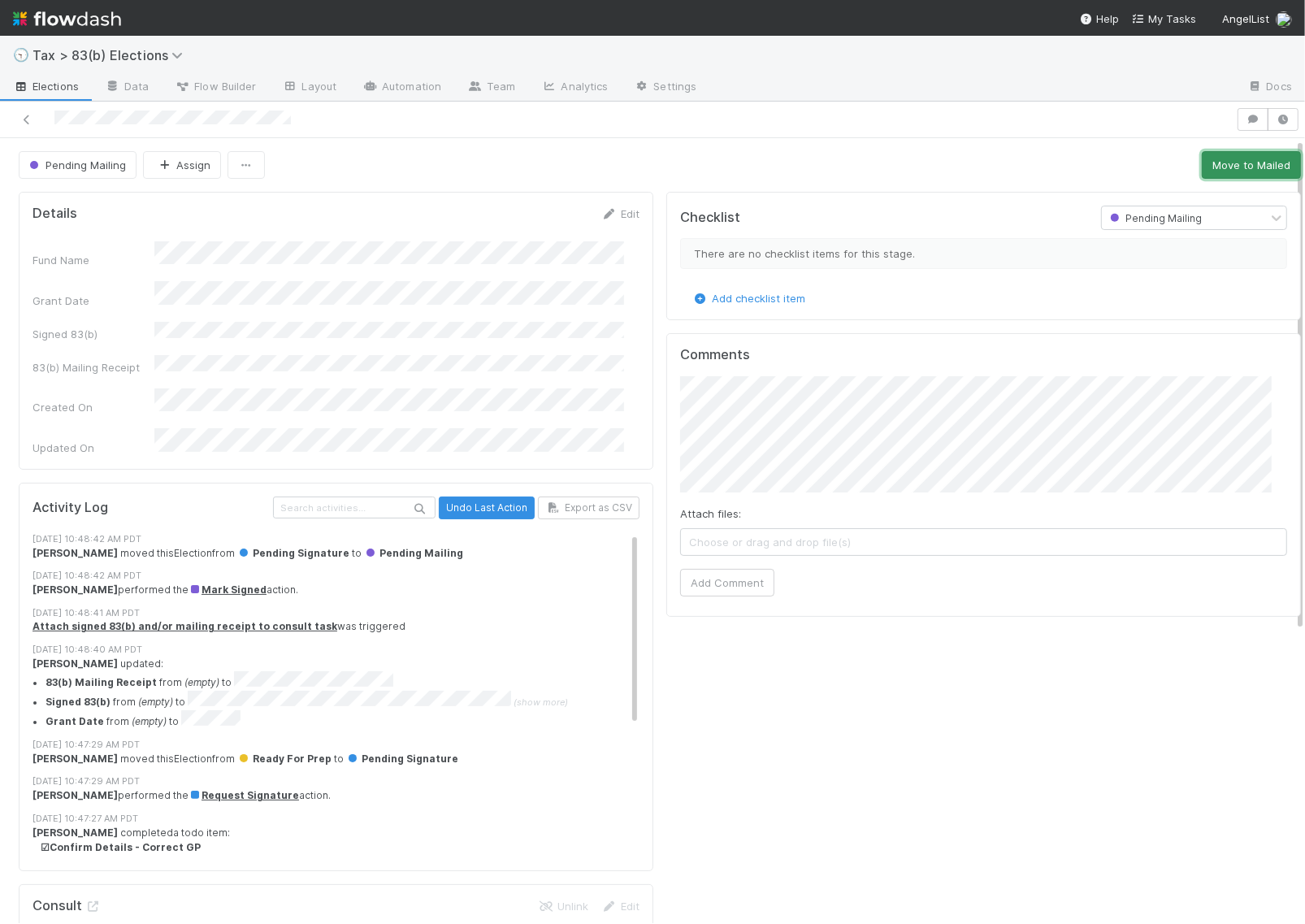
click at [1211, 162] on button "Move to Mailed" at bounding box center [1251, 164] width 99 height 28
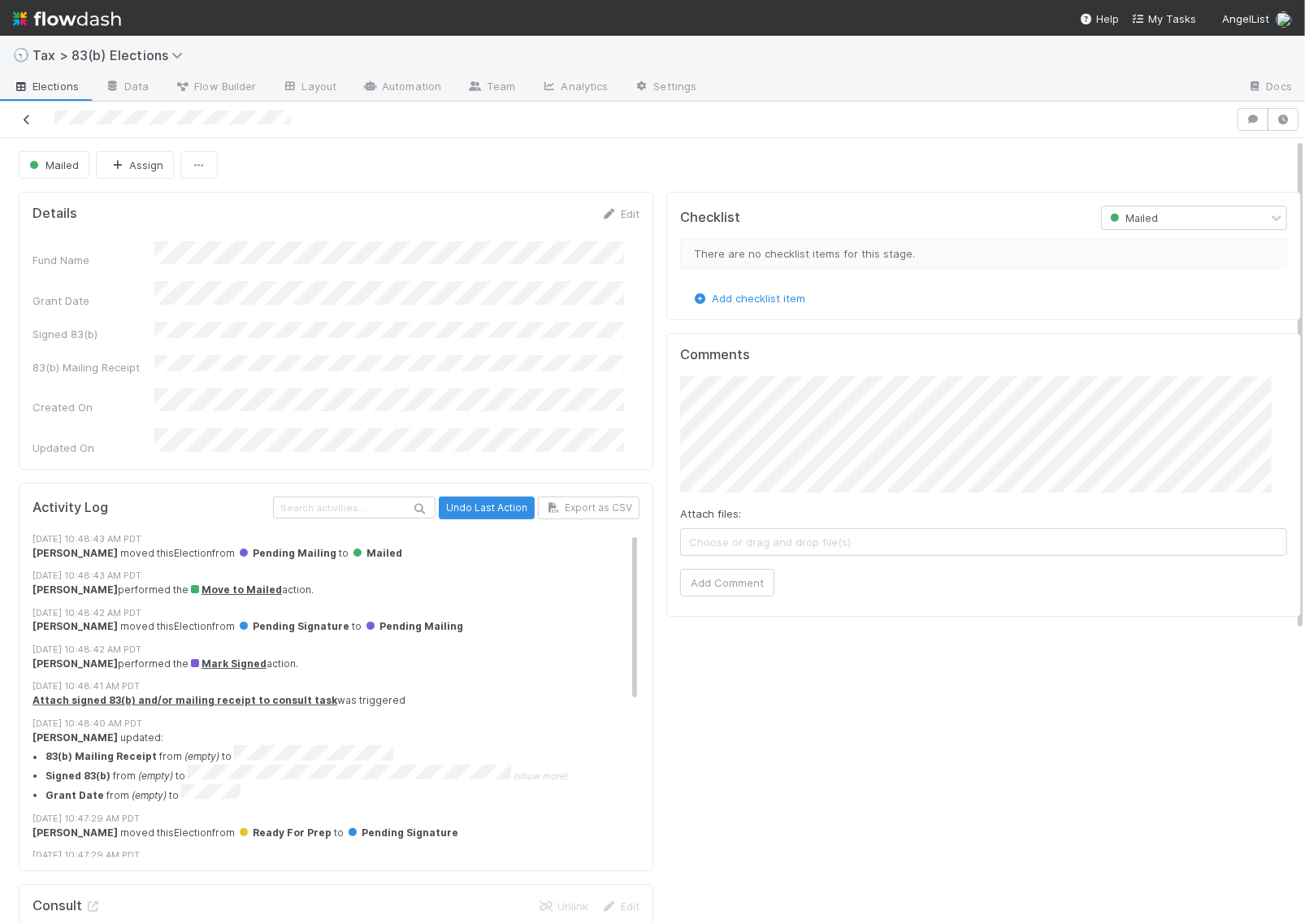
click at [29, 115] on icon at bounding box center [27, 120] width 16 height 11
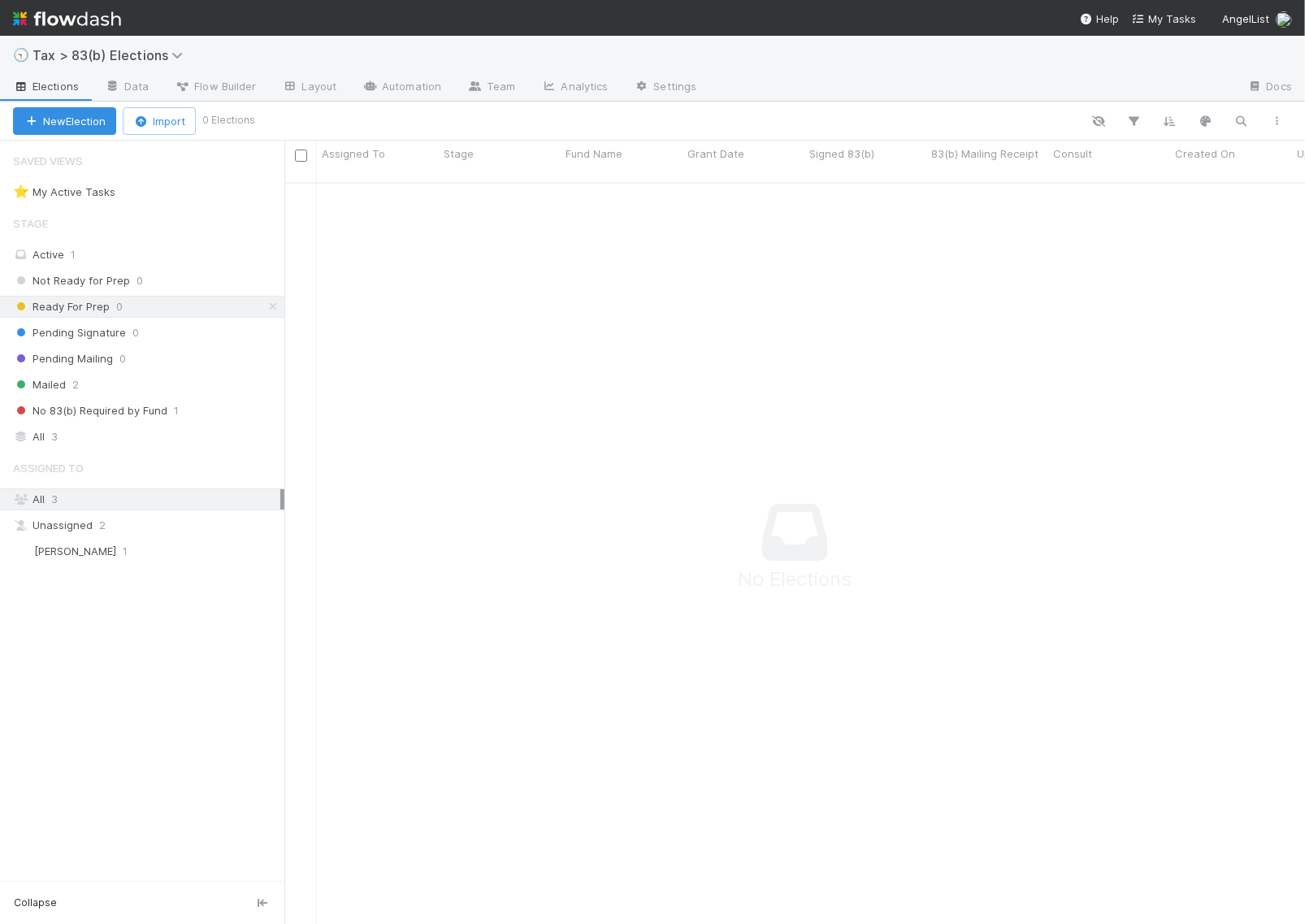
scroll to position [724, 989]
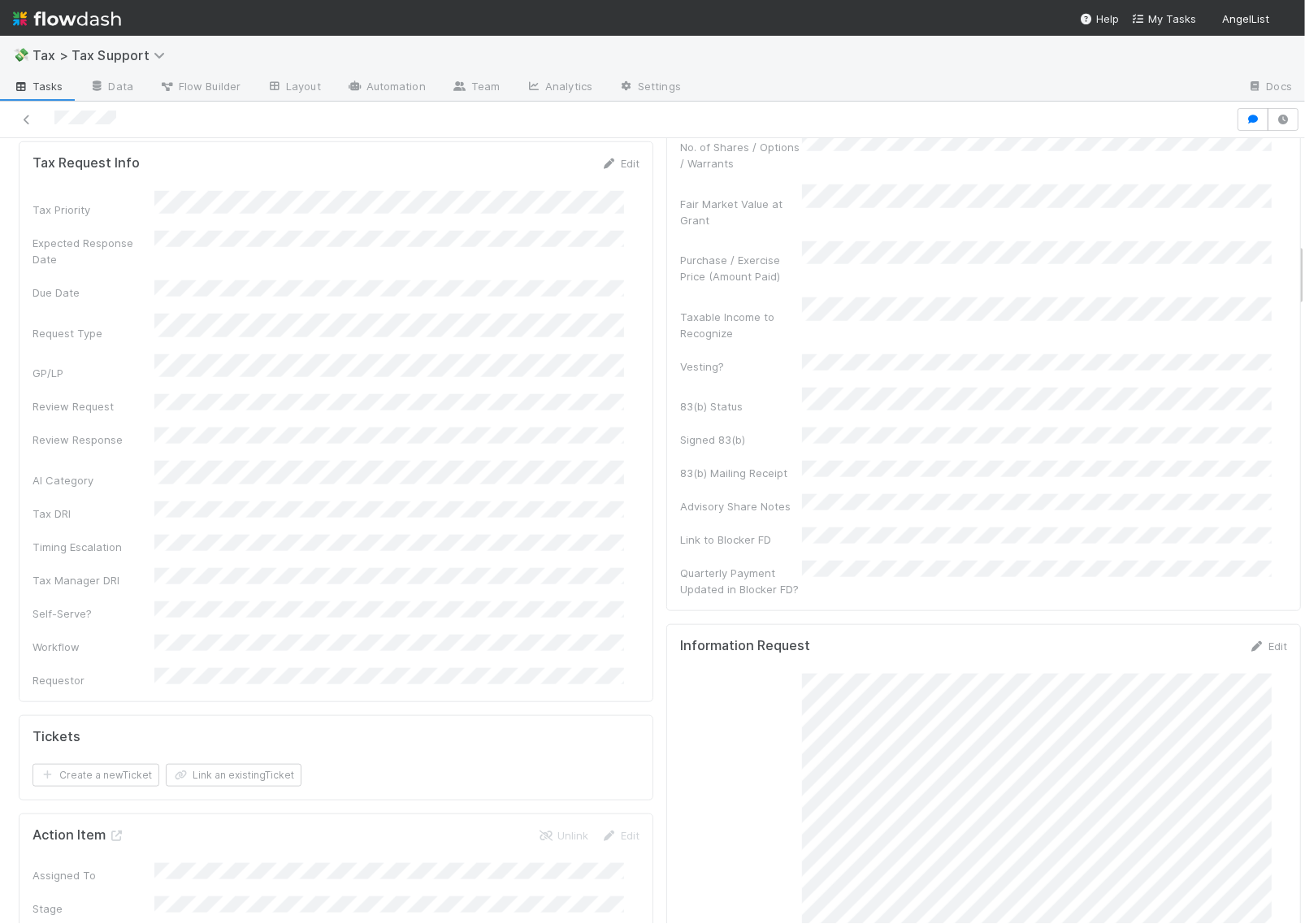
scroll to position [1320, 0]
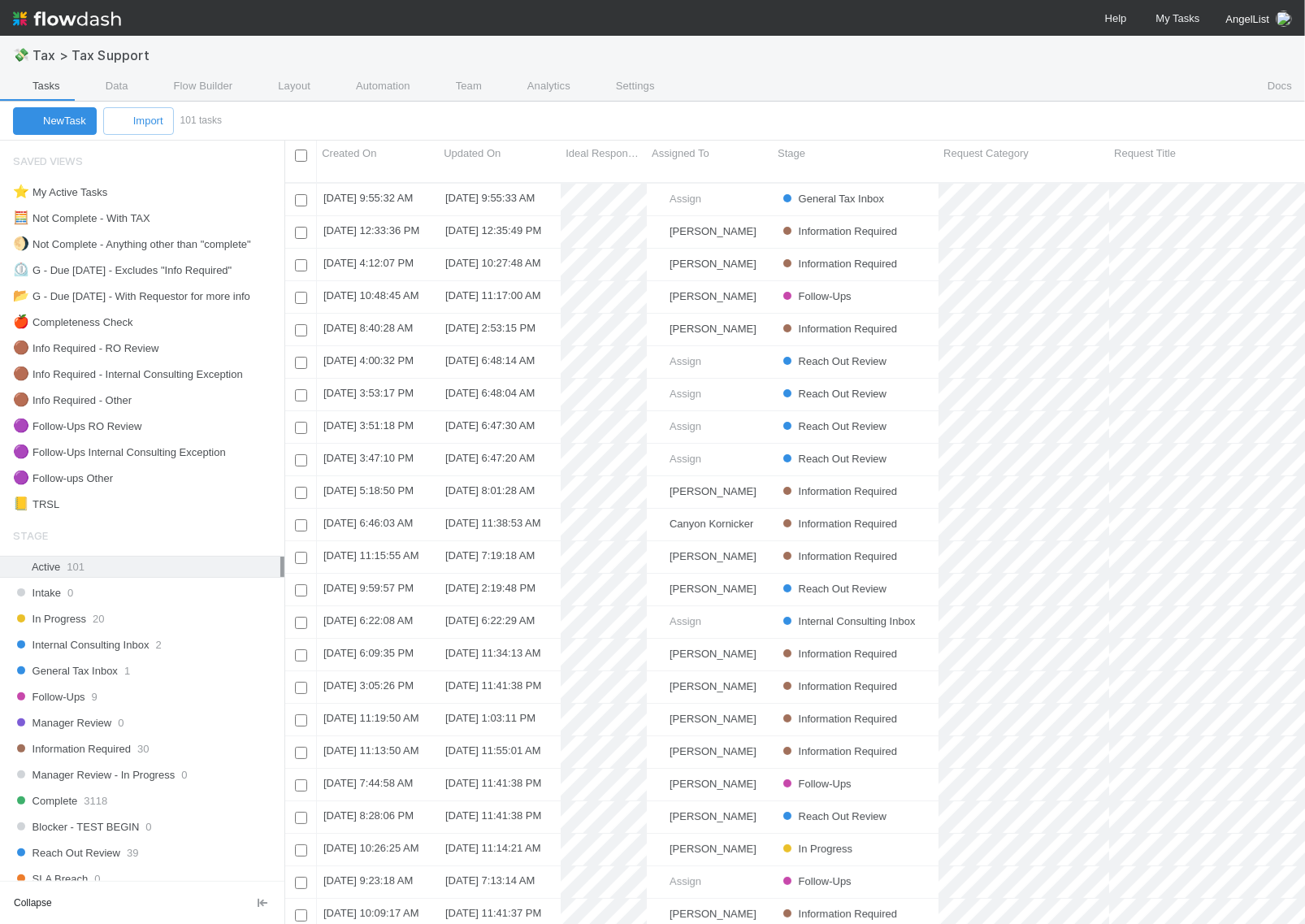
scroll to position [739, 1005]
click at [149, 655] on span "Internal Consulting Inbox" at bounding box center [81, 644] width 136 height 21
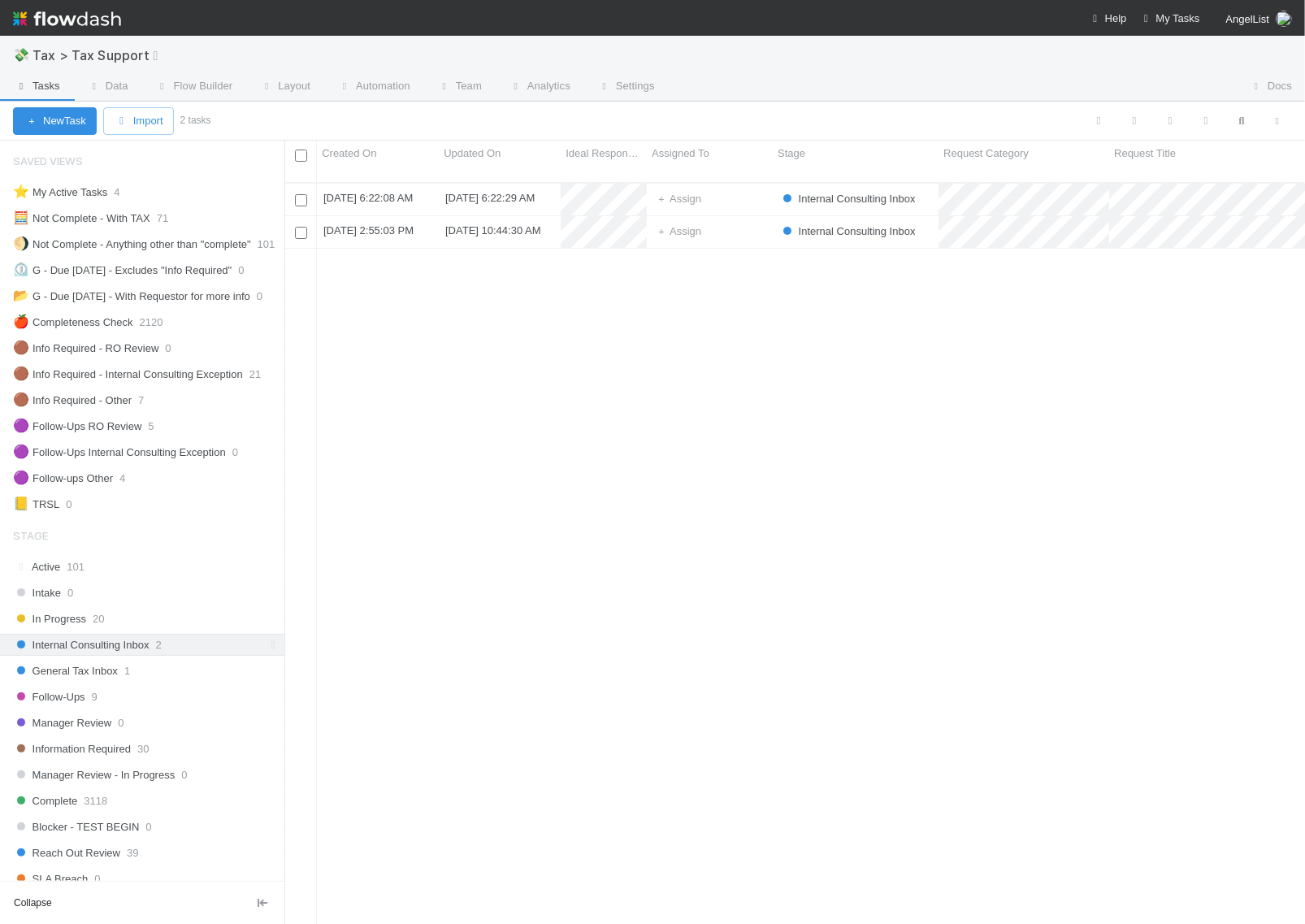
scroll to position [739, 1005]
click at [737, 217] on div "Assign" at bounding box center [709, 232] width 126 height 32
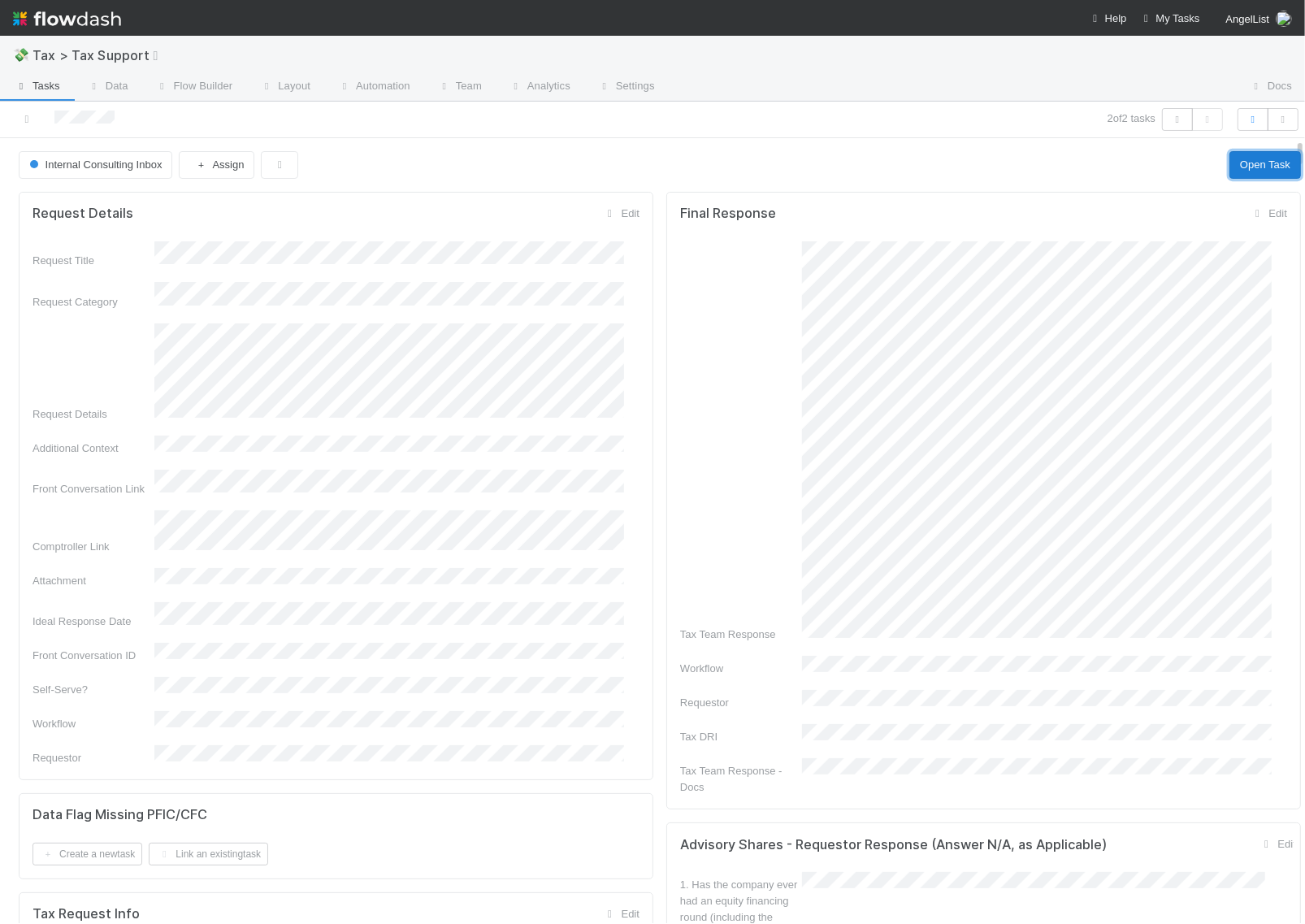
click at [1229, 159] on button "Open Task" at bounding box center [1265, 164] width 71 height 28
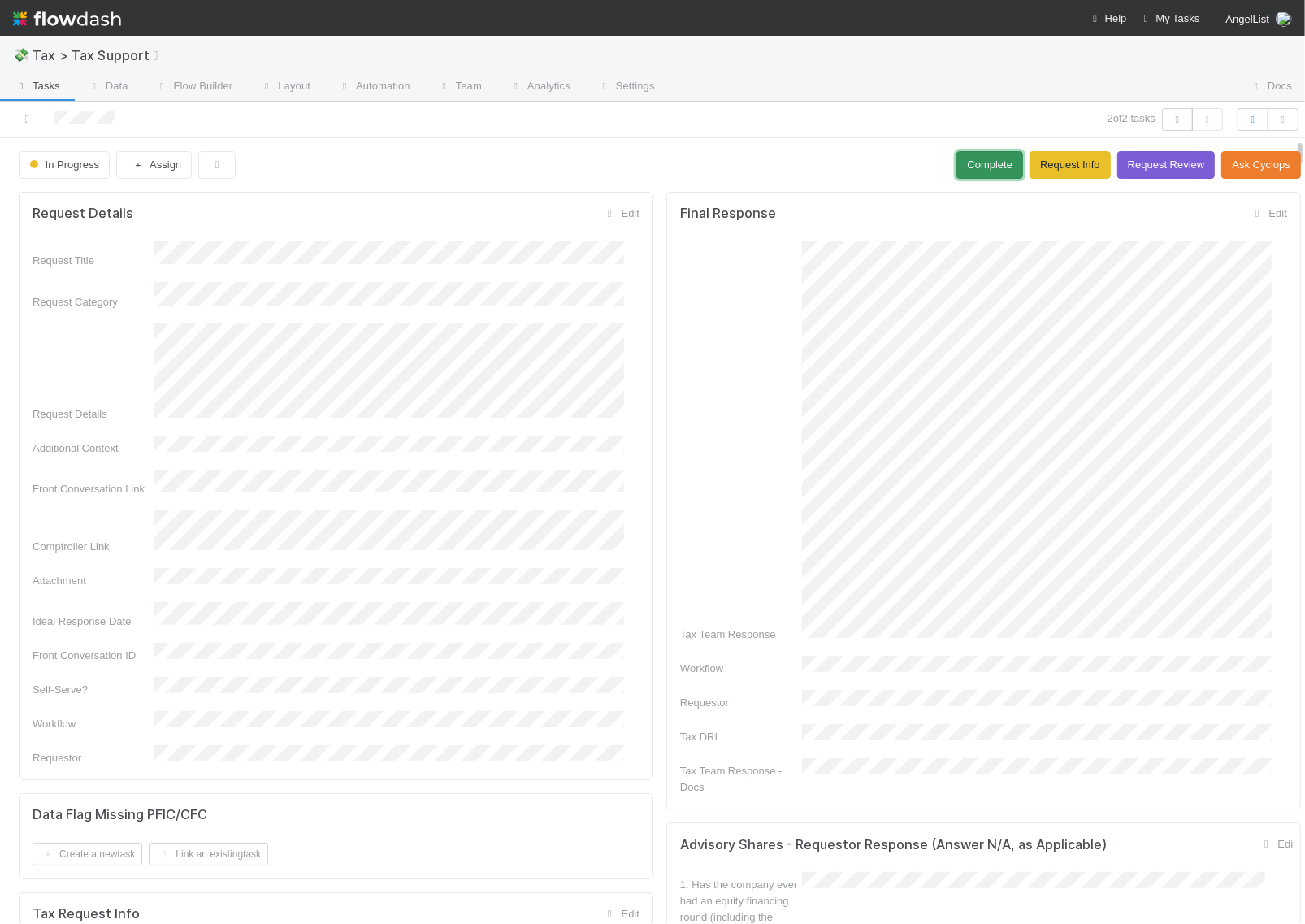
click at [956, 169] on button "Complete" at bounding box center [989, 164] width 67 height 28
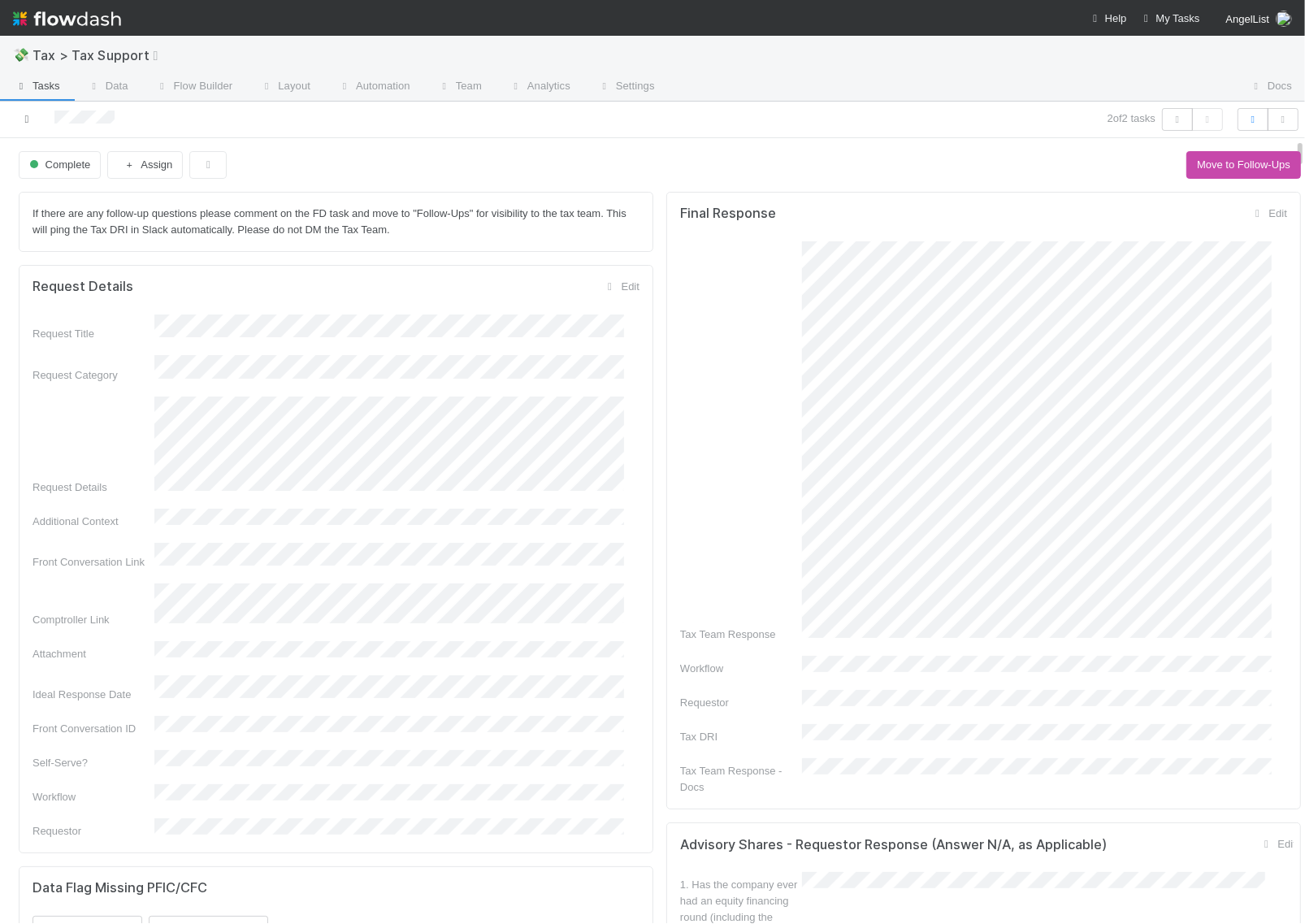
click at [29, 118] on icon at bounding box center [27, 120] width 16 height 11
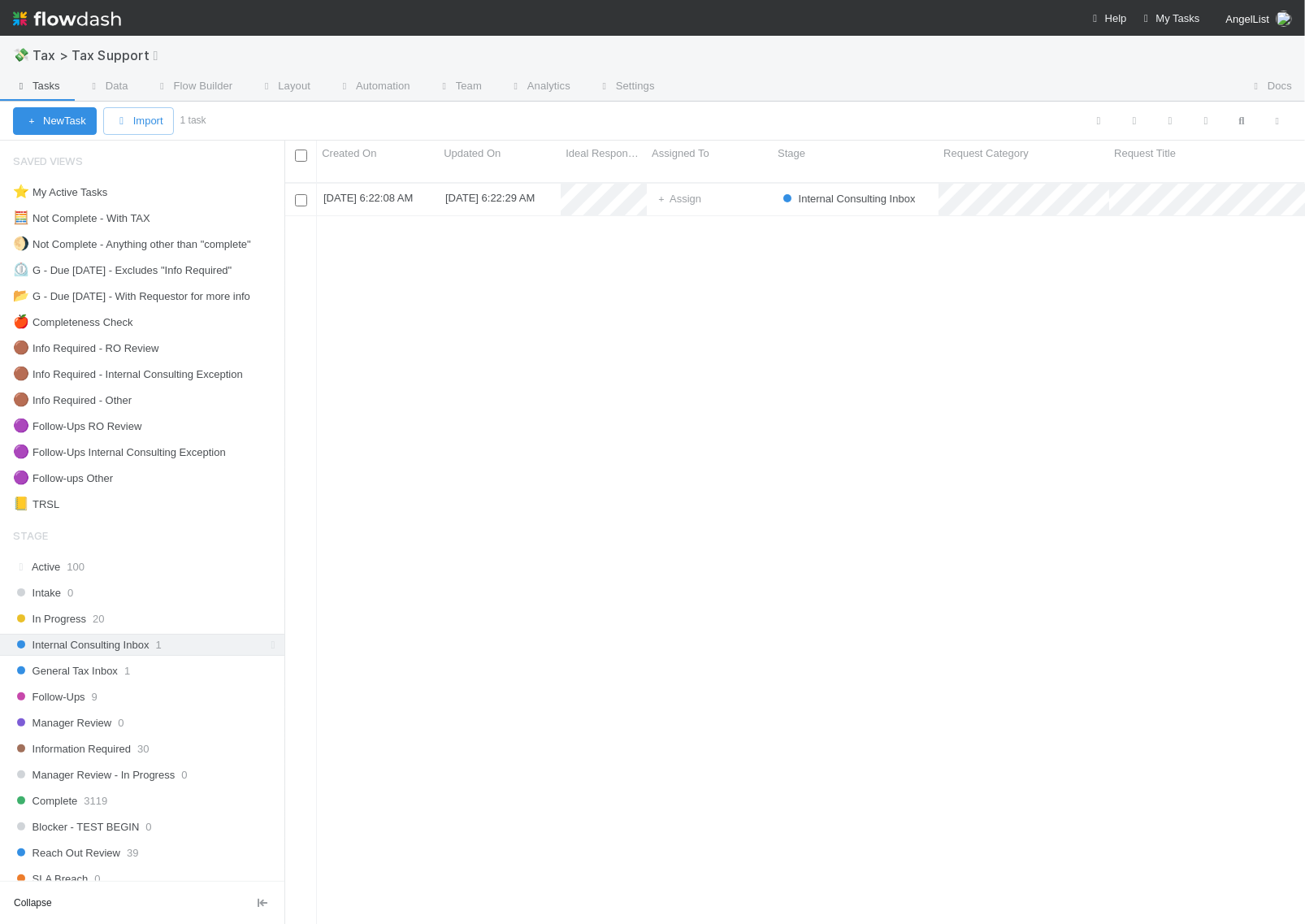
scroll to position [739, 1005]
click at [127, 705] on div "Follow-Ups 9" at bounding box center [149, 697] width 271 height 21
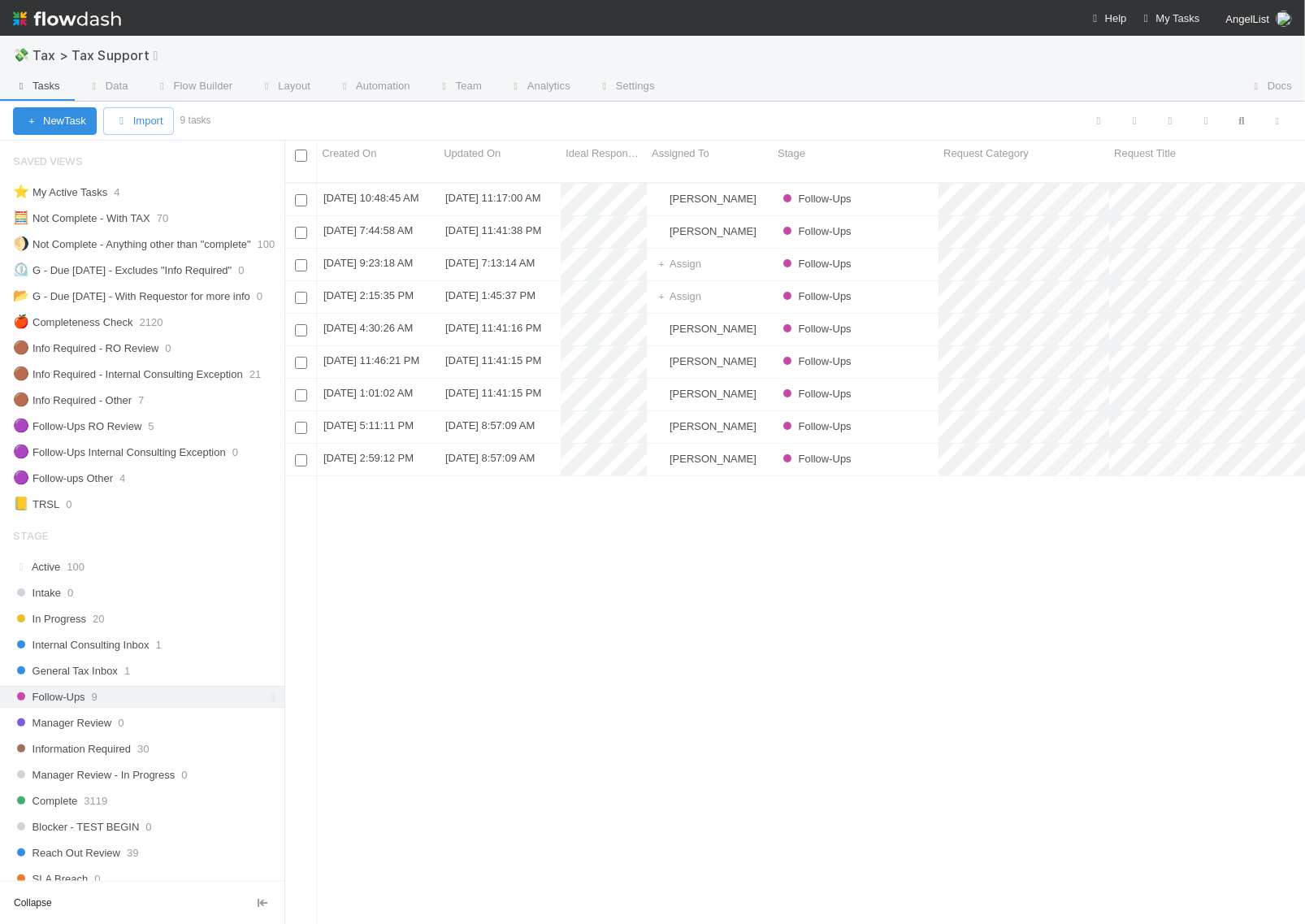
scroll to position [739, 1005]
click at [177, 654] on div "Internal Consulting Inbox 1" at bounding box center [149, 644] width 271 height 21
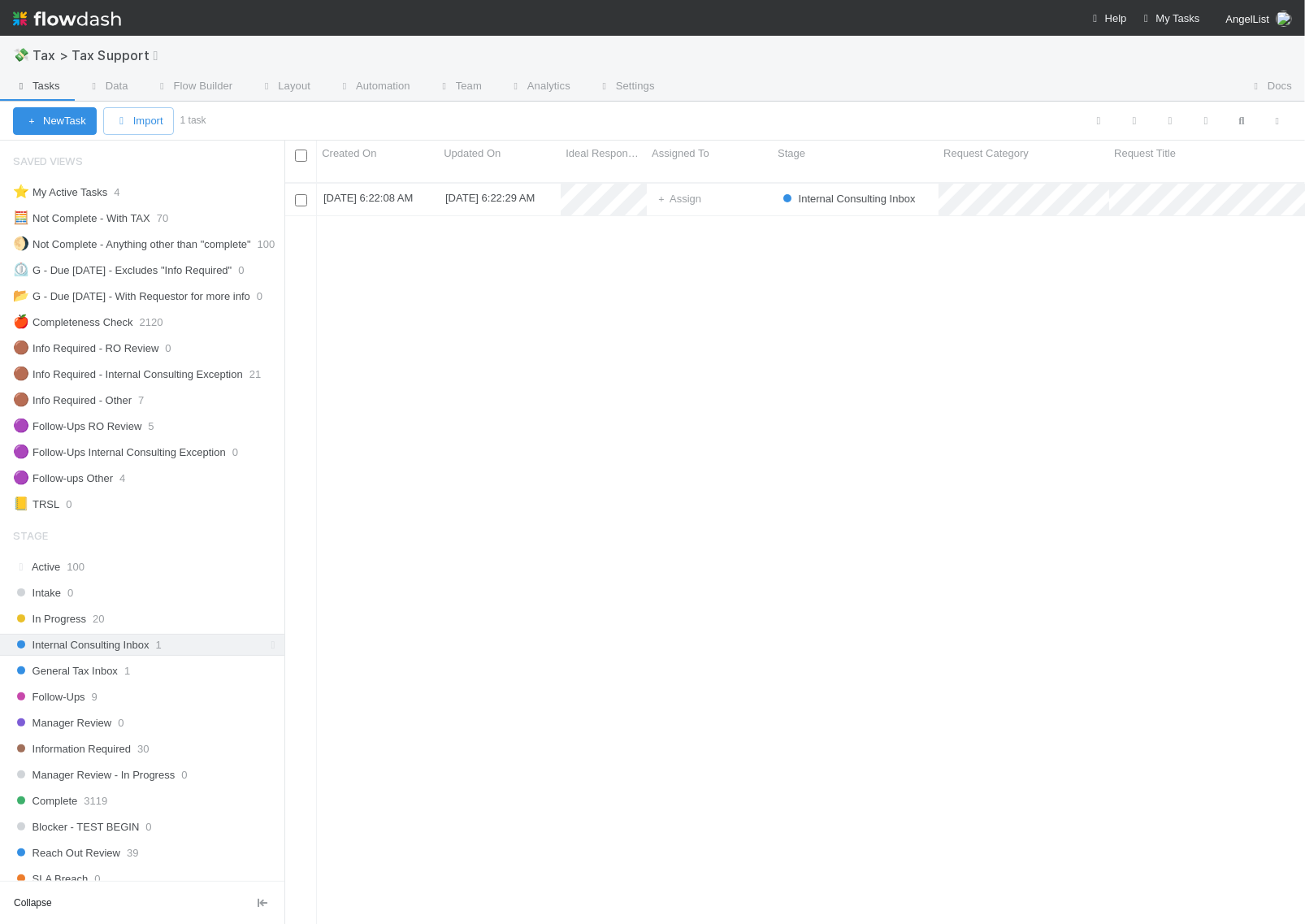
scroll to position [739, 1005]
